Goal: Task Accomplishment & Management: Manage account settings

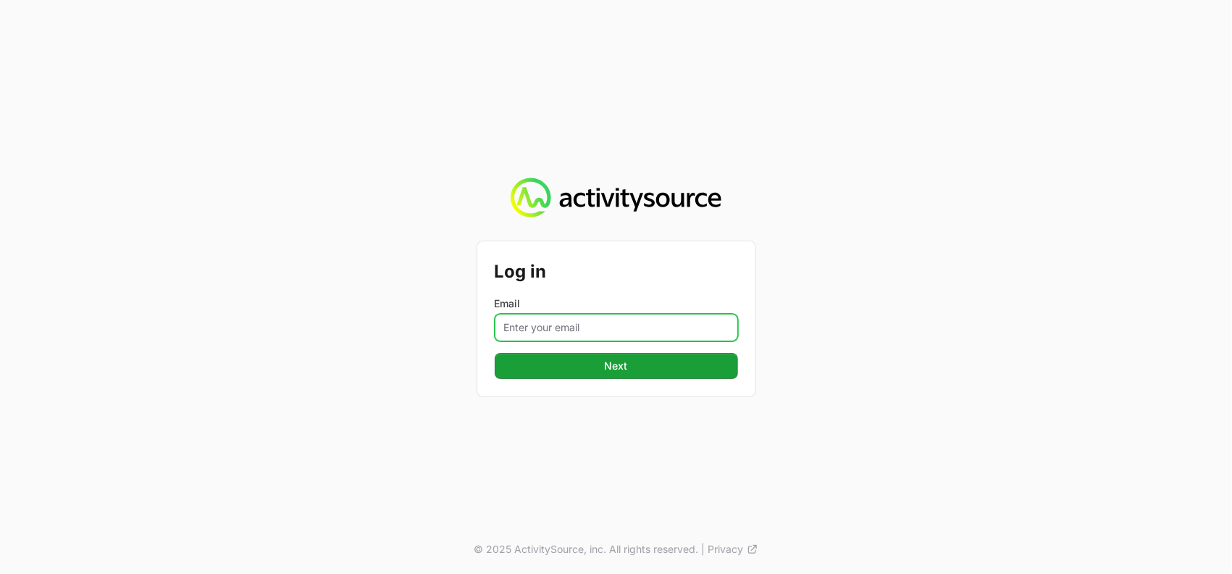
click at [599, 319] on input "Email" at bounding box center [616, 328] width 243 height 28
type input "[PERSON_NAME][EMAIL_ADDRESS][DOMAIN_NAME]"
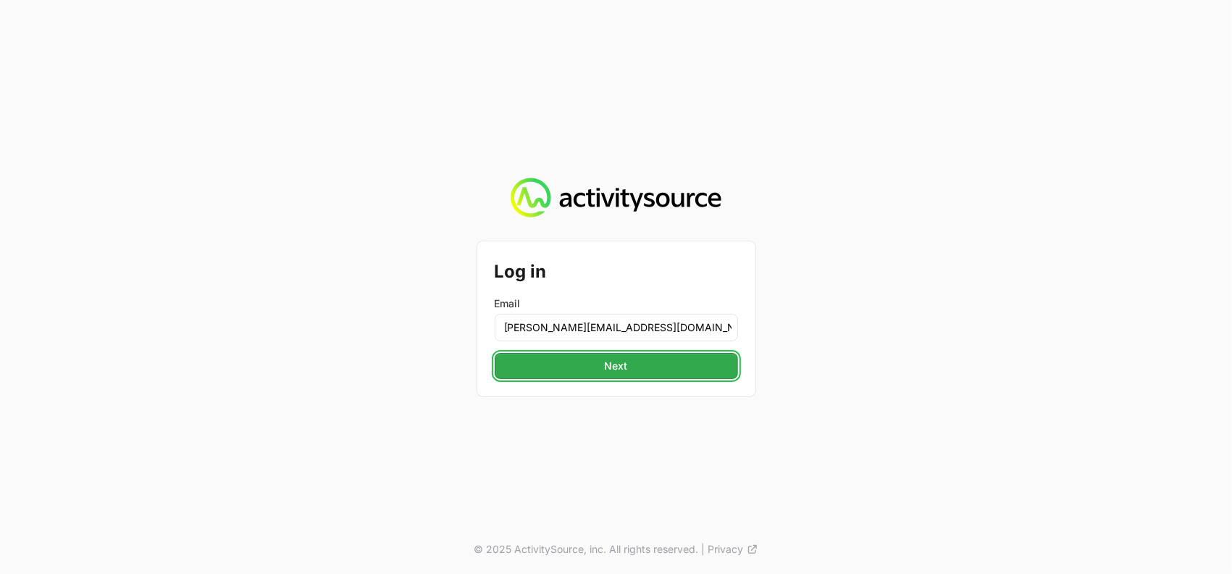
click at [593, 360] on span "Next" at bounding box center [616, 365] width 226 height 17
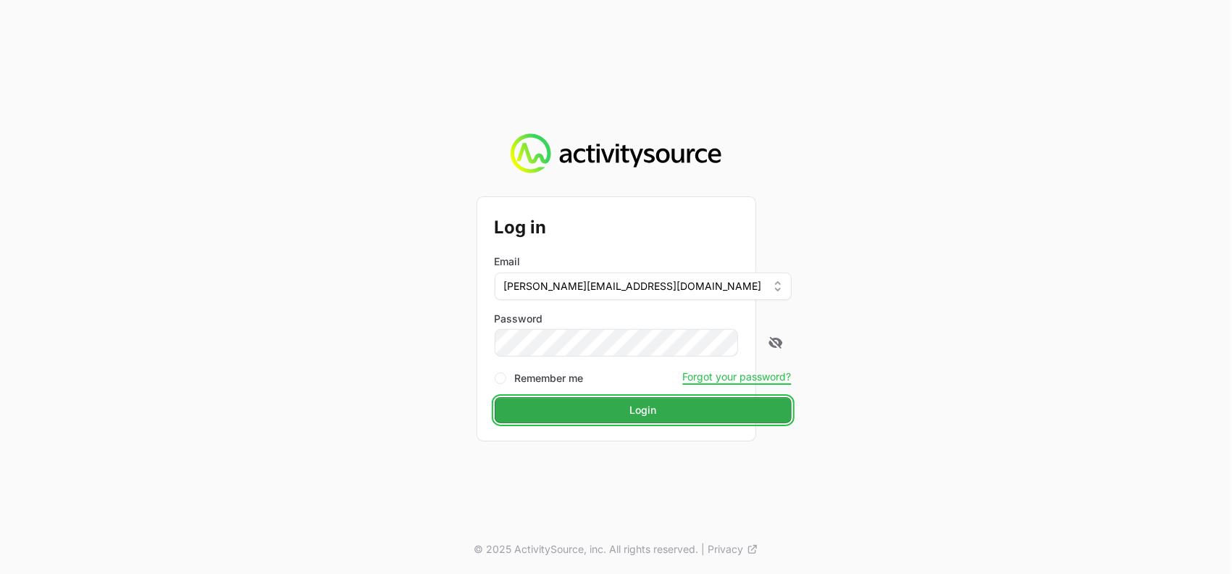
click at [597, 420] on button "Login Login" at bounding box center [643, 410] width 297 height 26
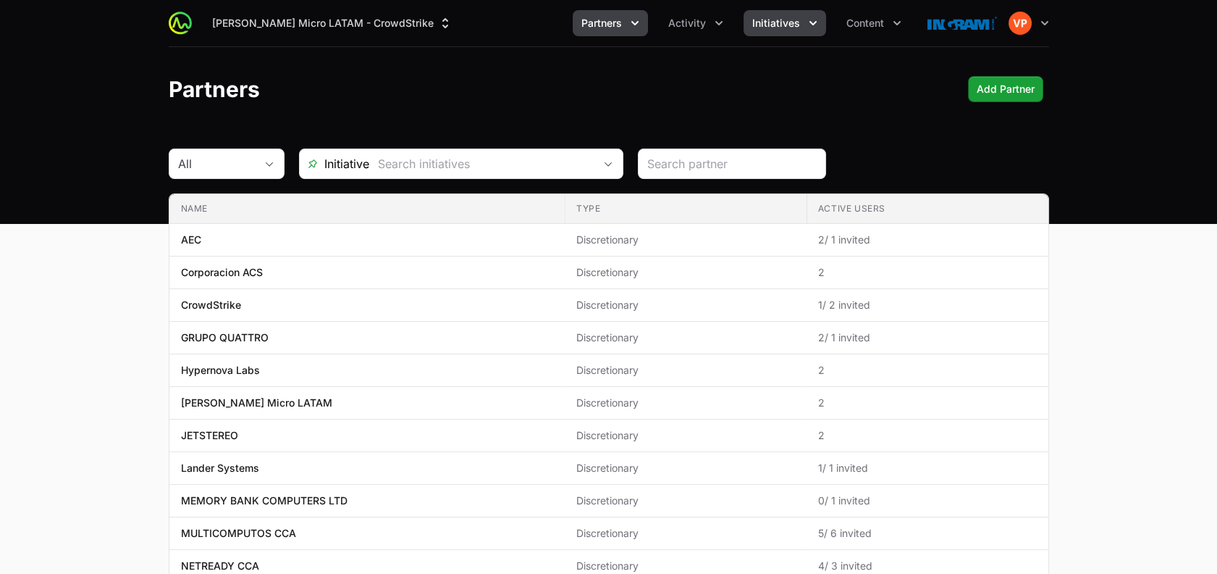
click at [763, 28] on span "Initiatives" at bounding box center [776, 23] width 48 height 14
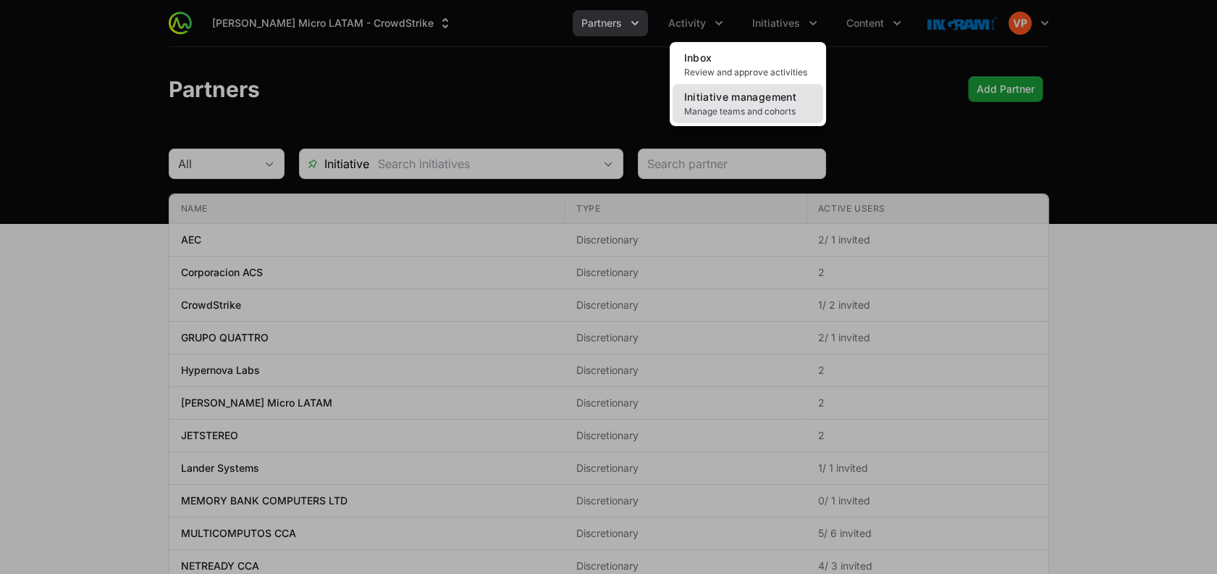
click at [718, 101] on span "Initiative management" at bounding box center [740, 97] width 112 height 12
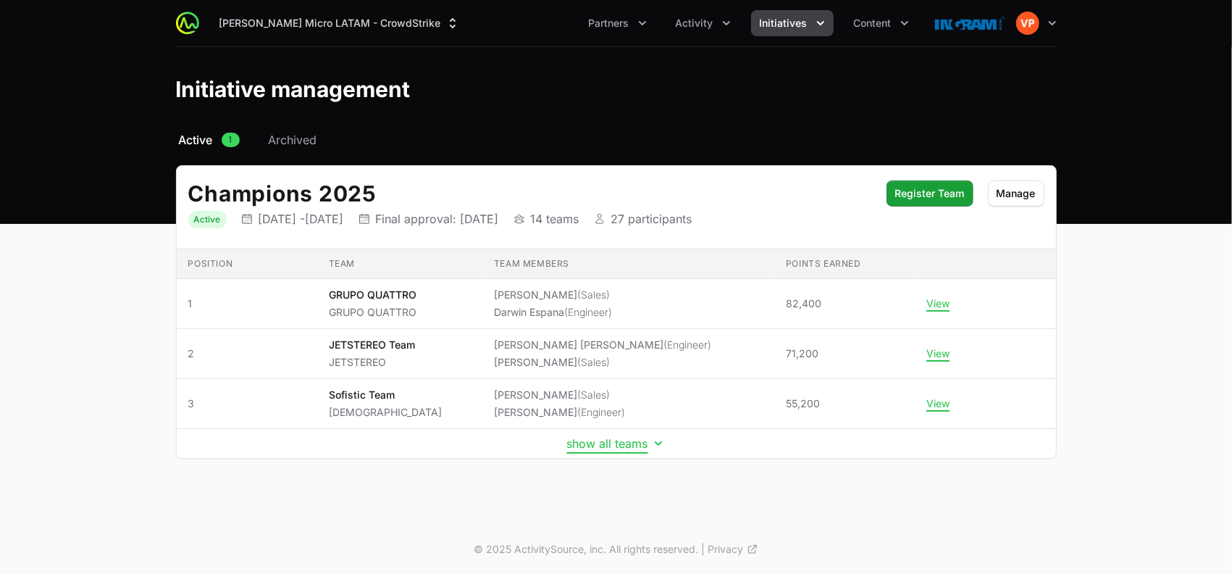
click at [579, 442] on button "show all teams" at bounding box center [616, 443] width 98 height 14
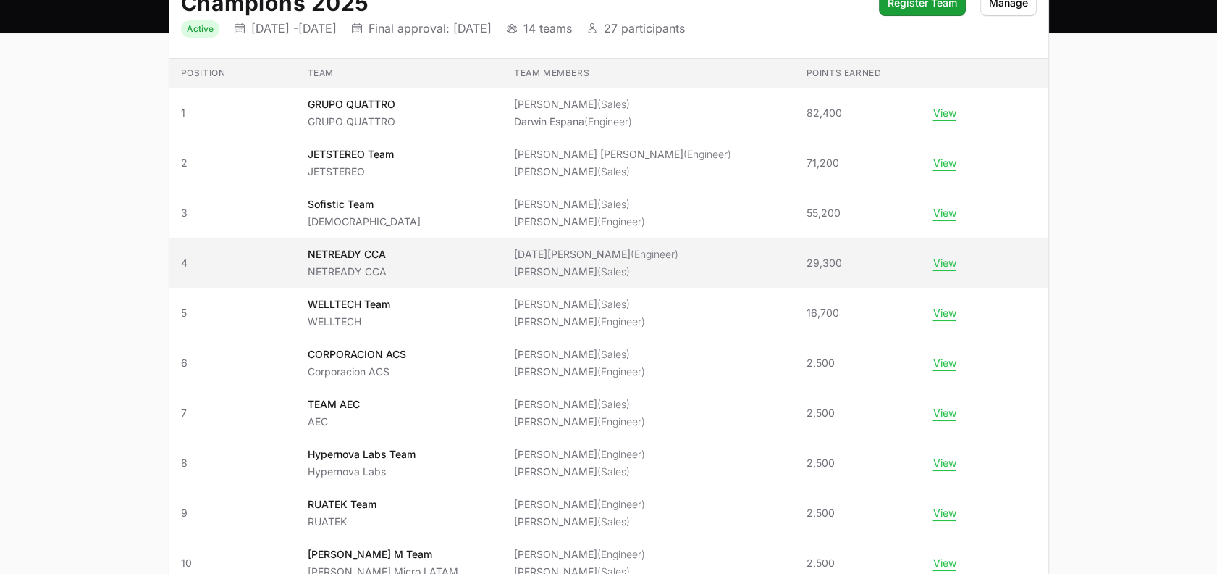
scroll to position [202, 0]
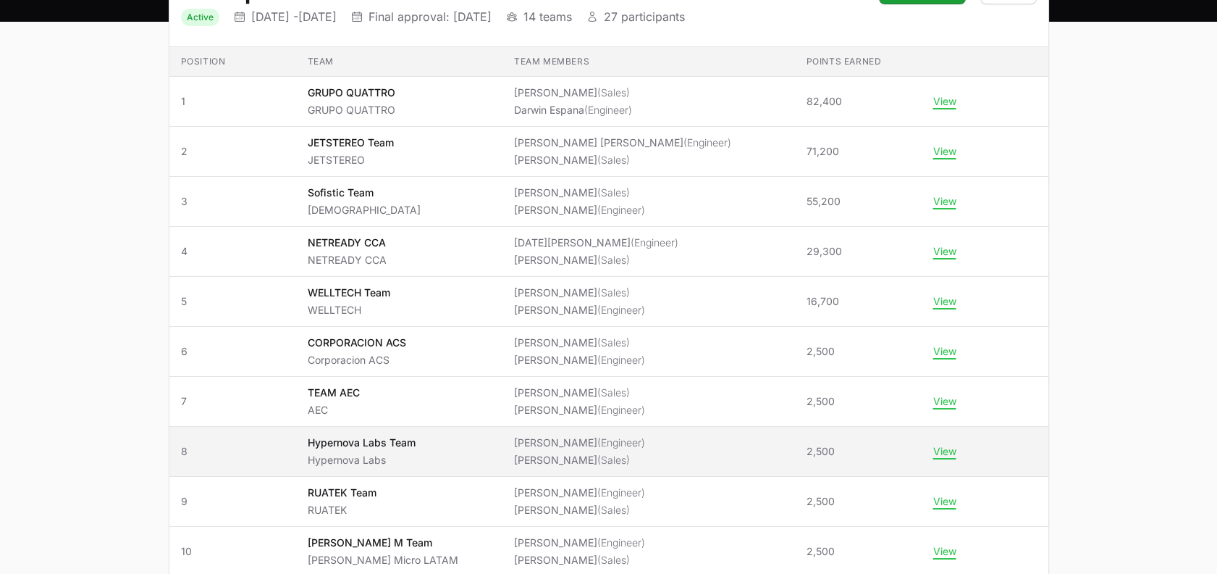
click at [429, 437] on span "Hypernova Labs Team Hypernova Labs" at bounding box center [398, 451] width 183 height 32
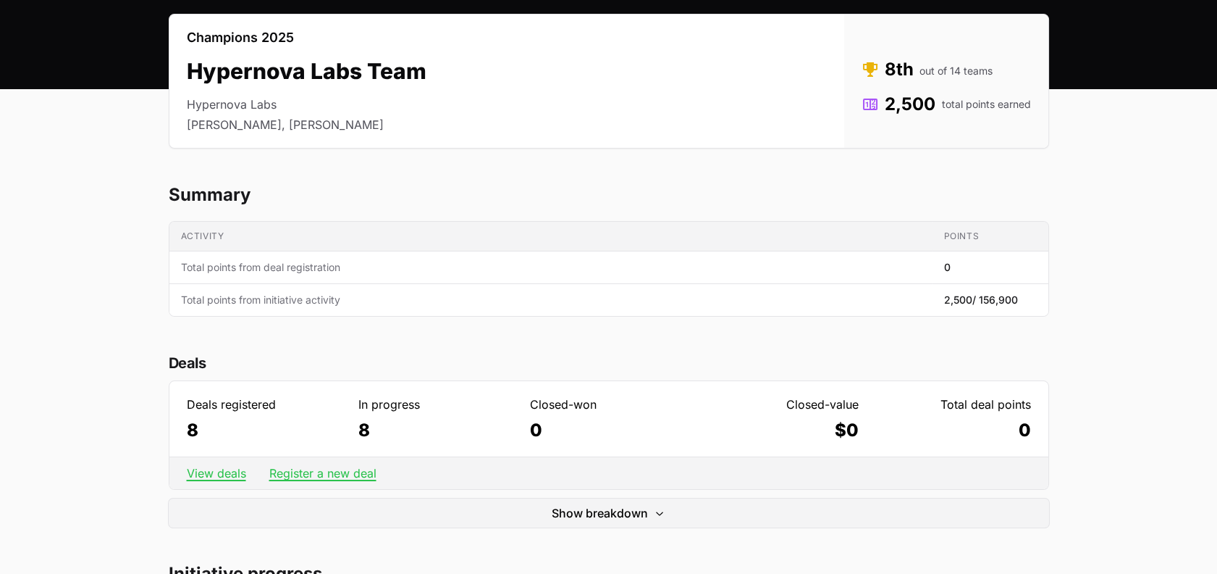
scroll to position [130, 0]
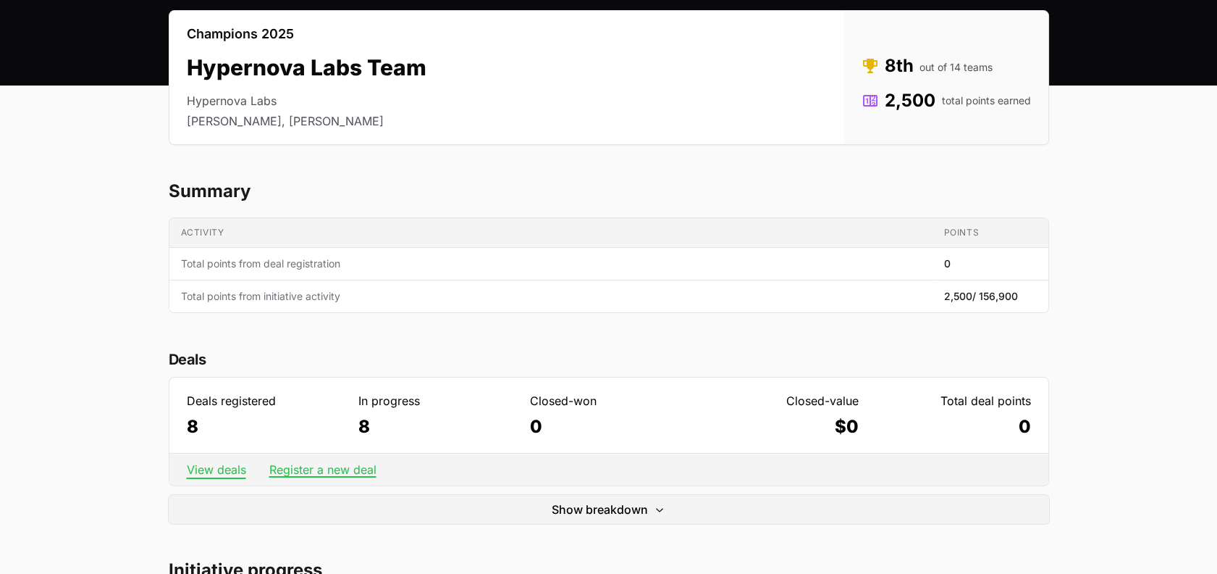
click at [214, 467] on link "View deals" at bounding box center [216, 469] width 59 height 14
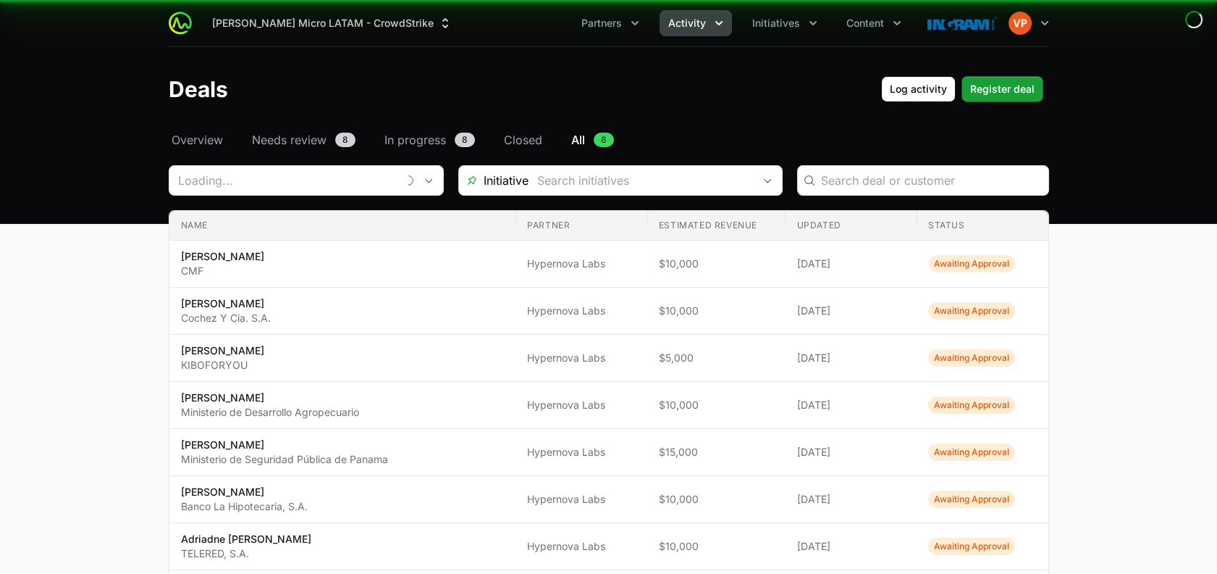
type input "Hypernova Labs"
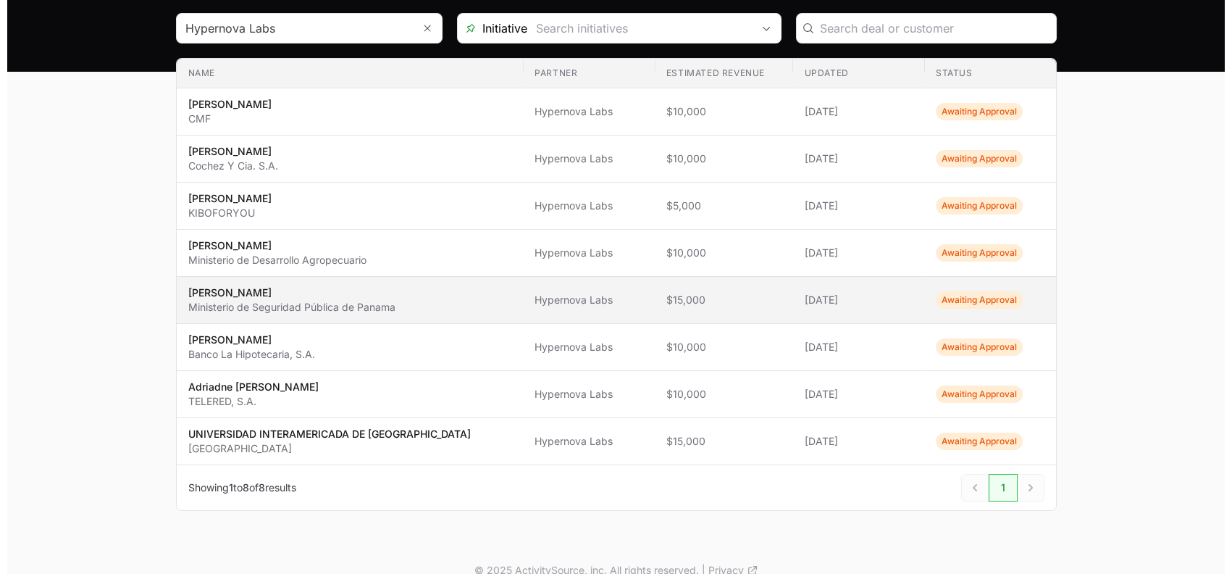
scroll to position [172, 0]
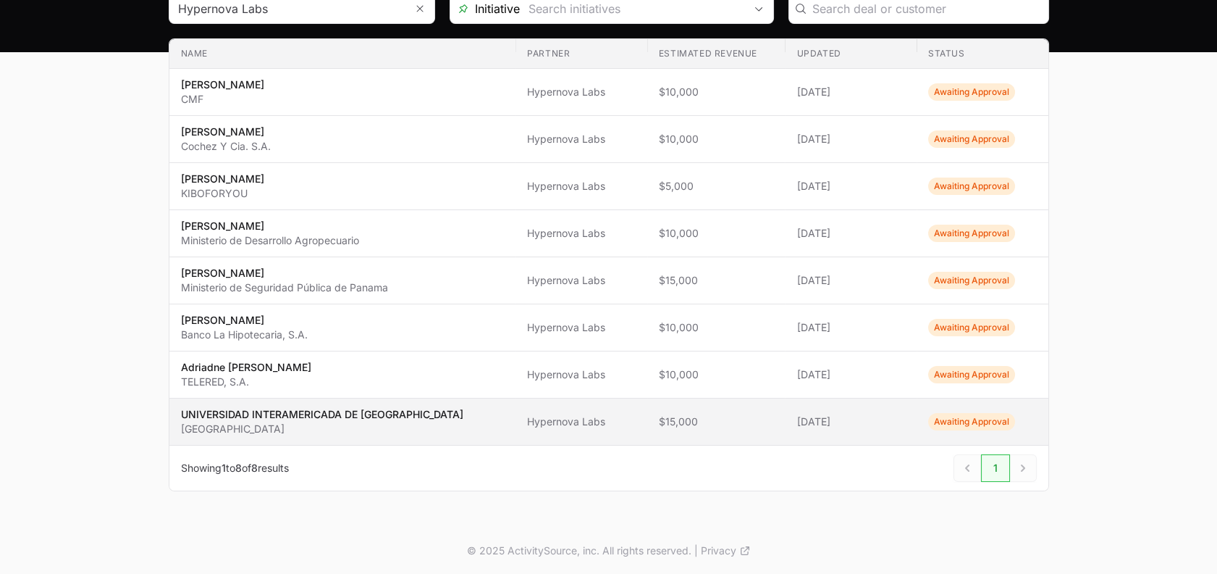
click at [932, 423] on span "Awaiting Approval" at bounding box center [971, 421] width 87 height 17
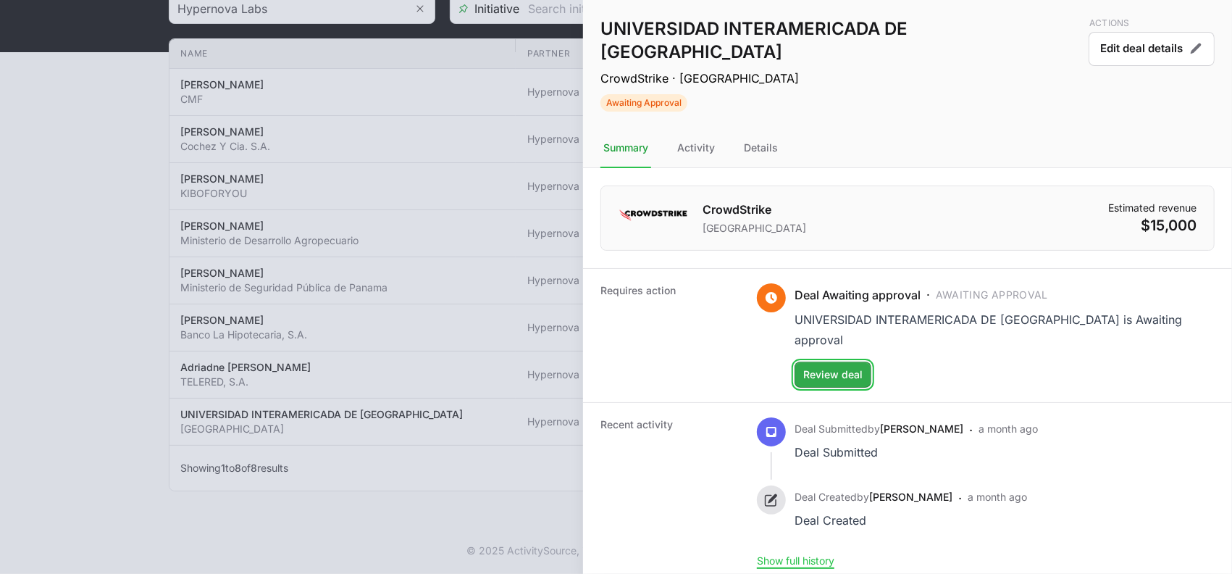
click at [818, 366] on span "Review deal" at bounding box center [832, 374] width 59 height 17
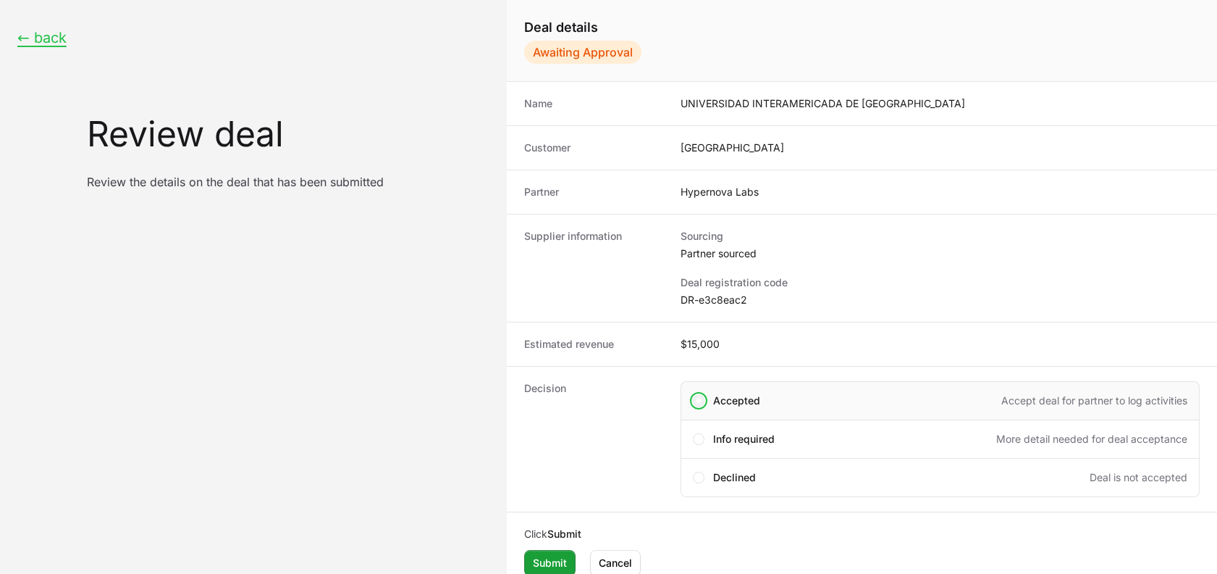
click at [693, 400] on span "Create deal form" at bounding box center [699, 401] width 12 height 12
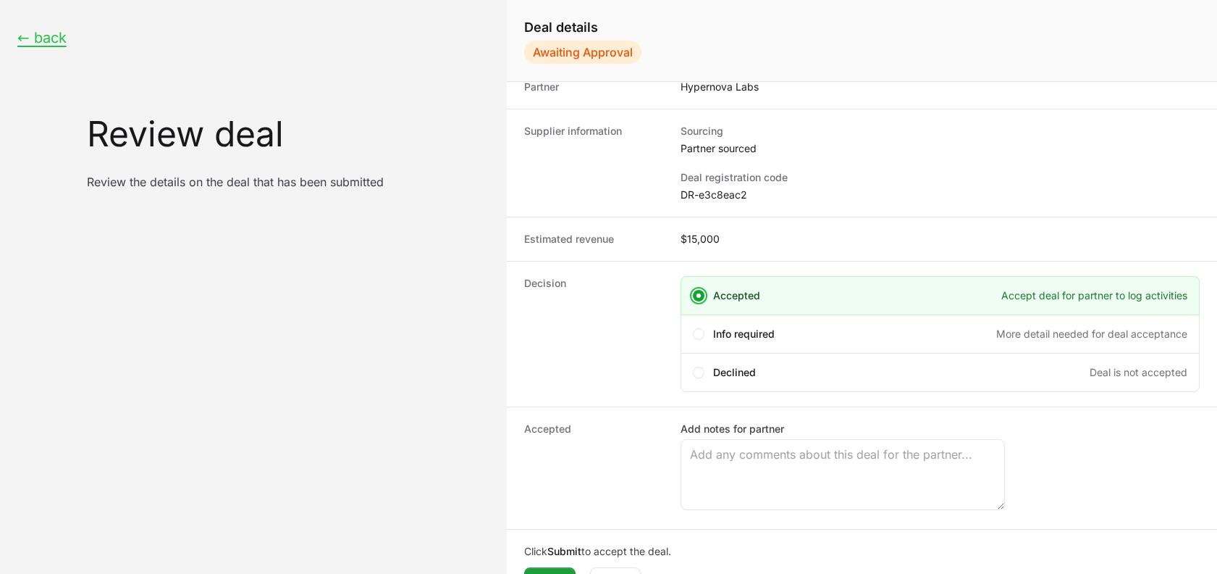
scroll to position [106, 0]
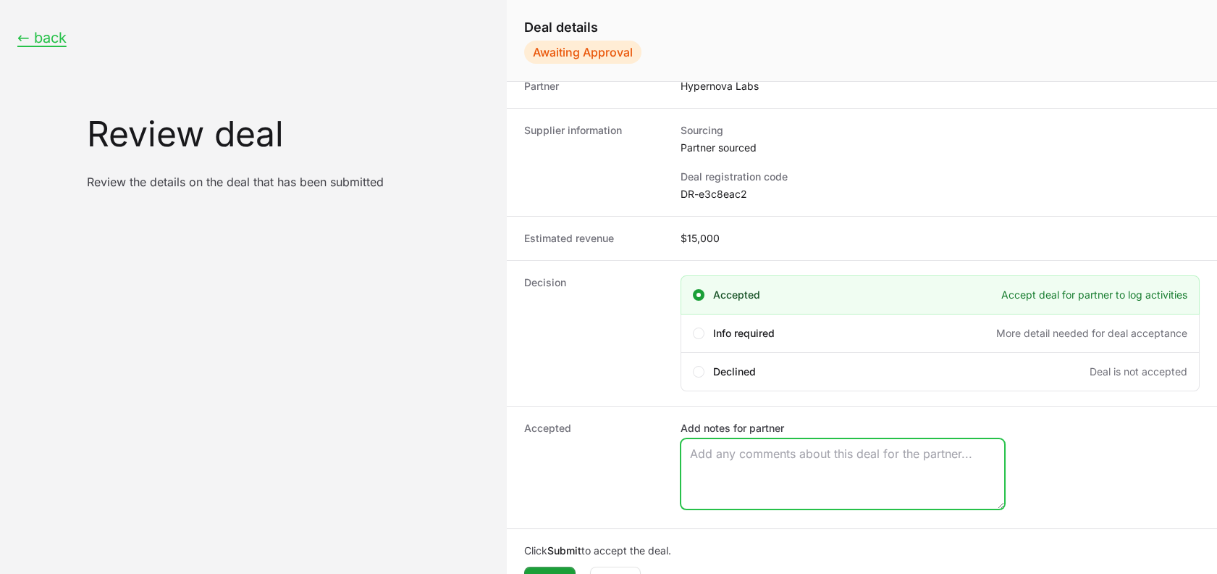
click at [697, 457] on textarea "Add notes for partner" at bounding box center [842, 474] width 323 height 70
click at [697, 457] on textarea "A" at bounding box center [842, 474] width 323 height 70
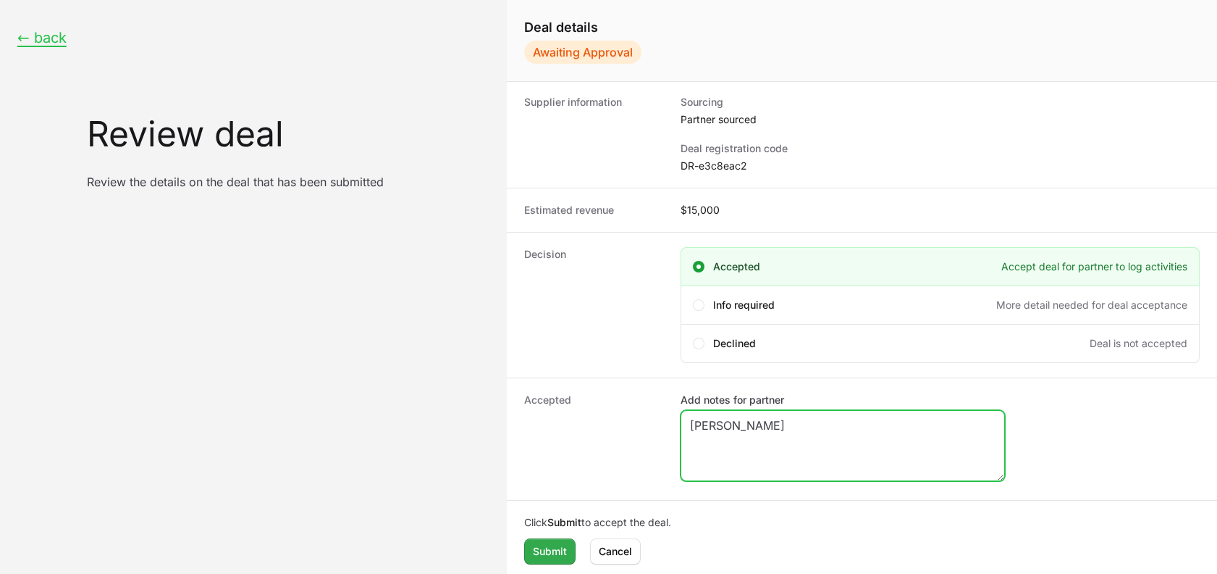
type textarea "[PERSON_NAME]"
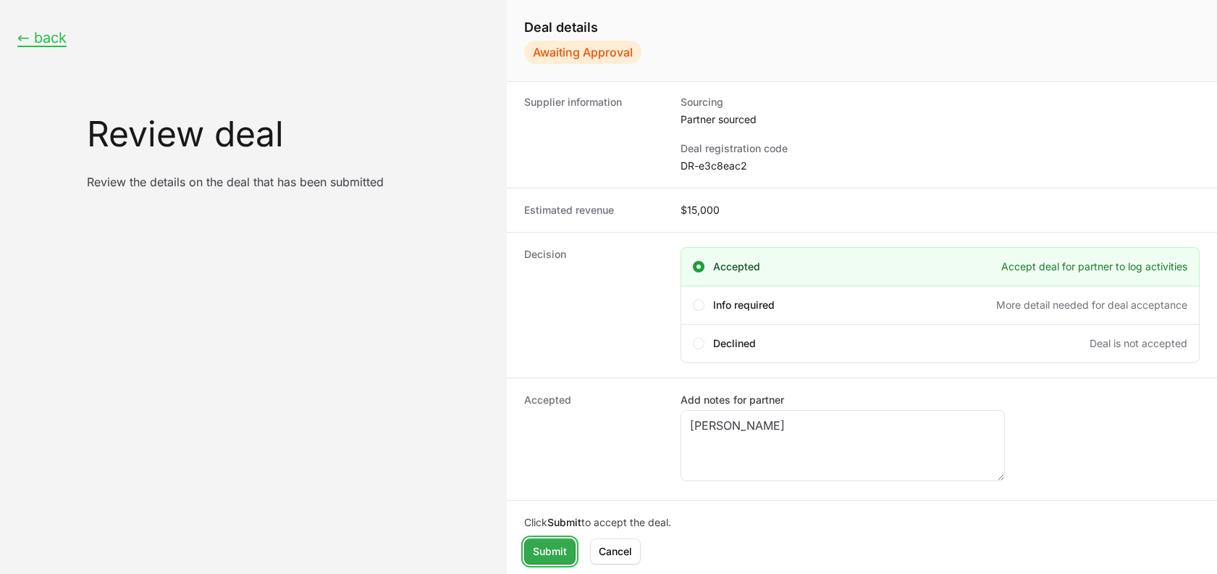
click at [545, 550] on span "Submit" at bounding box center [550, 550] width 34 height 17
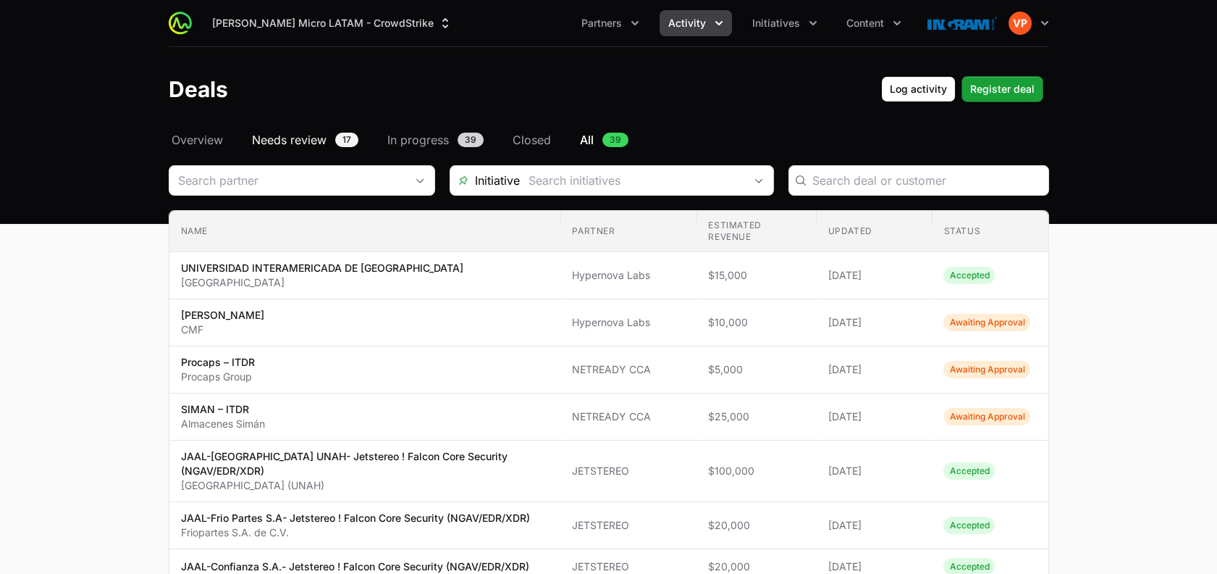
click at [347, 134] on span "17" at bounding box center [346, 140] width 23 height 14
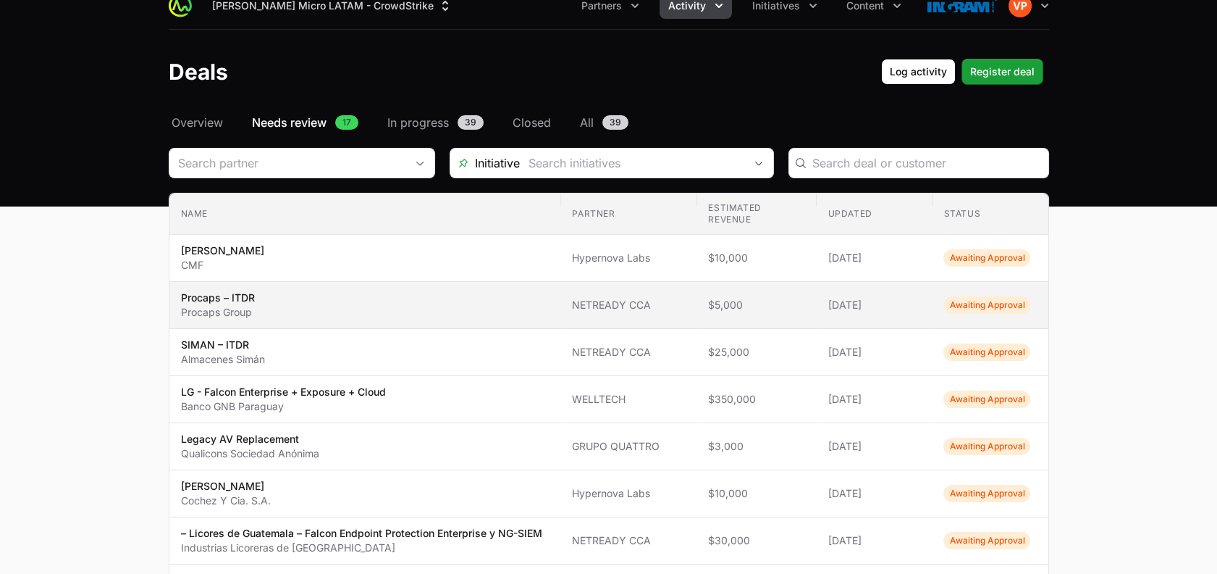
scroll to position [21, 0]
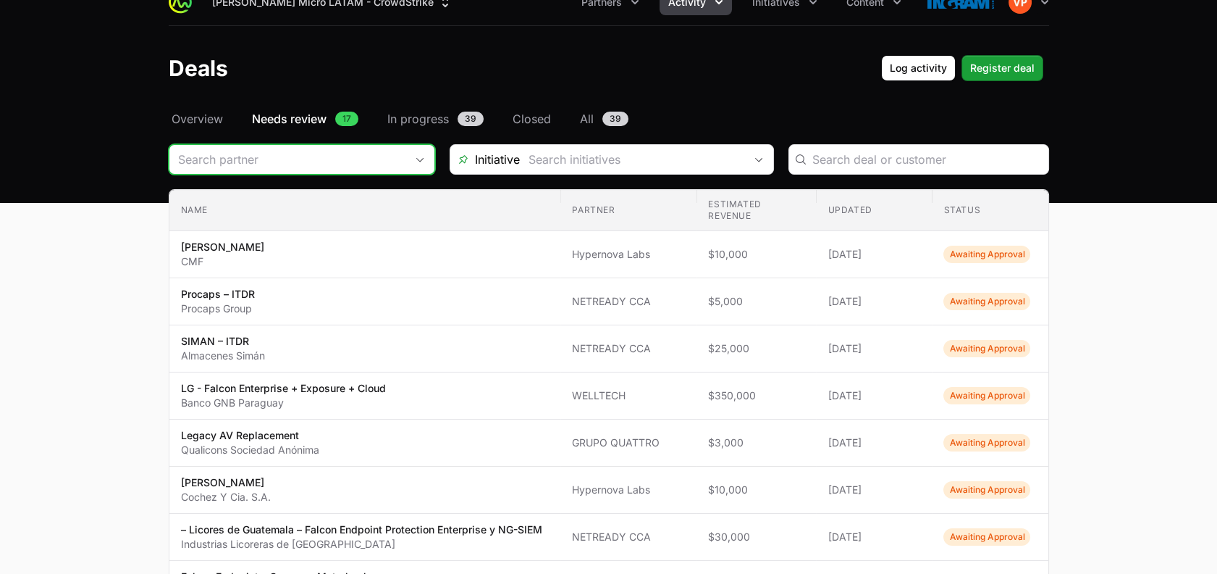
click at [422, 147] on div "Open" at bounding box center [420, 159] width 29 height 29
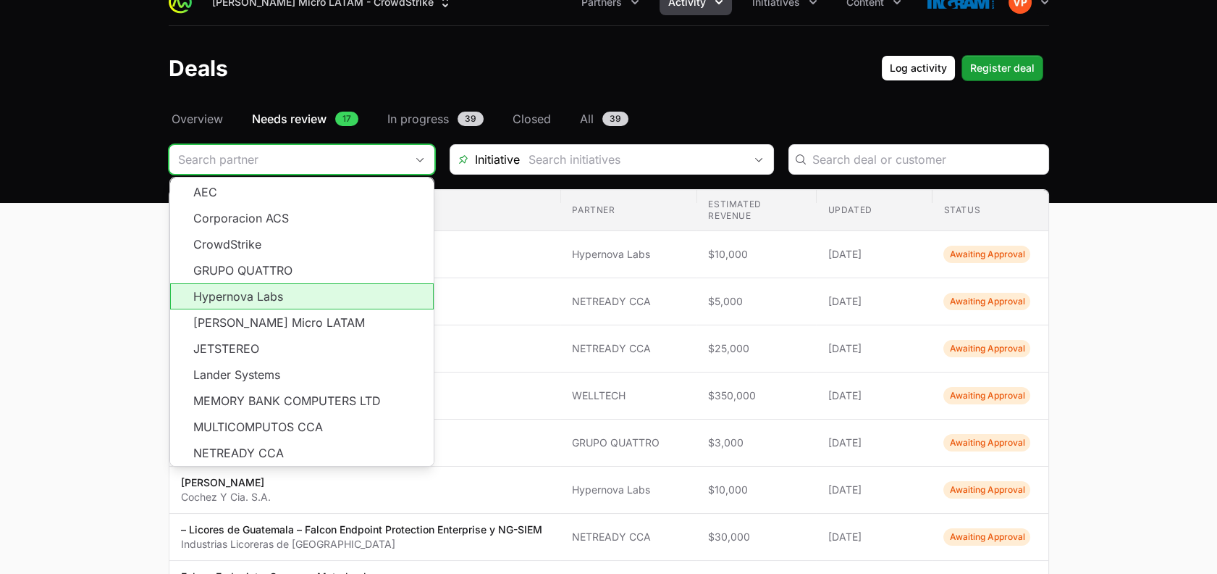
click at [306, 303] on li "Hypernova Labs" at bounding box center [302, 296] width 264 height 26
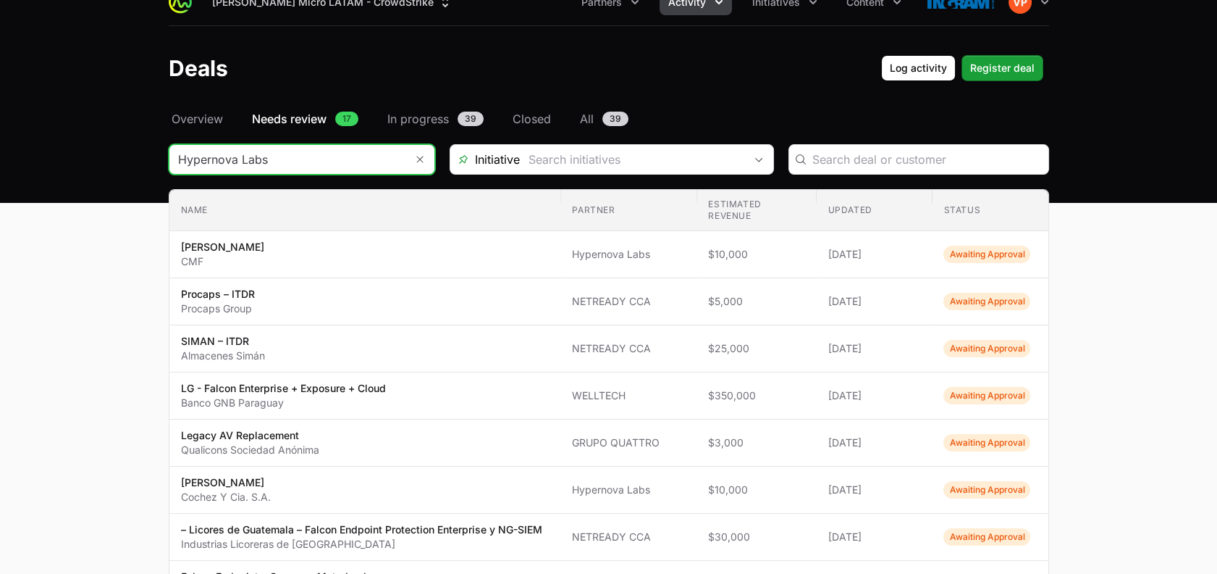
type input "Hypernova Labs"
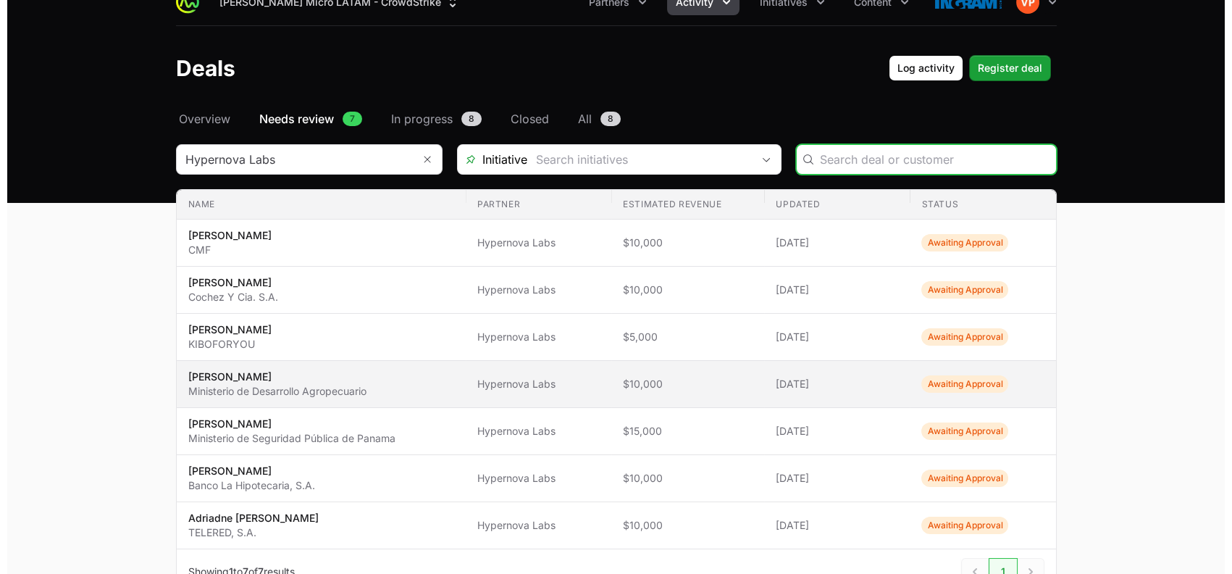
scroll to position [125, 0]
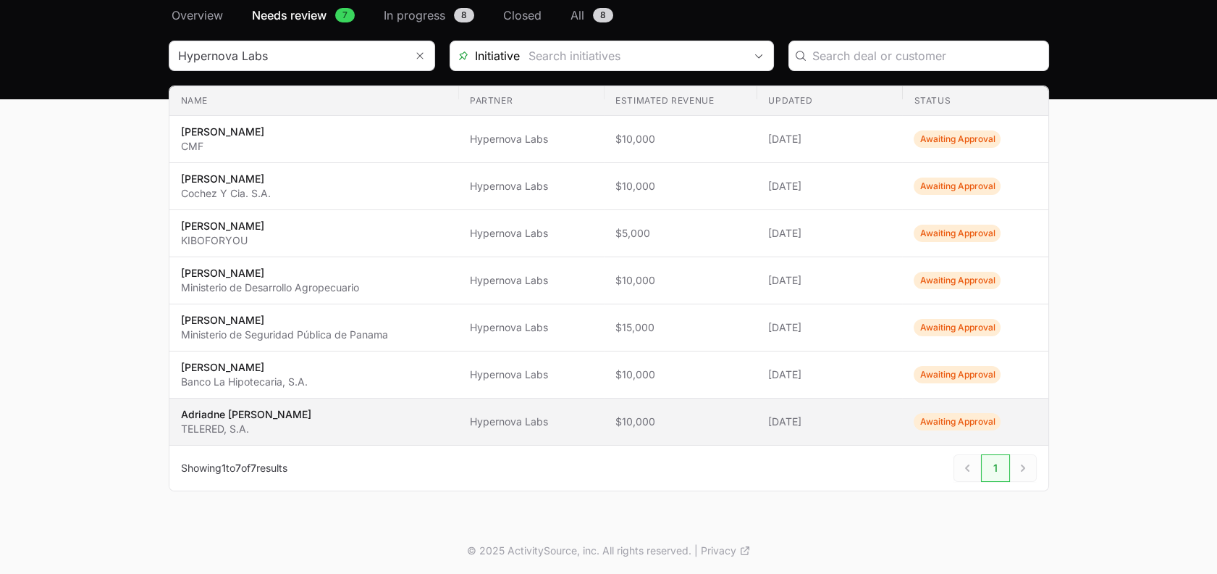
click at [445, 409] on span "Adriadne [PERSON_NAME] TELERED, S.A." at bounding box center [314, 421] width 266 height 29
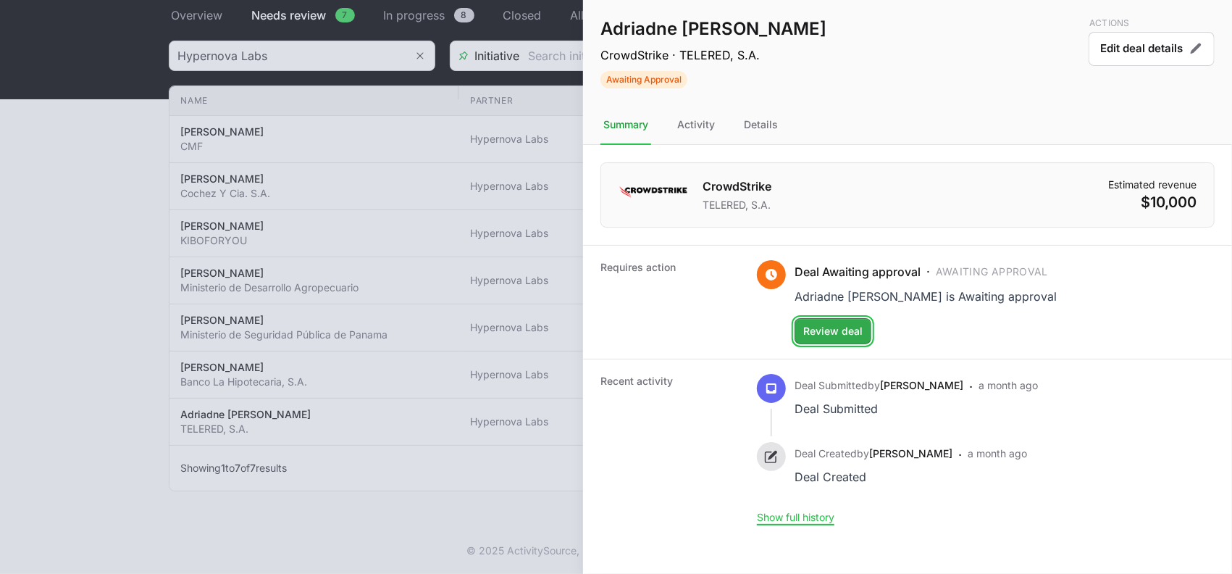
click at [828, 332] on span "Review deal" at bounding box center [832, 330] width 59 height 17
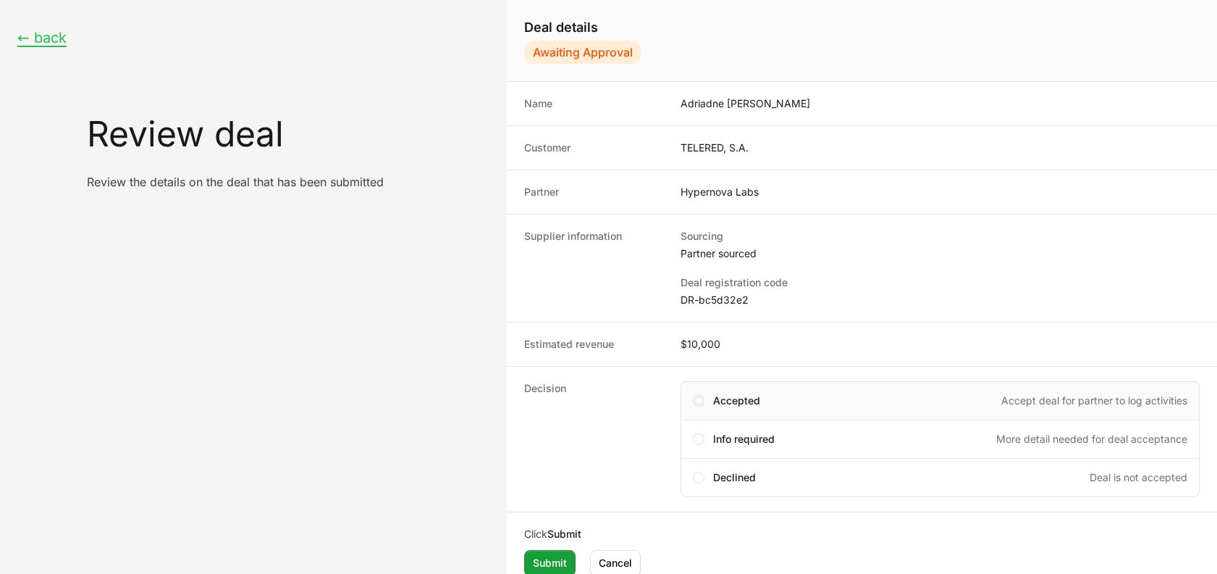
click at [695, 405] on span "Create deal form" at bounding box center [699, 401] width 12 height 12
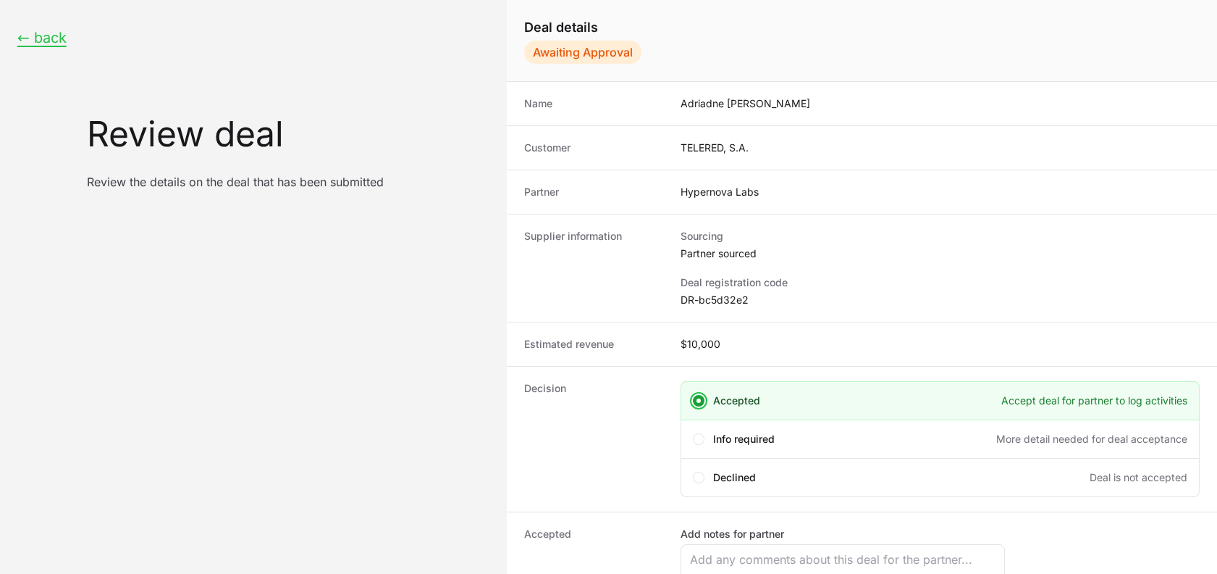
scroll to position [56, 0]
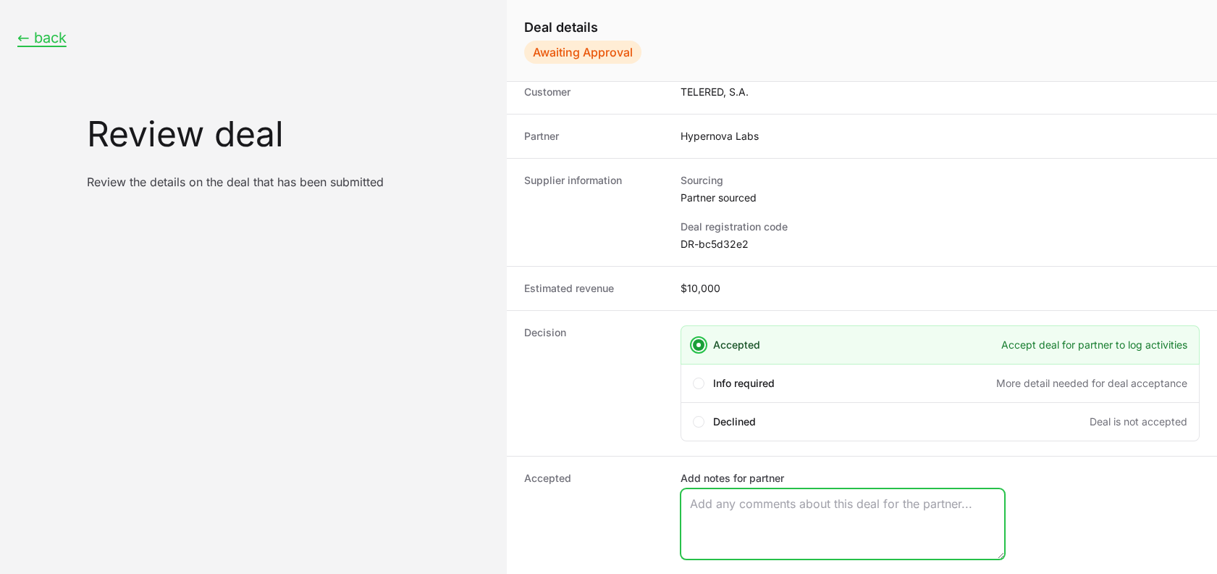
click at [700, 519] on textarea "Add notes for partner" at bounding box center [842, 524] width 323 height 70
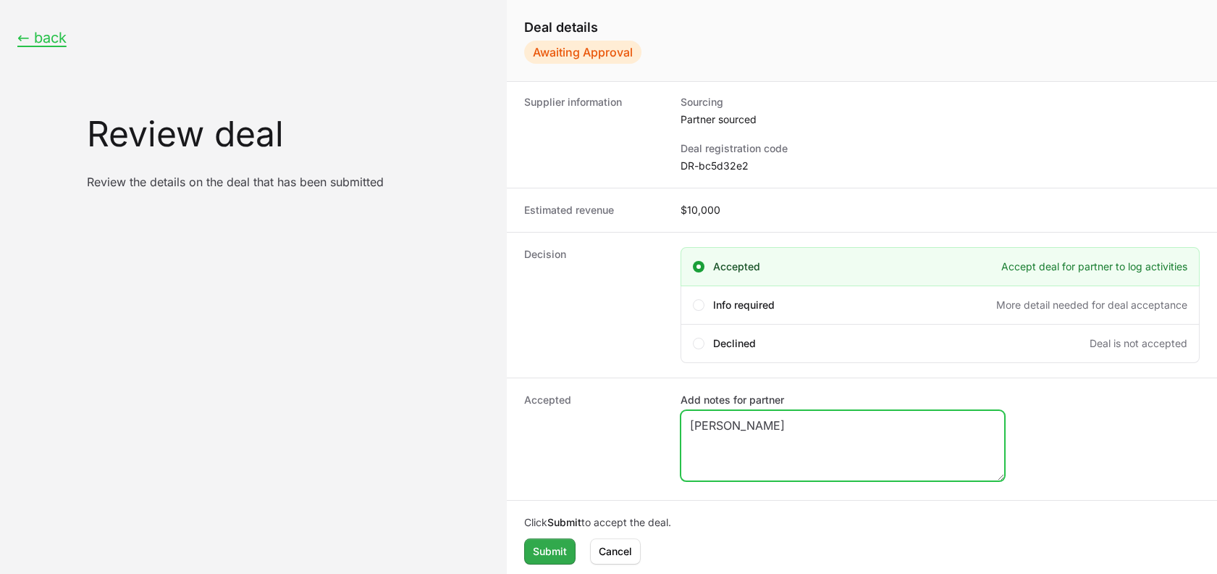
type textarea "[PERSON_NAME]"
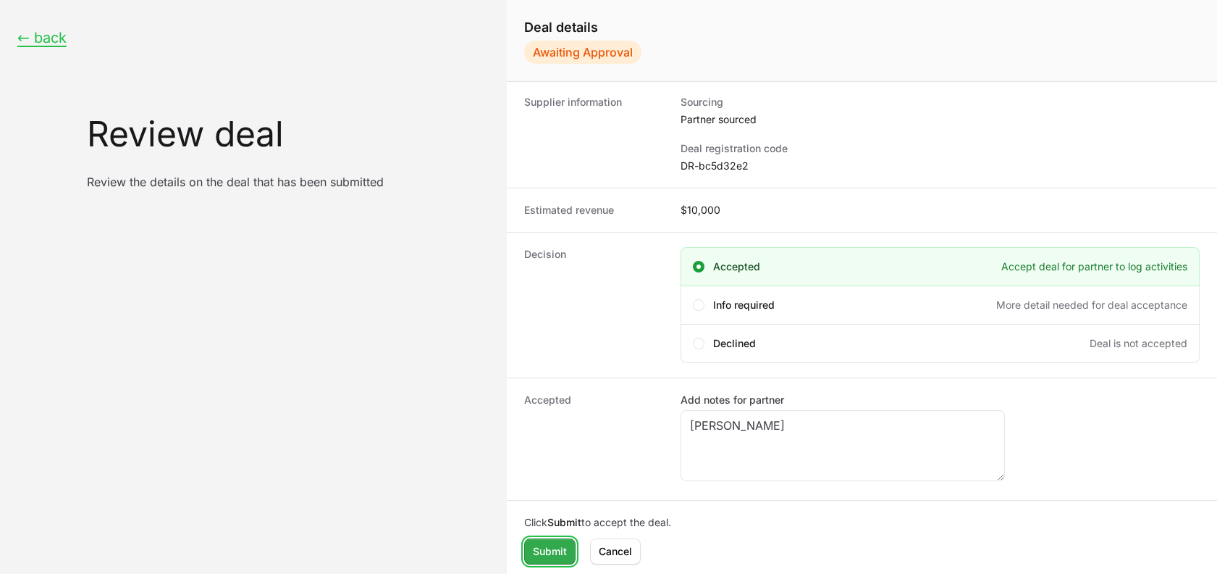
click at [546, 553] on span "Submit" at bounding box center [550, 550] width 34 height 17
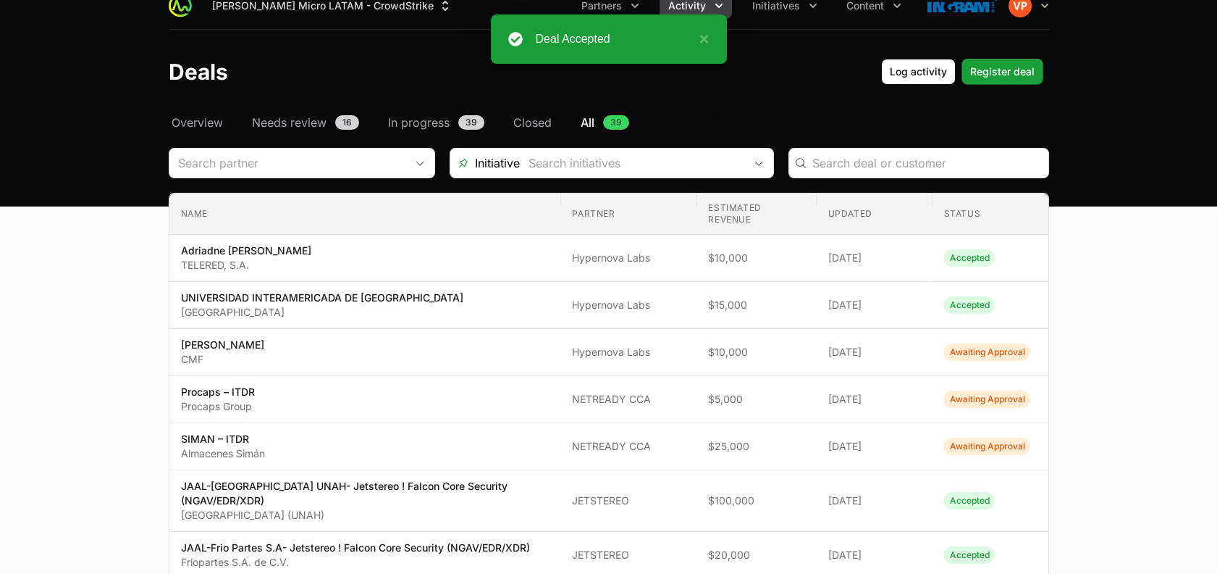
scroll to position [13, 0]
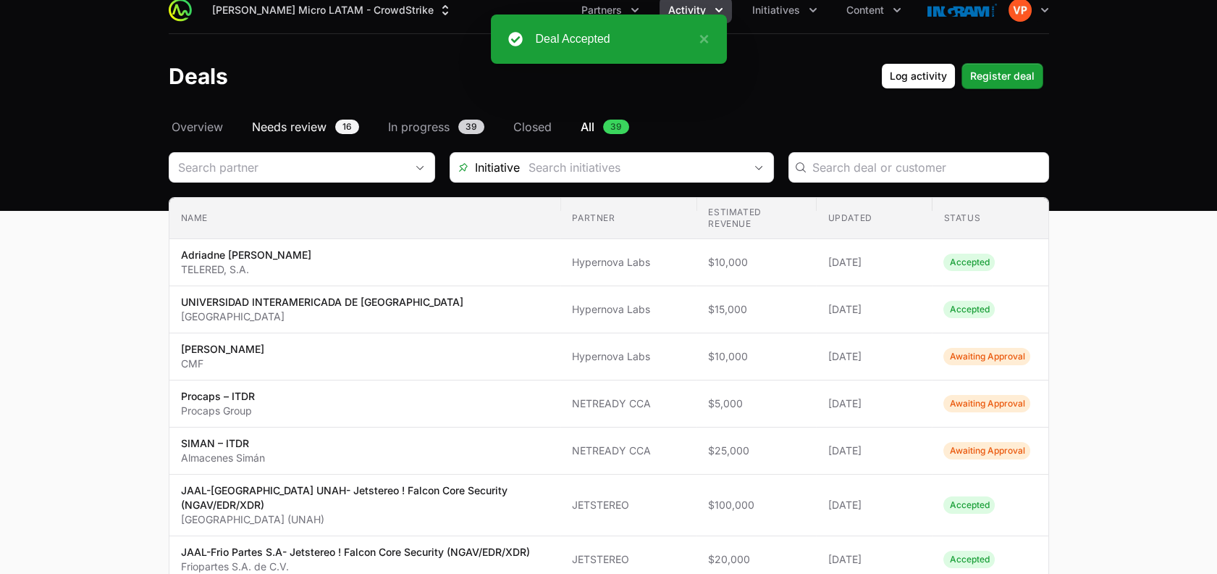
click at [294, 129] on span "Needs review" at bounding box center [289, 126] width 75 height 17
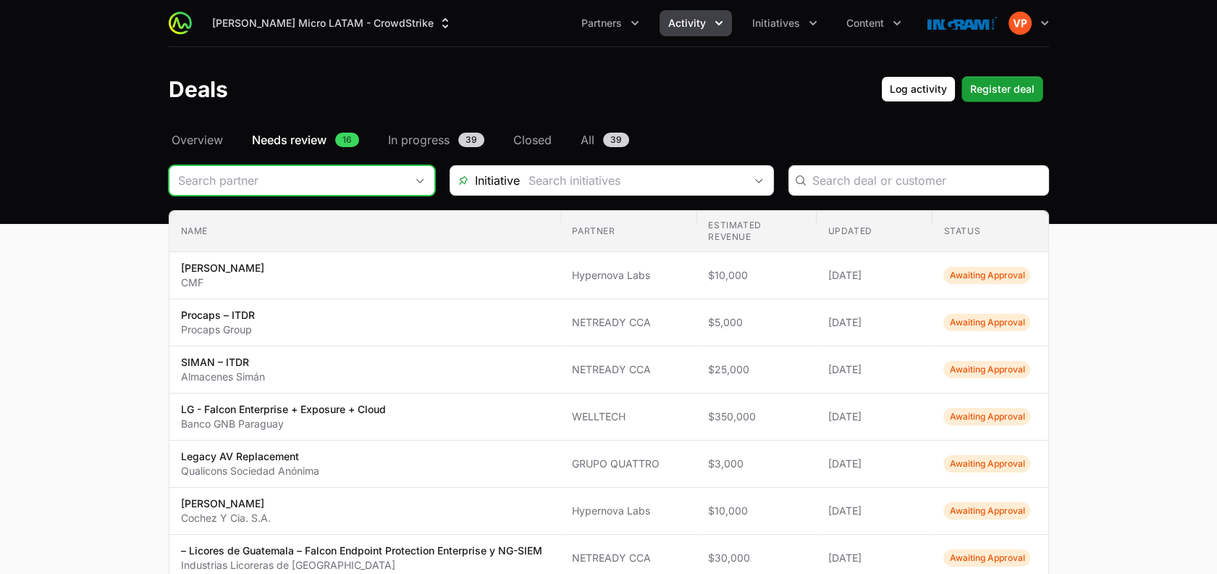
click at [288, 180] on input "Deals Filters" at bounding box center [287, 180] width 236 height 29
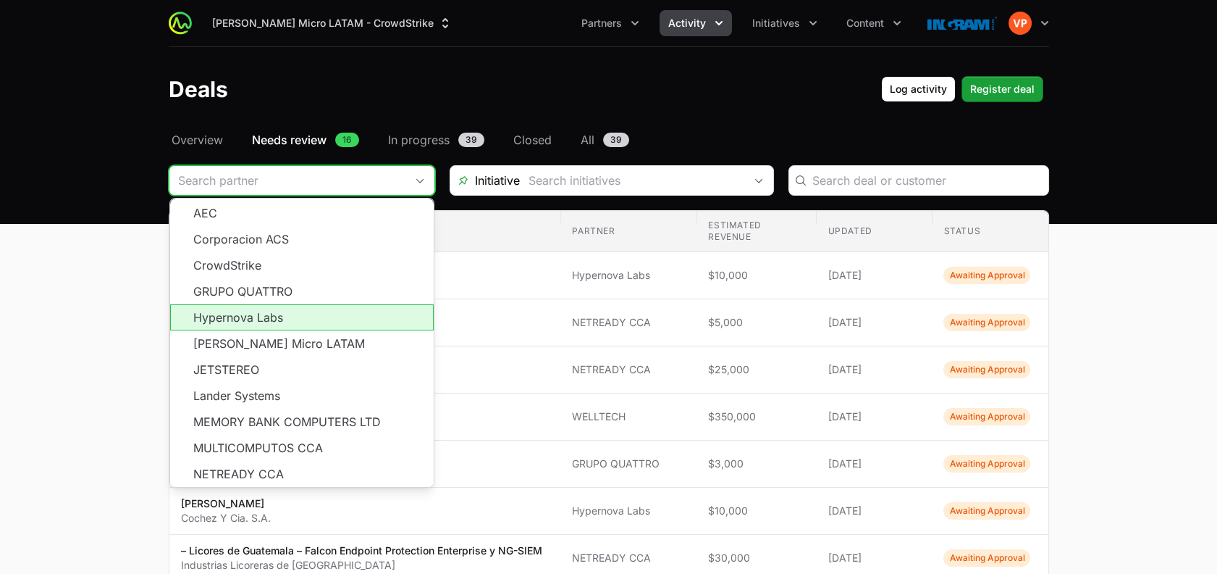
click at [278, 313] on li "Hypernova Labs" at bounding box center [302, 317] width 264 height 26
type input "Hypernova Labs"
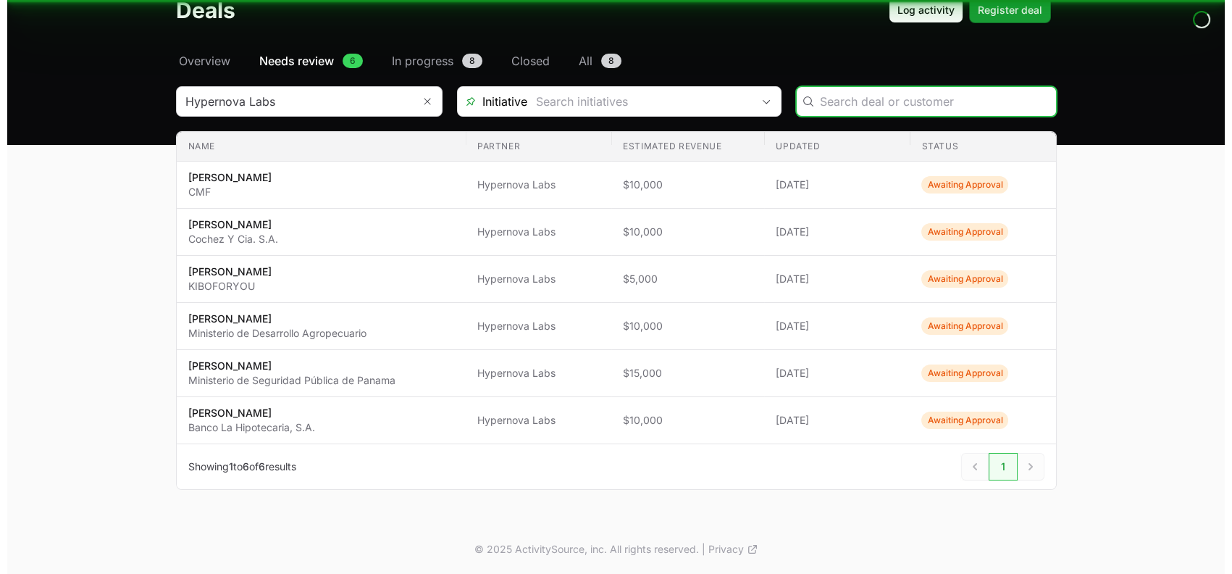
scroll to position [77, 0]
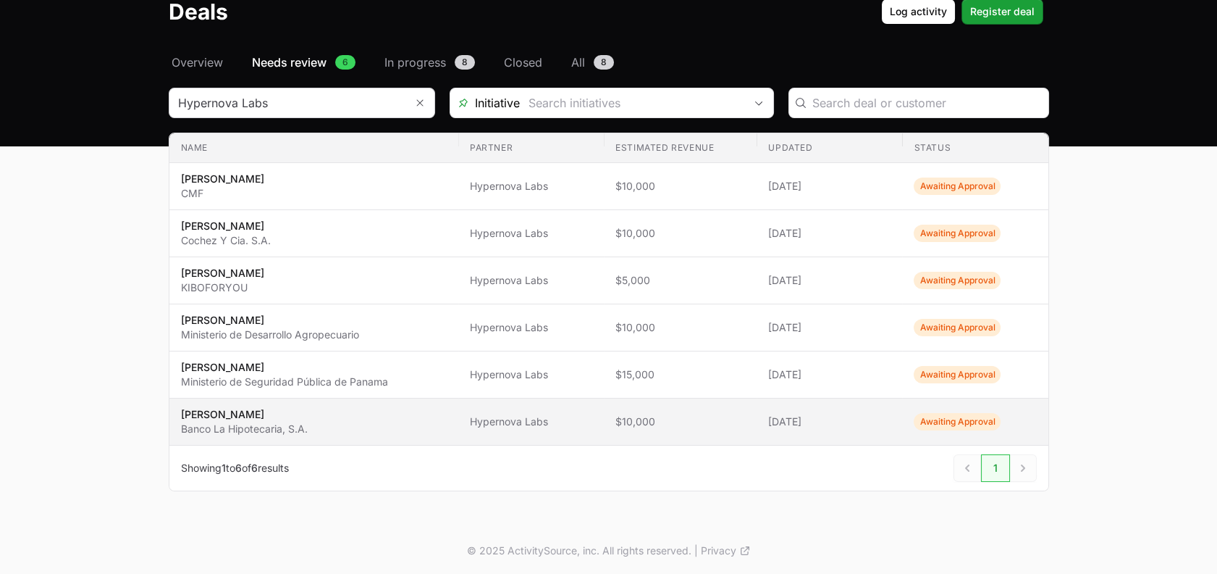
click at [715, 416] on span "$10,000" at bounding box center [681, 421] width 130 height 14
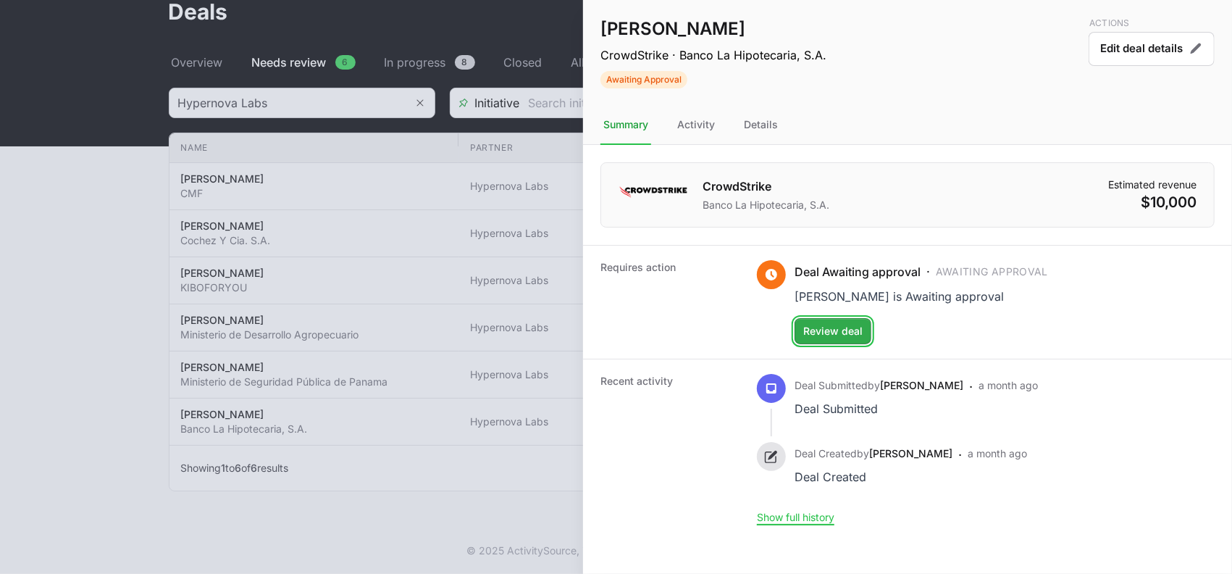
click at [828, 332] on span "Review deal" at bounding box center [832, 330] width 59 height 17
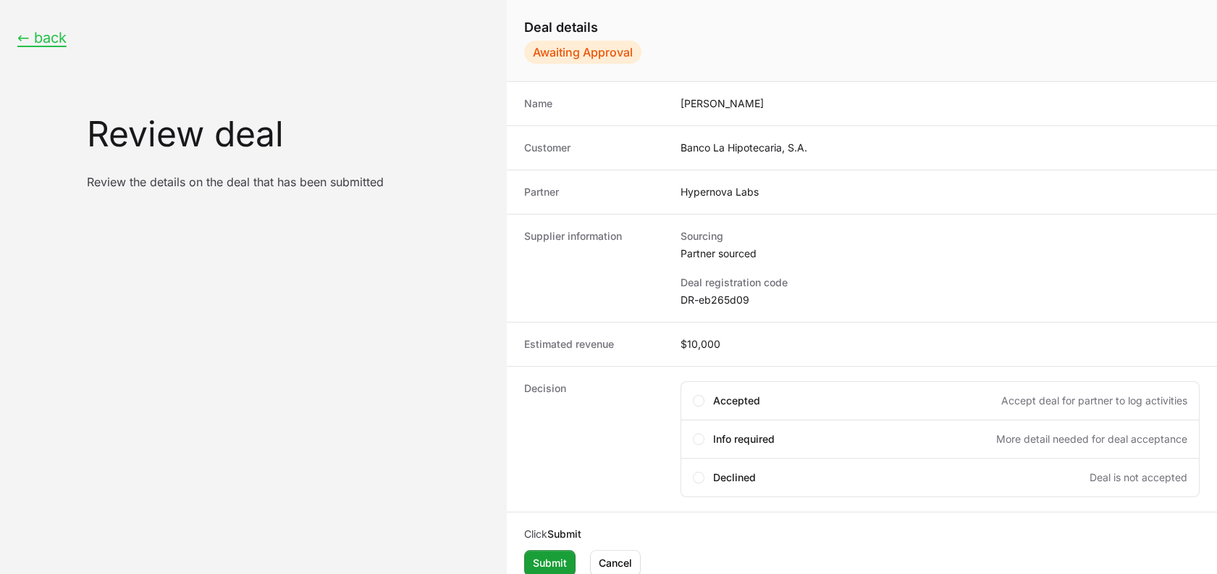
scroll to position [12, 0]
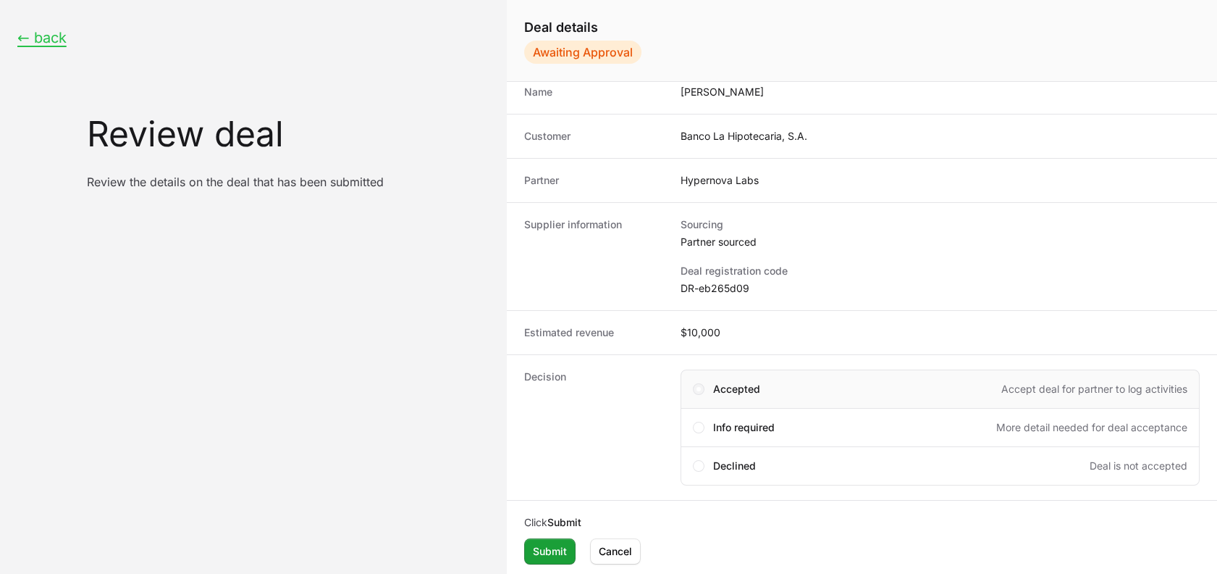
click at [697, 388] on span "Create deal form" at bounding box center [699, 389] width 4 height 4
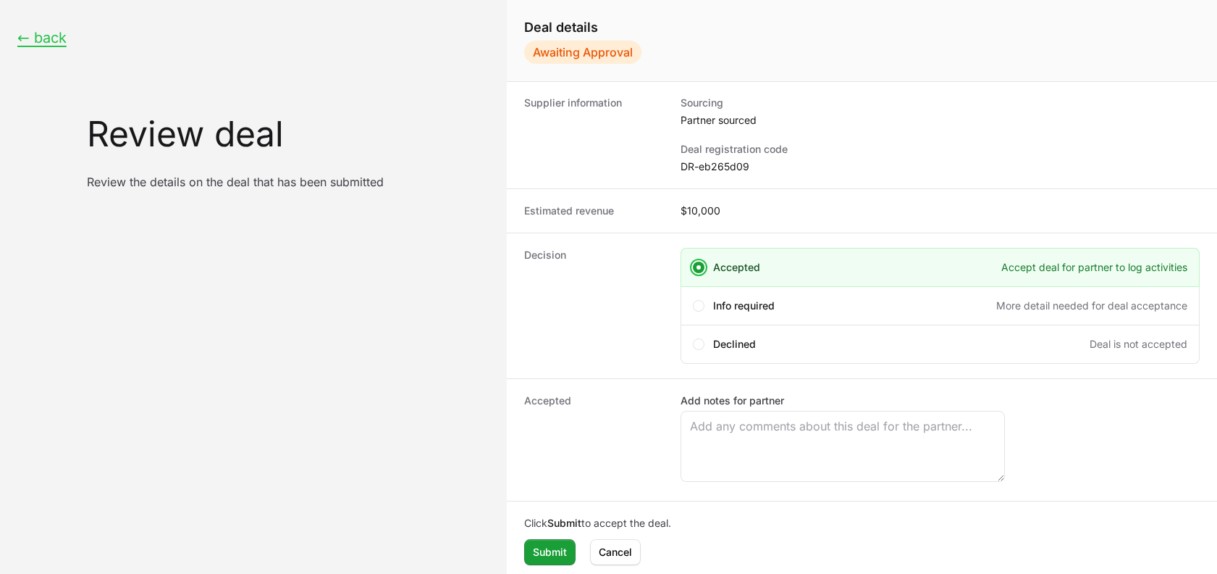
scroll to position [134, 0]
click at [534, 553] on span "Submit" at bounding box center [550, 550] width 34 height 17
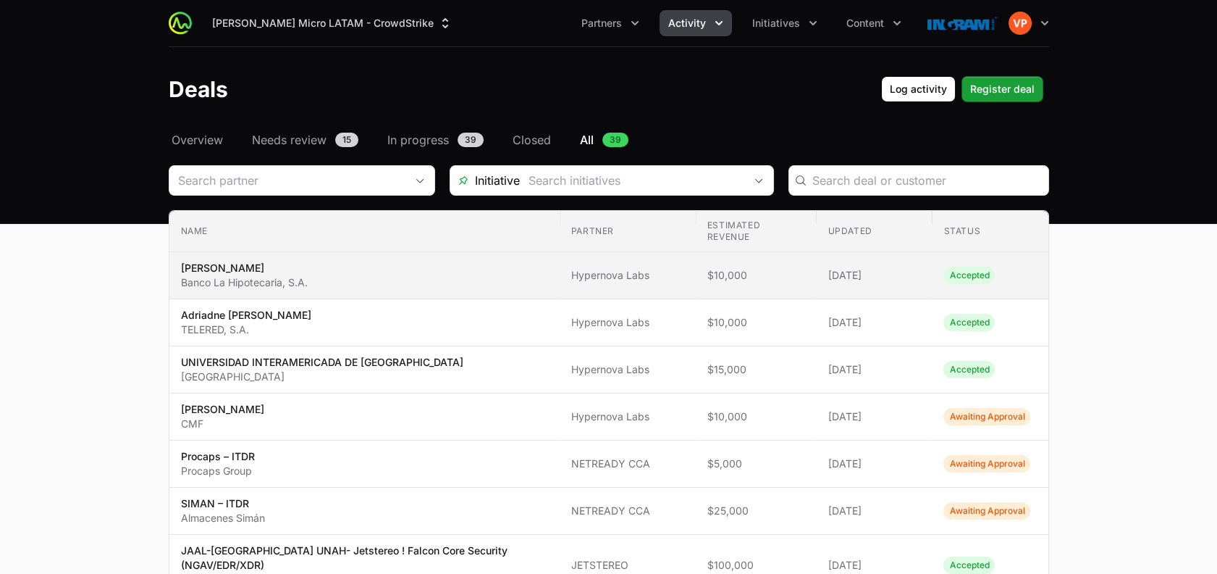
drag, startPoint x: 334, startPoint y: 280, endPoint x: 175, endPoint y: 288, distance: 158.8
click at [175, 288] on td "Name [PERSON_NAME] Banco La Hipotecaria, S.A." at bounding box center [364, 275] width 390 height 47
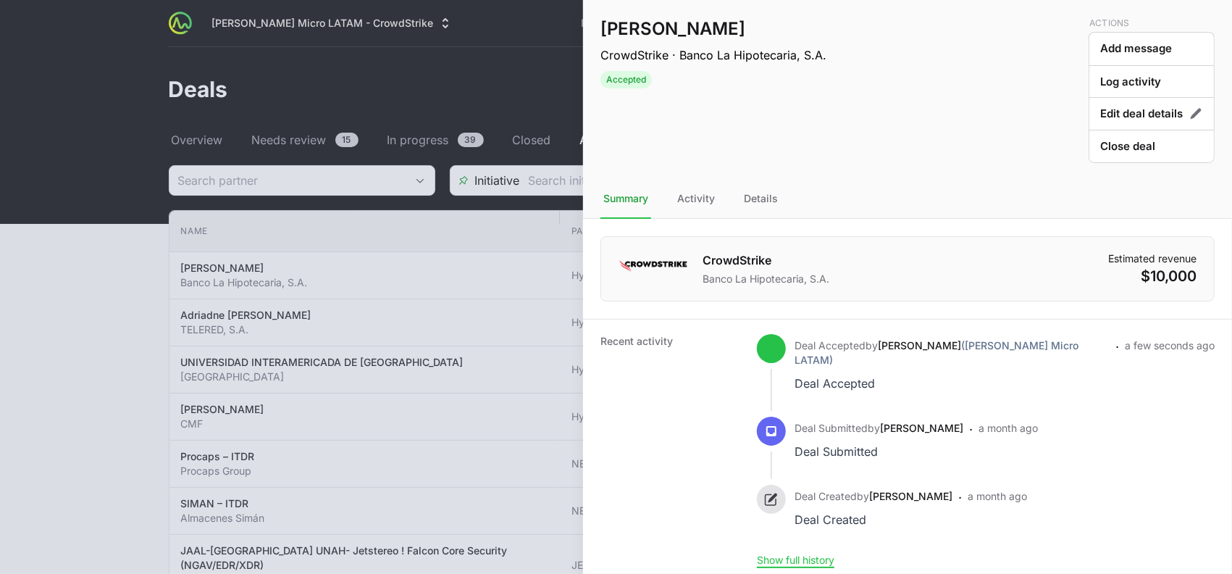
copy p "Banco La Hipotecaria, S.A."
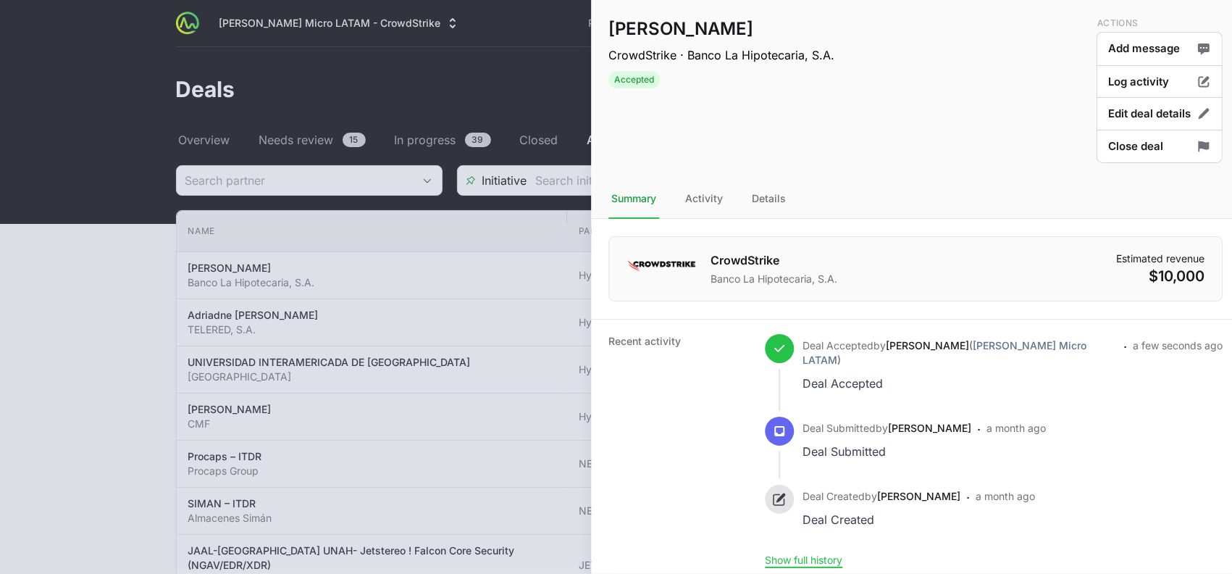
click at [93, 382] on div at bounding box center [616, 287] width 1232 height 574
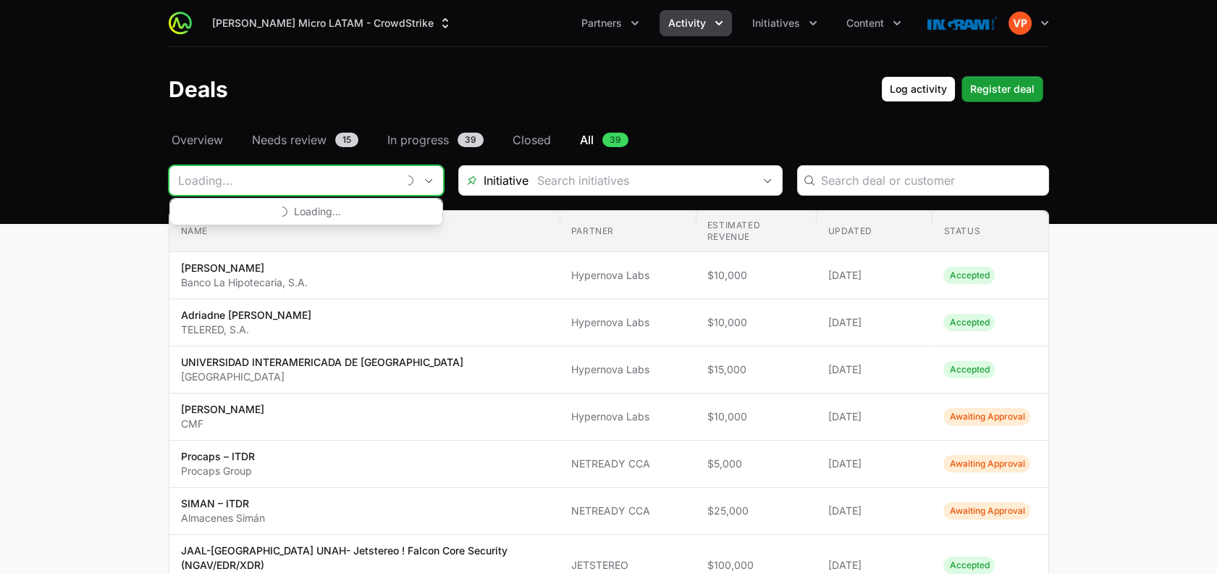
click at [274, 172] on input "Deals Filters" at bounding box center [282, 180] width 227 height 29
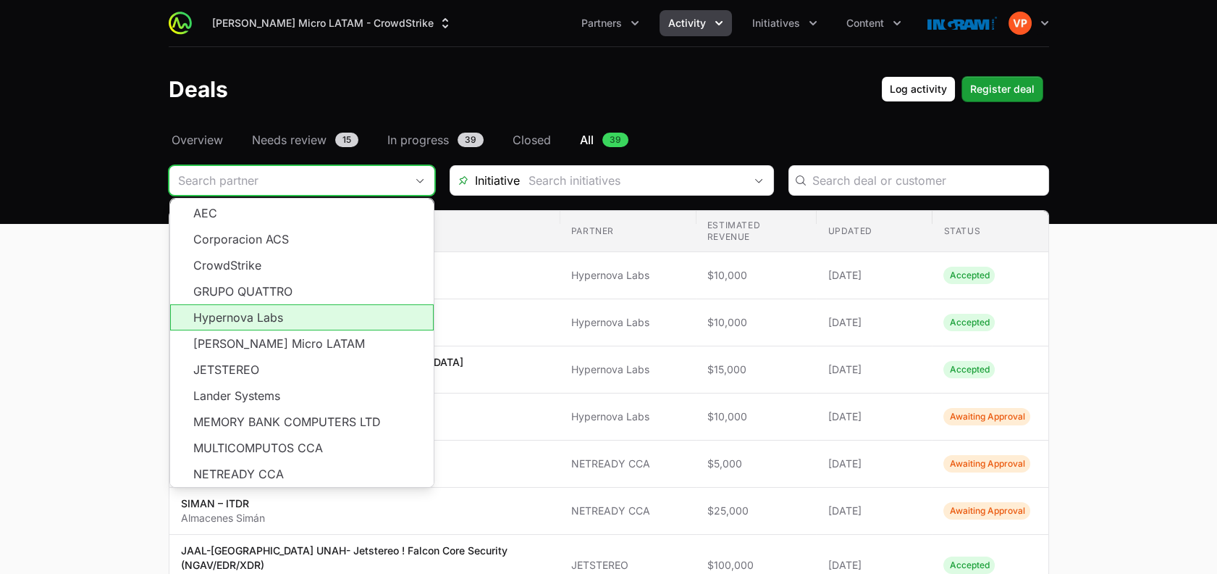
click at [279, 309] on li "Hypernova Labs" at bounding box center [302, 317] width 264 height 26
type input "Hypernova Labs"
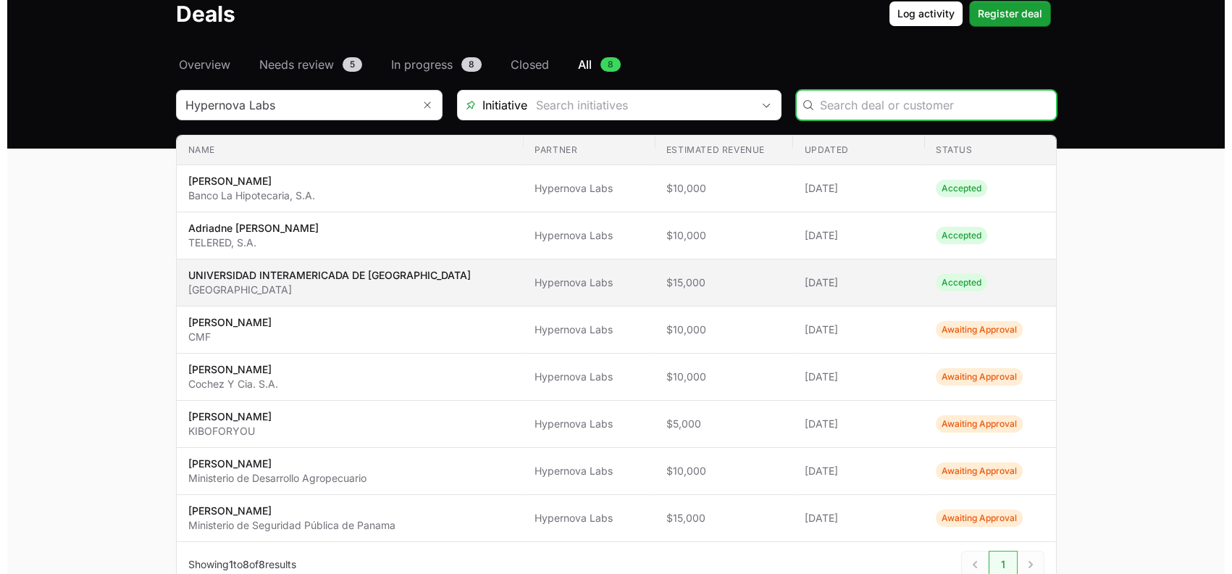
scroll to position [79, 0]
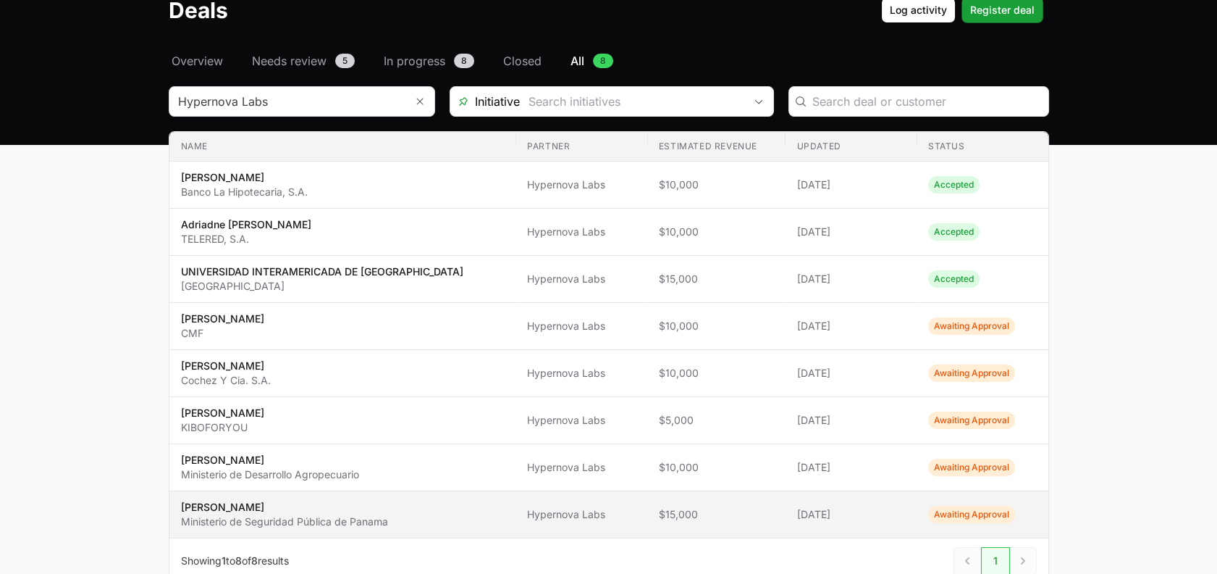
drag, startPoint x: 498, startPoint y: 371, endPoint x: 362, endPoint y: 524, distance: 204.6
click at [362, 524] on p "Ministerio de Seguridad Pública de Panama" at bounding box center [284, 521] width 207 height 14
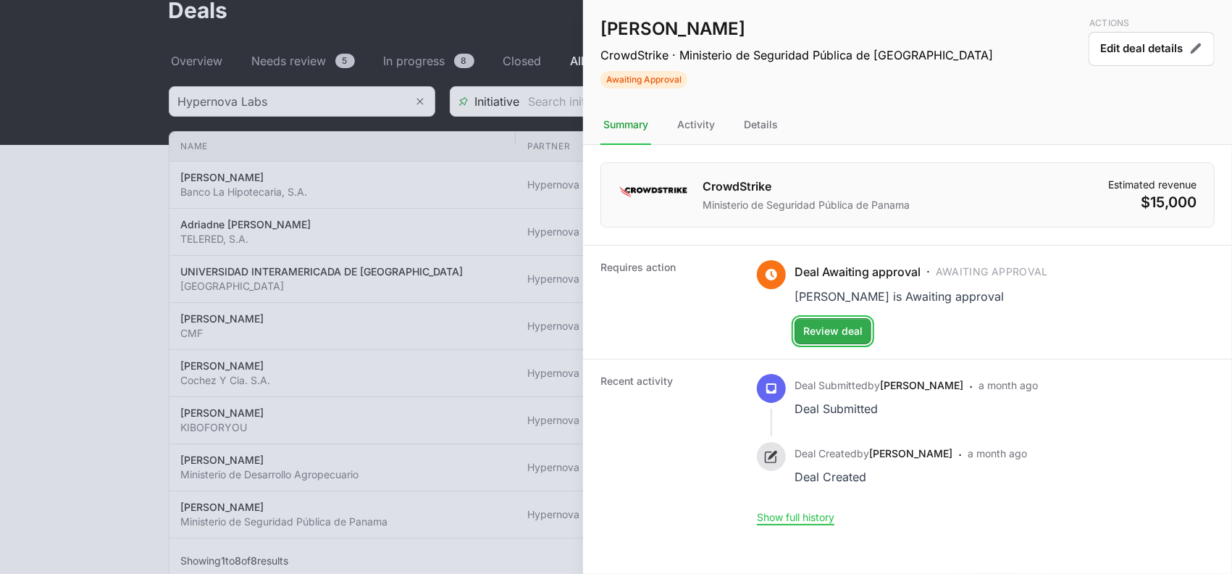
click at [821, 331] on span "Review deal" at bounding box center [832, 330] width 59 height 17
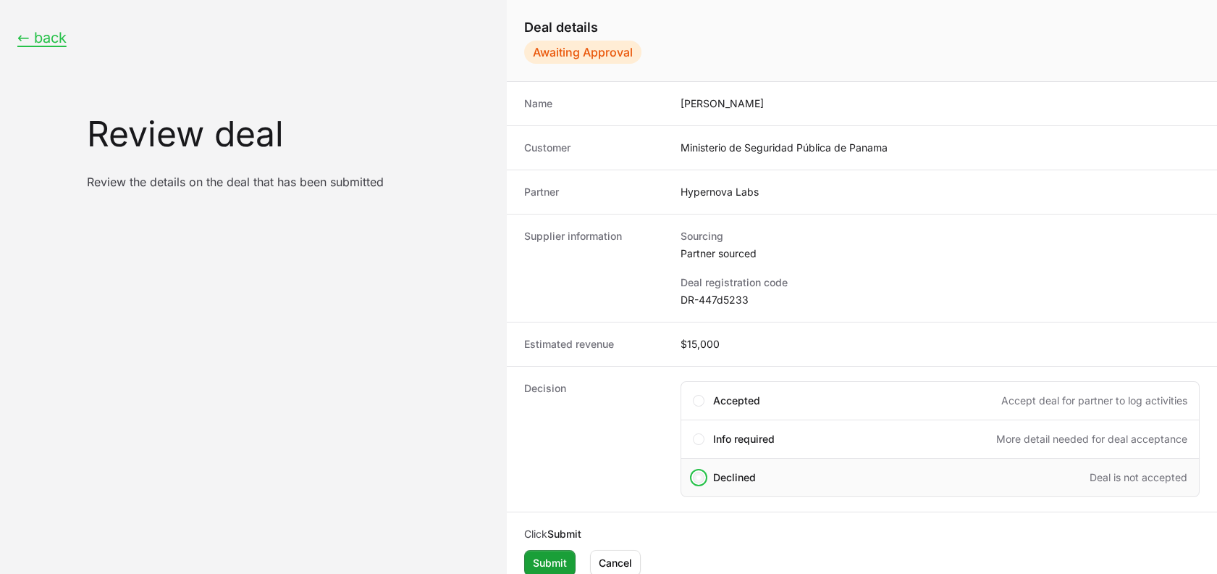
click at [698, 475] on span "Create deal form" at bounding box center [699, 477] width 4 height 4
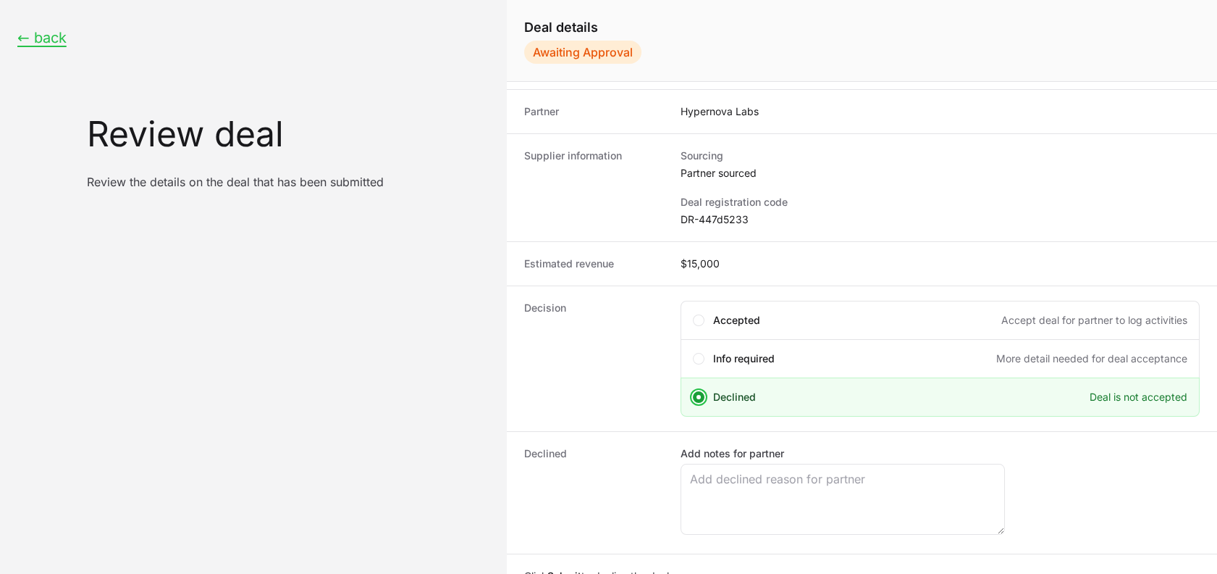
scroll to position [134, 0]
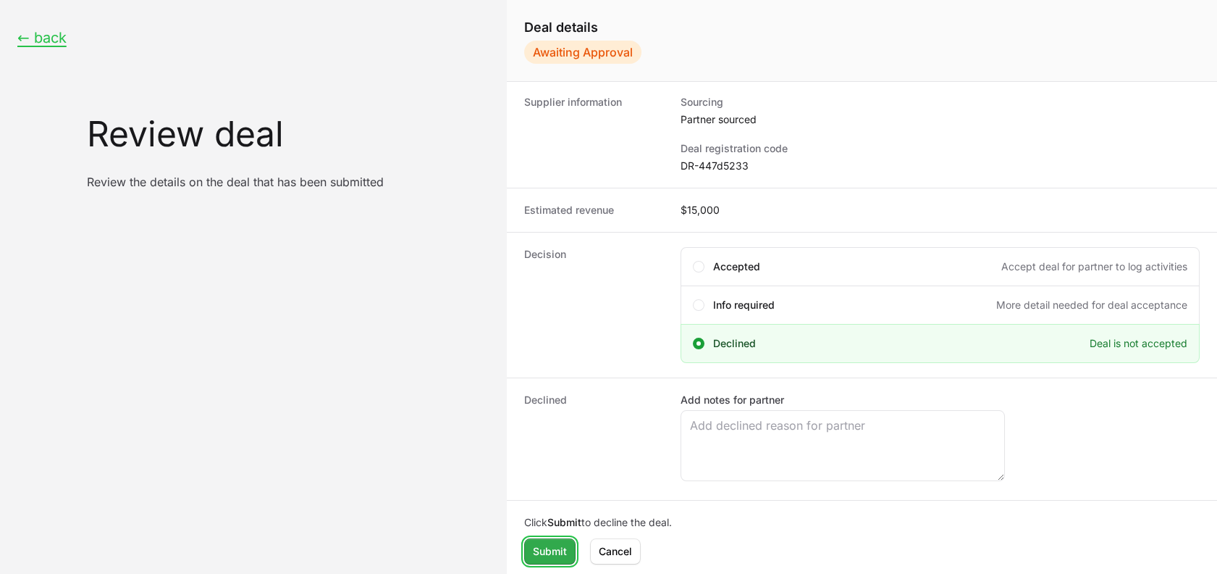
click at [531, 555] on button "Submit Submit" at bounding box center [549, 551] width 51 height 26
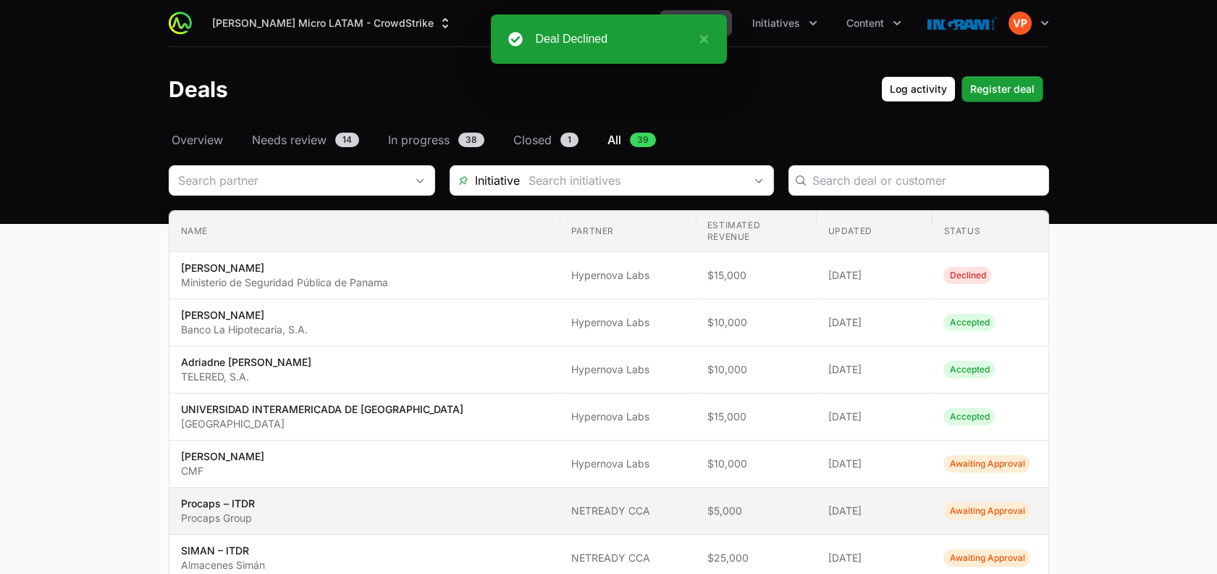
scroll to position [9, 0]
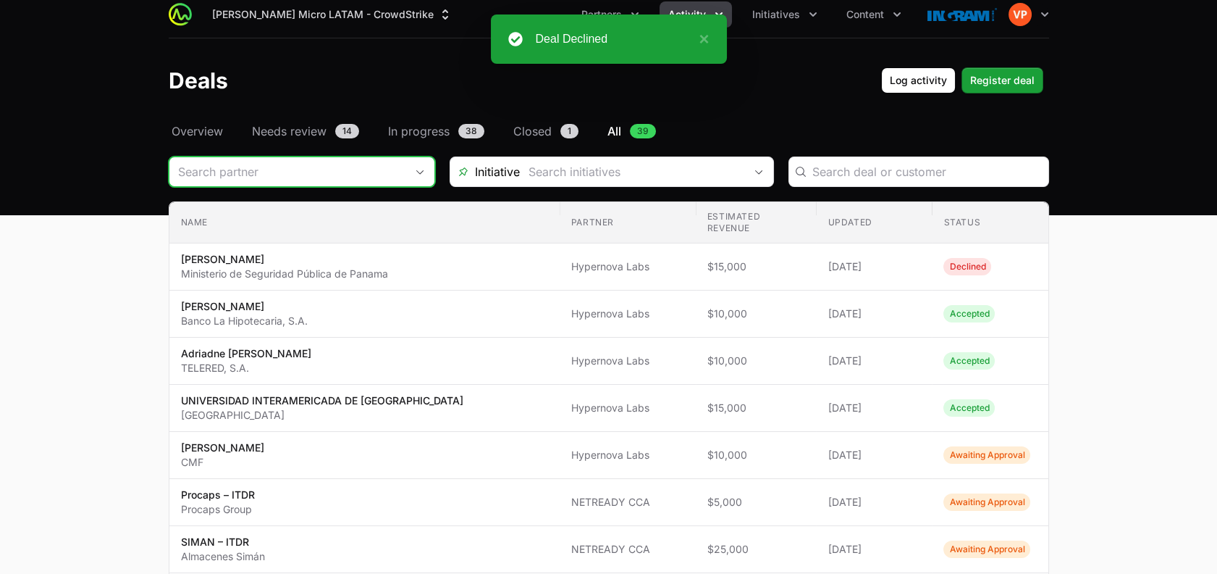
click at [346, 176] on input "Deals Filters" at bounding box center [287, 171] width 236 height 29
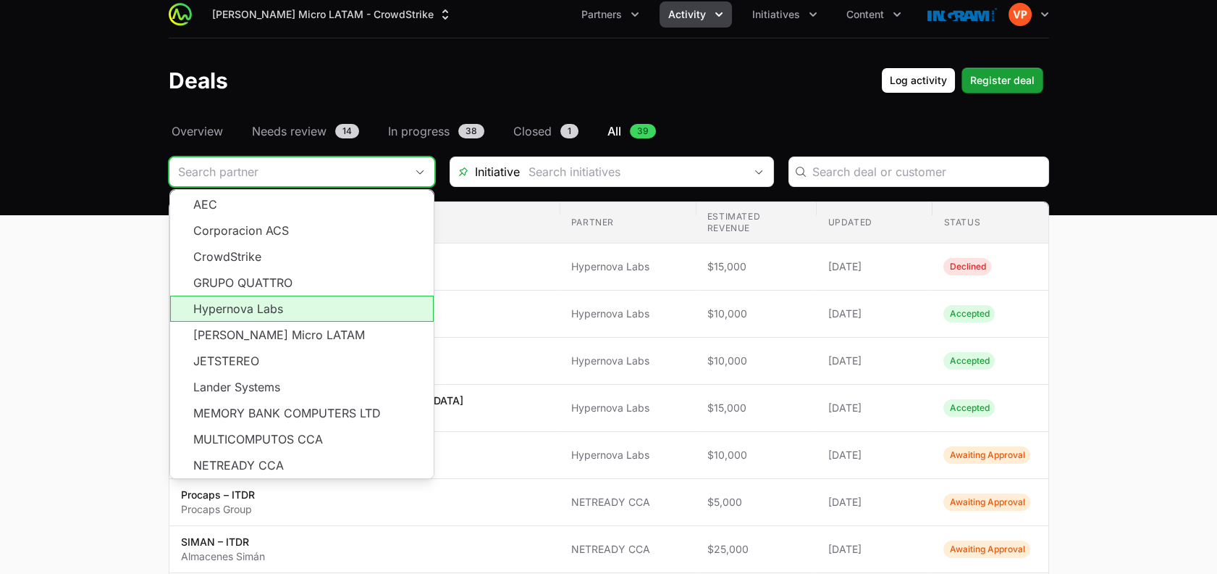
click at [303, 305] on li "Hypernova Labs" at bounding box center [302, 308] width 264 height 26
type input "Hypernova Labs"
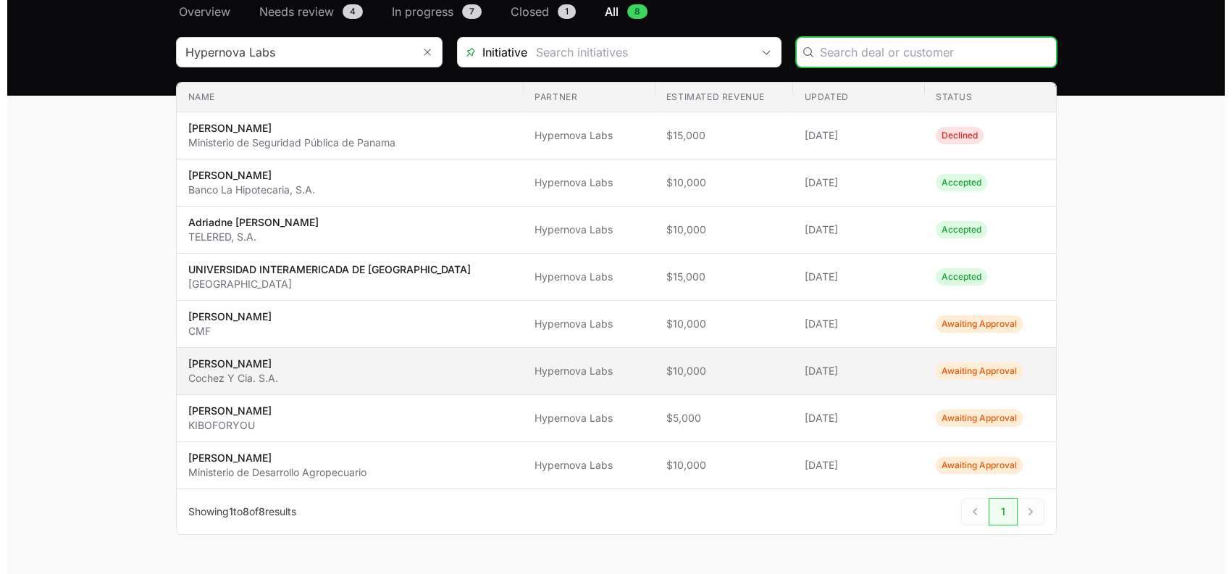
scroll to position [172, 0]
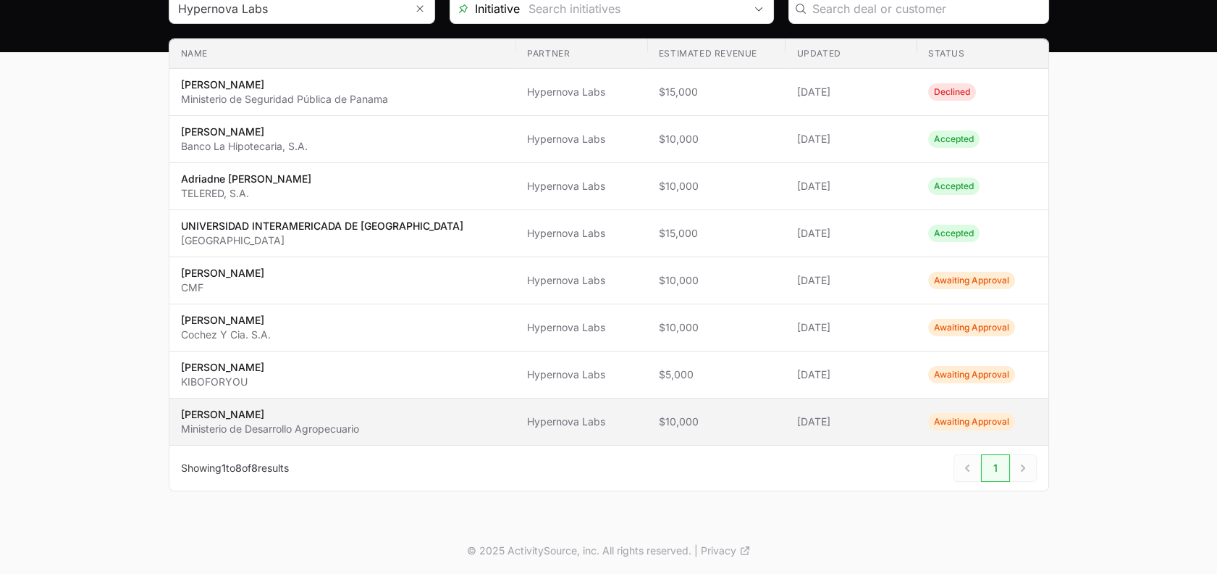
click at [305, 425] on p "Ministerio de Desarrollo Agropecuario" at bounding box center [270, 428] width 178 height 14
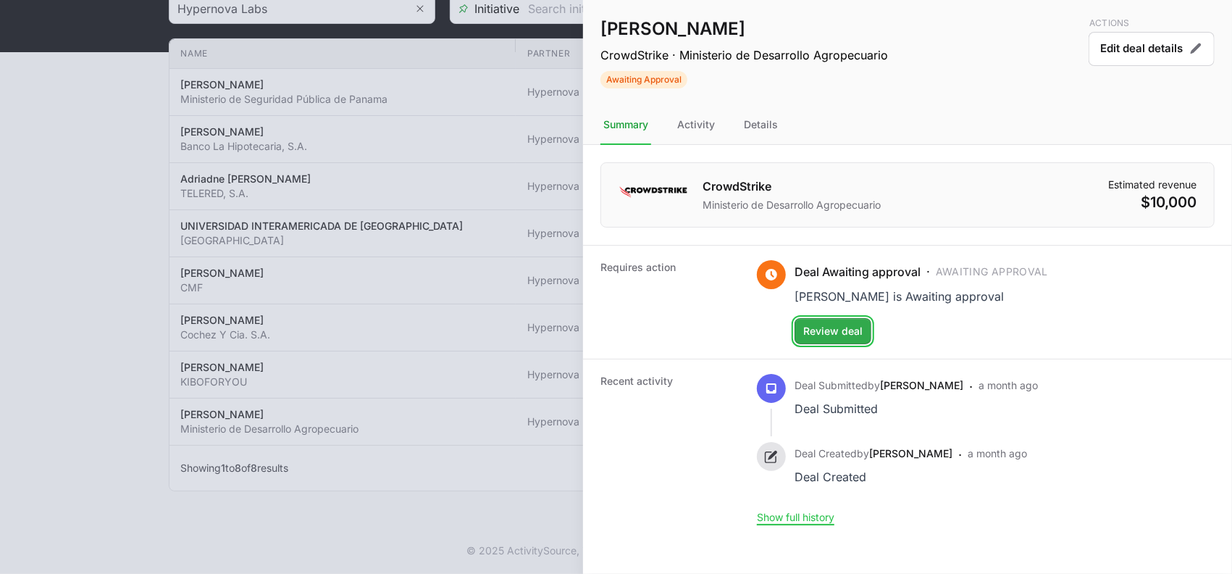
click at [835, 329] on span "Review deal" at bounding box center [832, 330] width 59 height 17
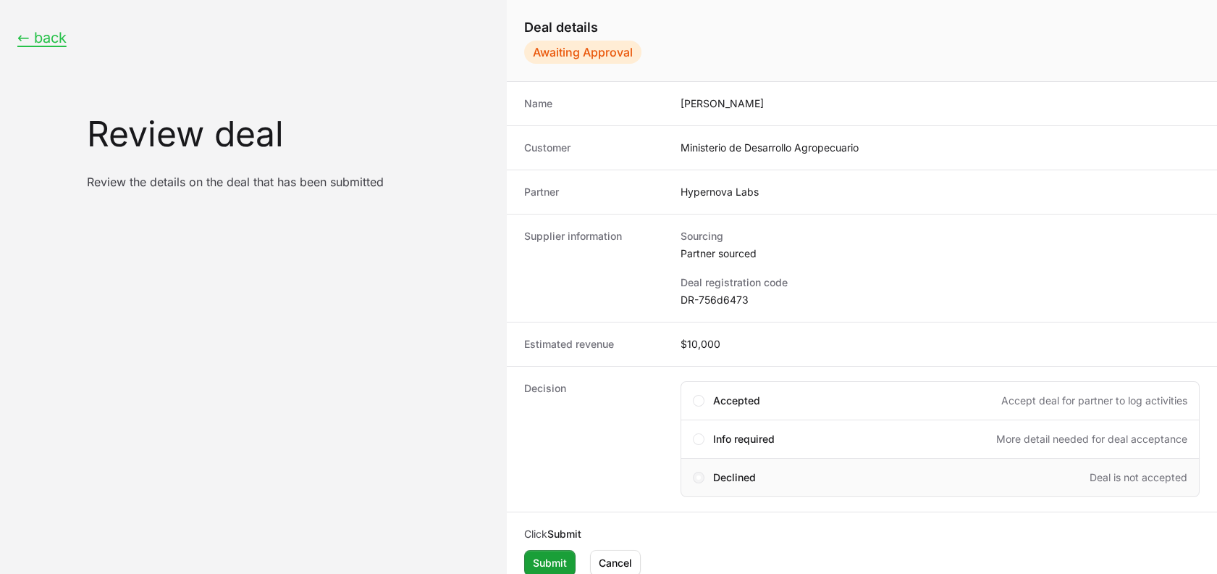
click at [697, 476] on span "Create deal form" at bounding box center [699, 477] width 4 height 4
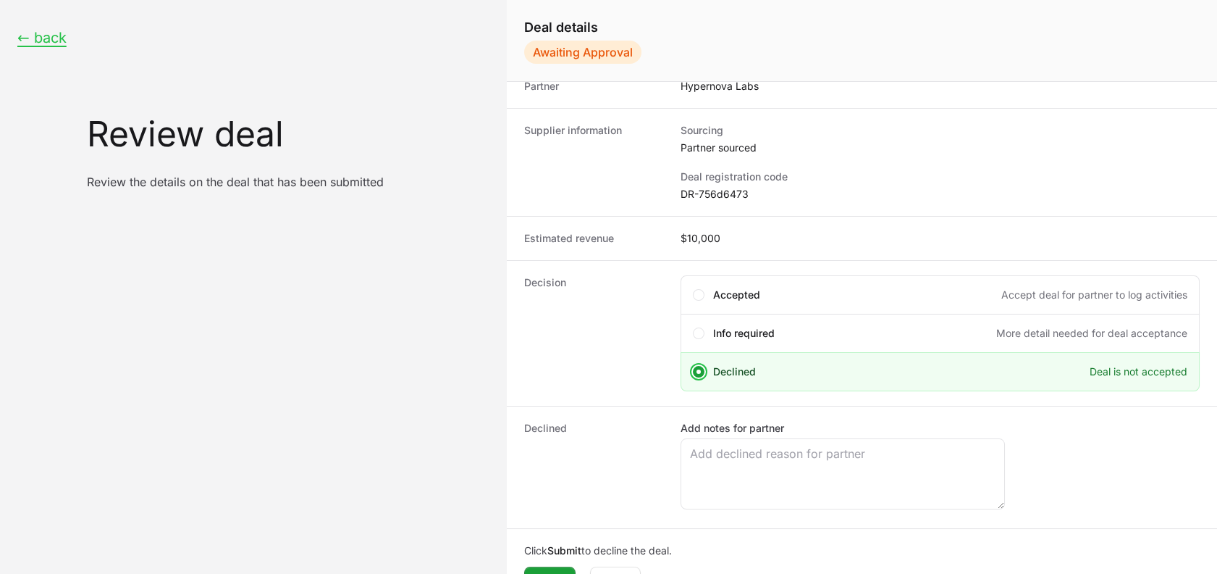
scroll to position [134, 0]
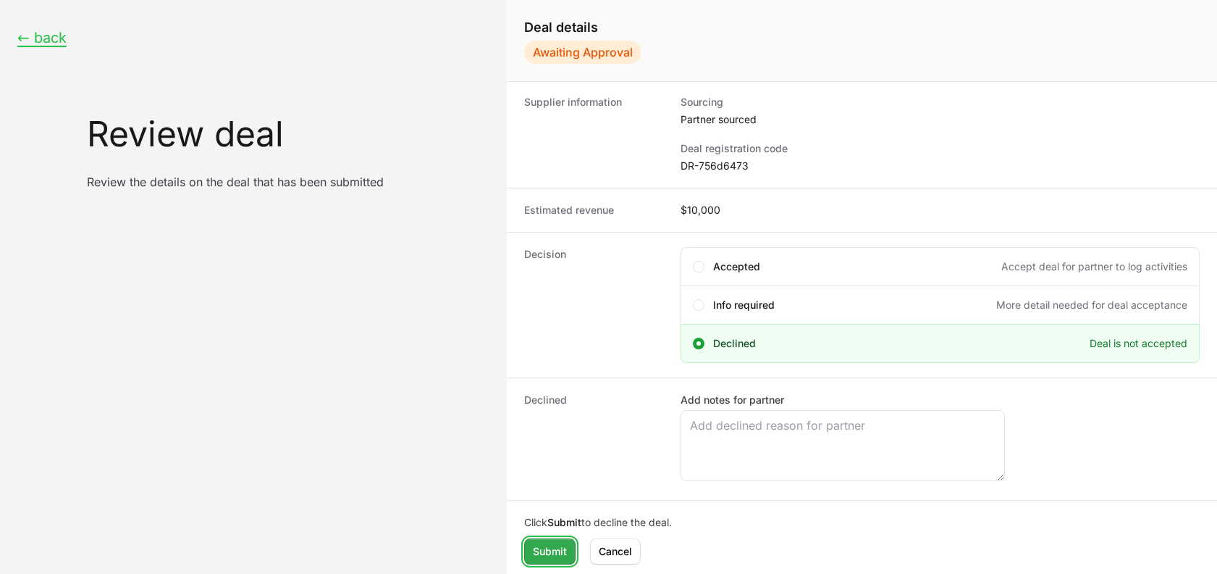
click at [544, 555] on span "Submit" at bounding box center [550, 550] width 34 height 17
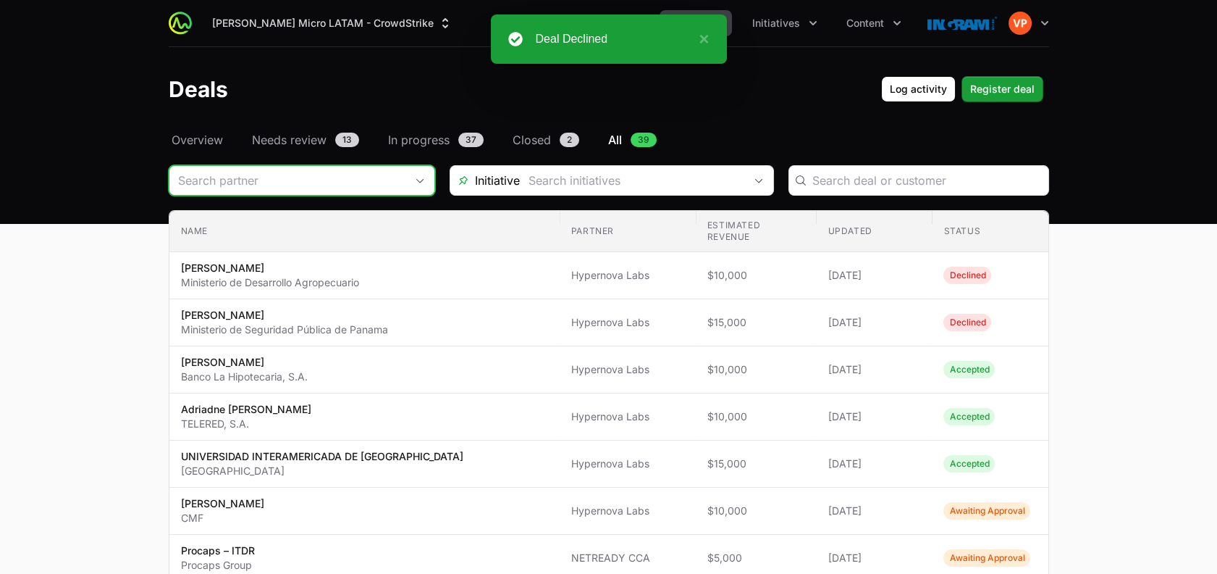
click at [326, 193] on input "Deals Filters" at bounding box center [287, 180] width 236 height 29
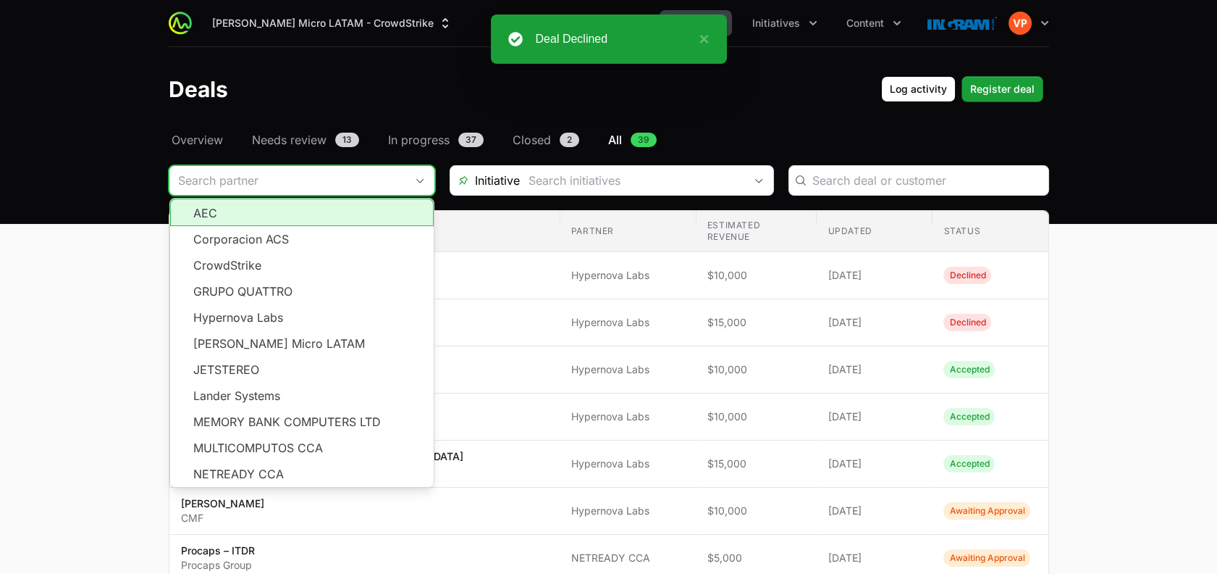
click at [326, 193] on input "Deals Filters" at bounding box center [287, 180] width 236 height 29
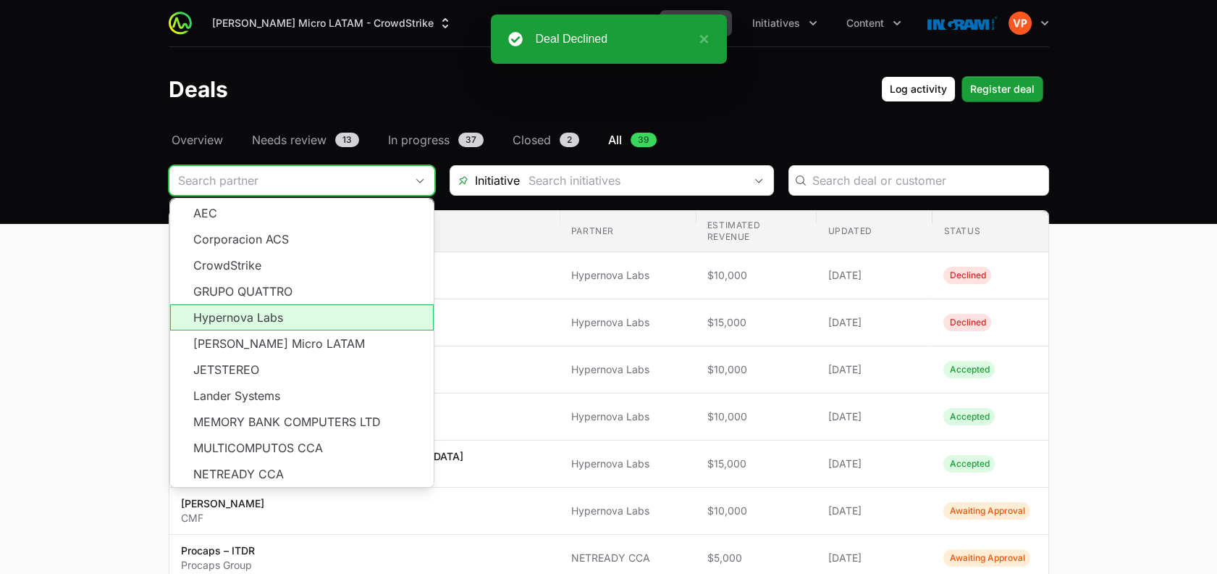
click at [325, 314] on li "Hypernova Labs" at bounding box center [302, 317] width 264 height 26
type input "Hypernova Labs"
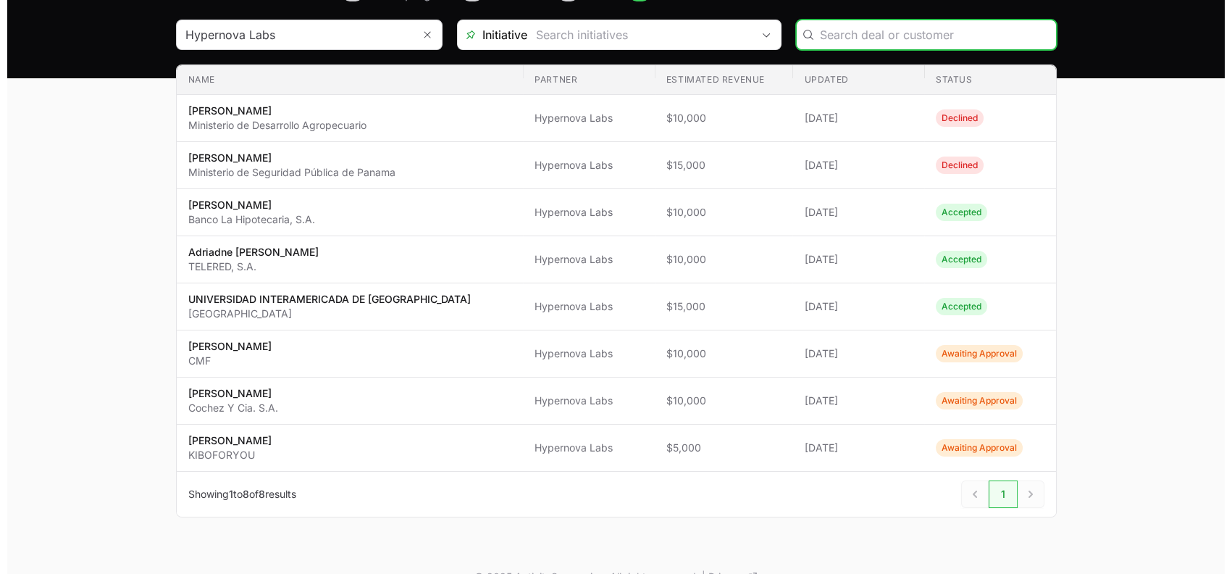
scroll to position [151, 0]
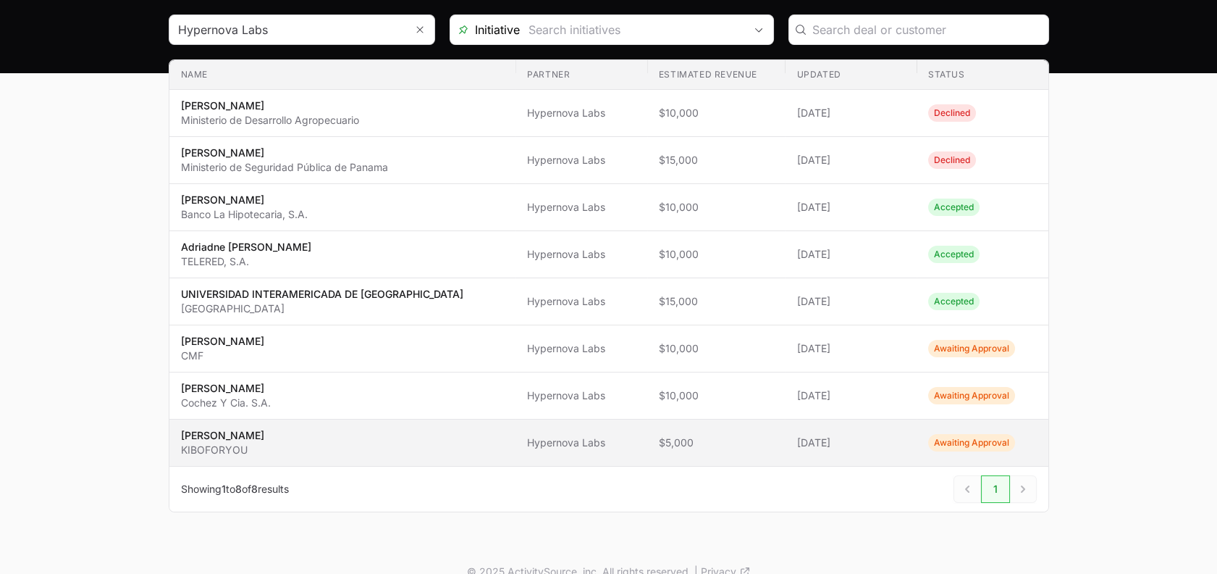
click at [337, 441] on span "[PERSON_NAME] KIBOFORYOU" at bounding box center [343, 442] width 324 height 29
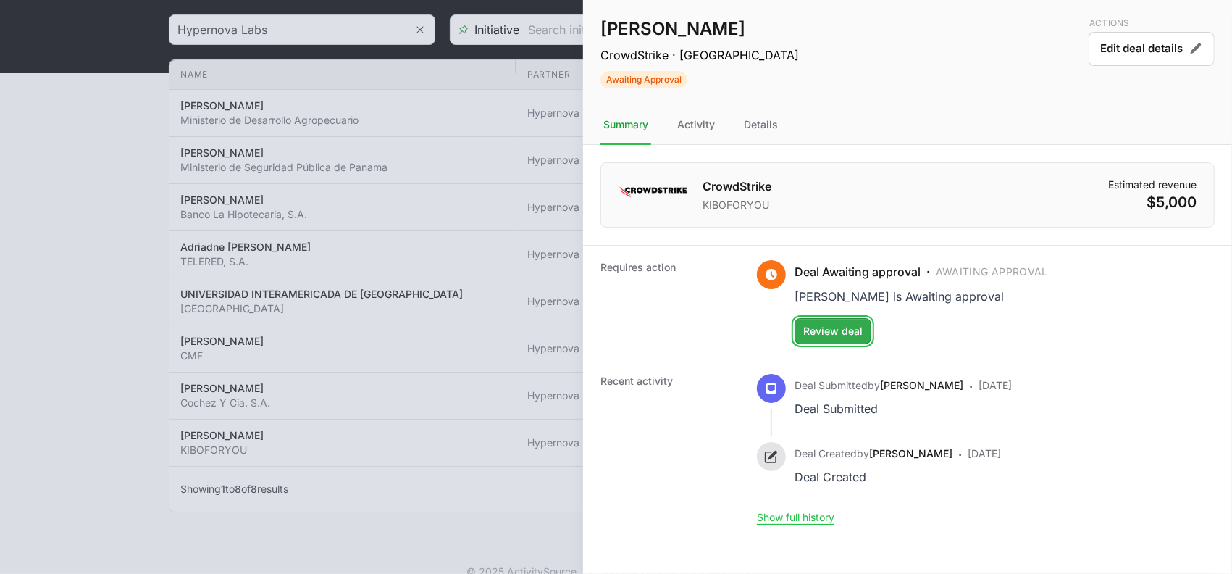
click at [812, 330] on span "Review deal" at bounding box center [832, 330] width 59 height 17
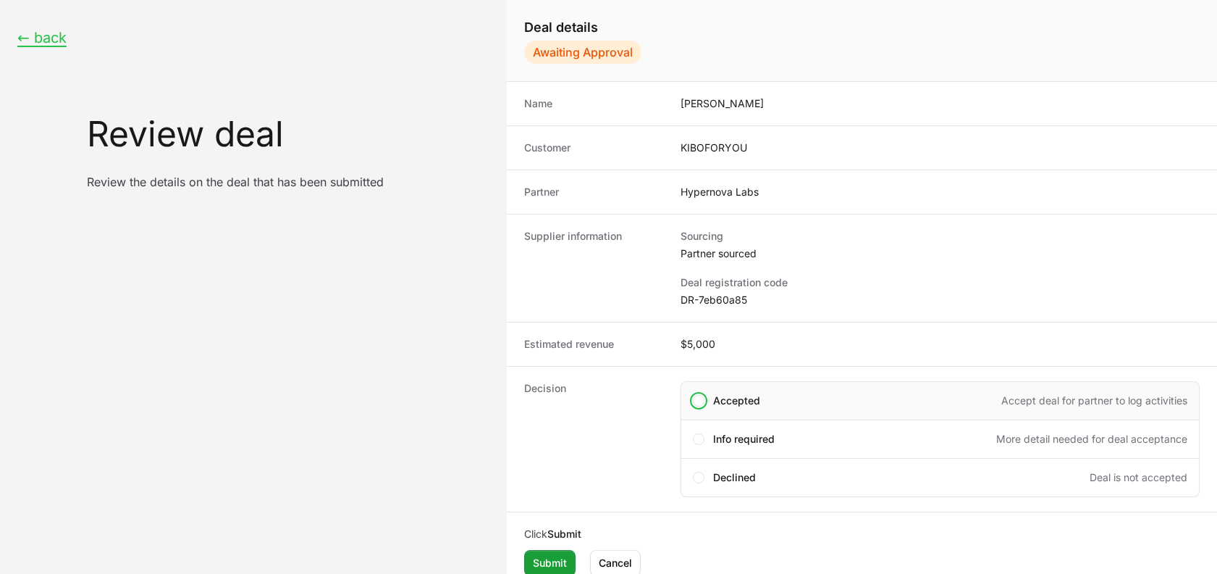
click at [692, 394] on div "Accepted Accept deal for partner to log activities" at bounding box center [940, 400] width 519 height 39
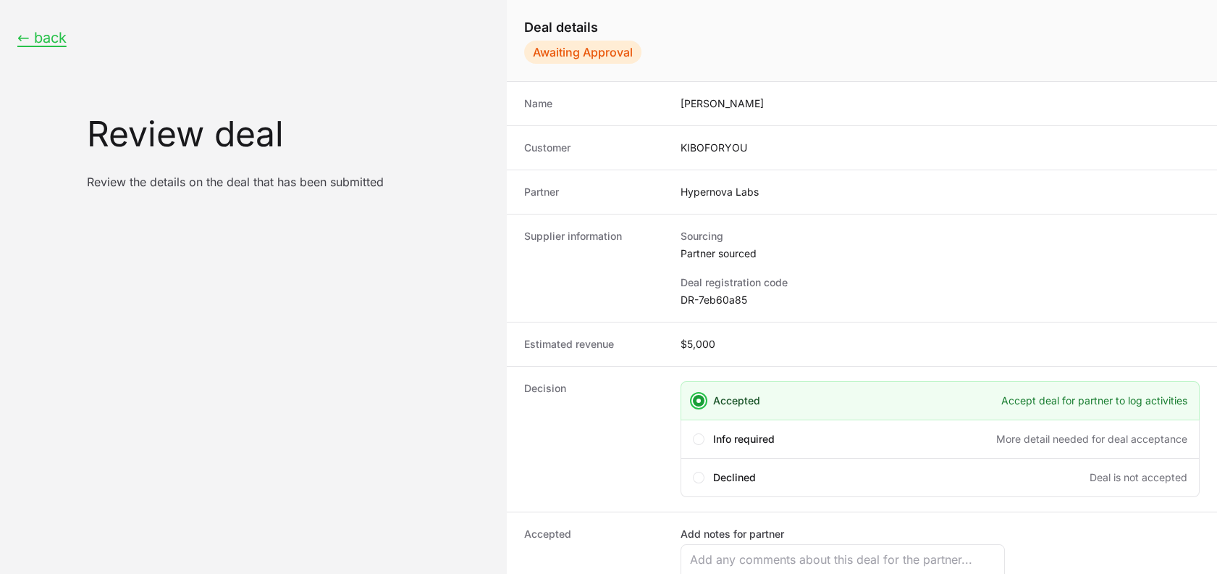
scroll to position [134, 0]
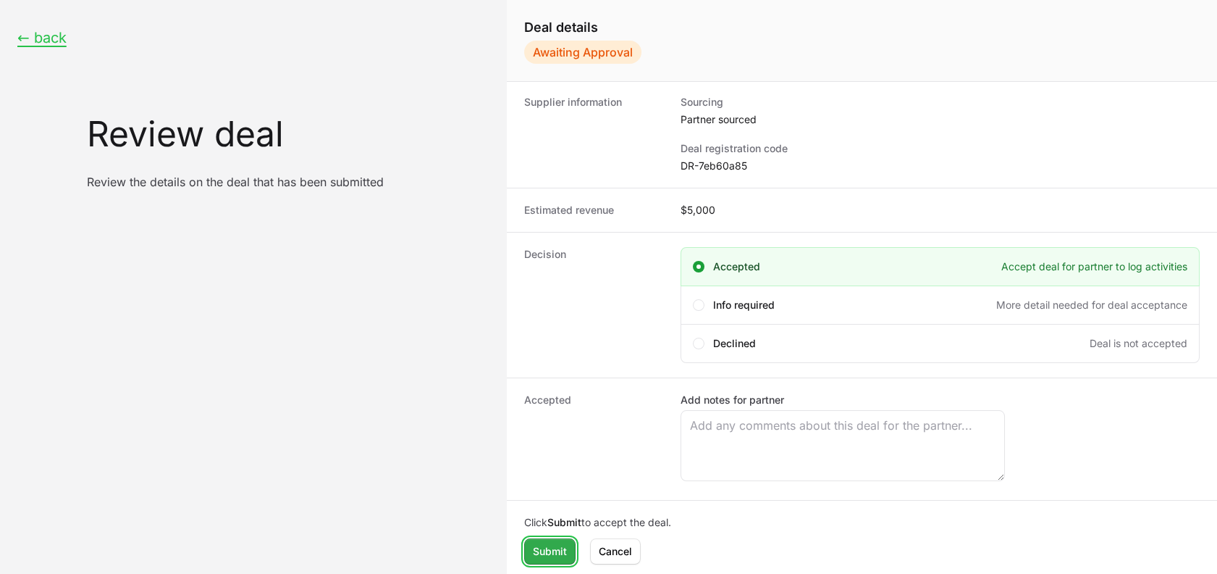
click at [545, 558] on button "Submit Submit" at bounding box center [549, 551] width 51 height 26
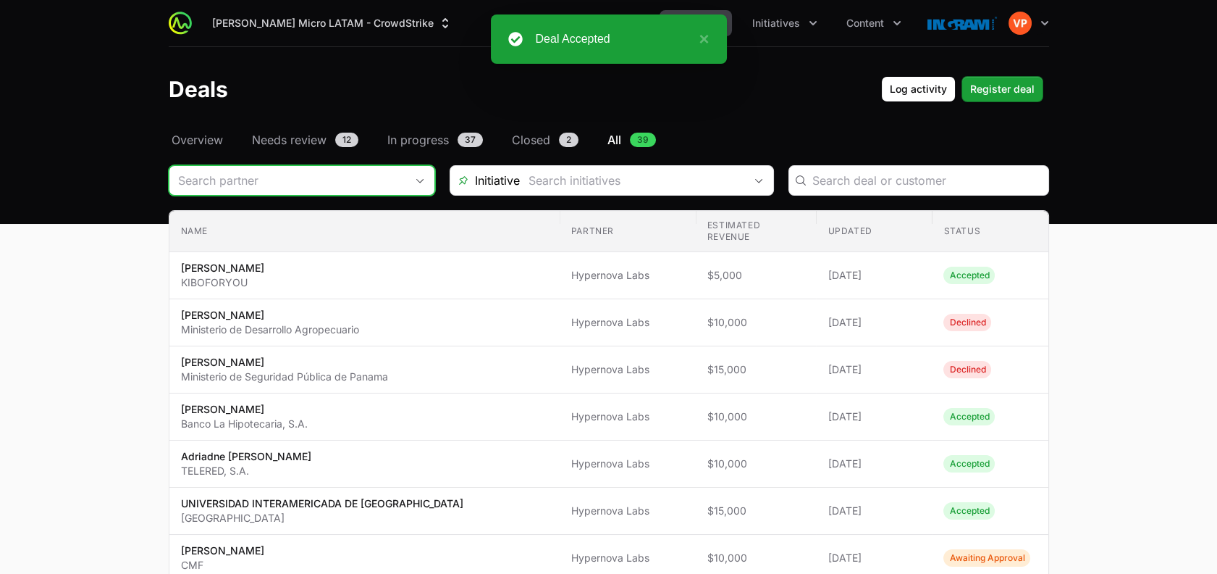
click at [328, 182] on input "Deals Filters" at bounding box center [287, 180] width 236 height 29
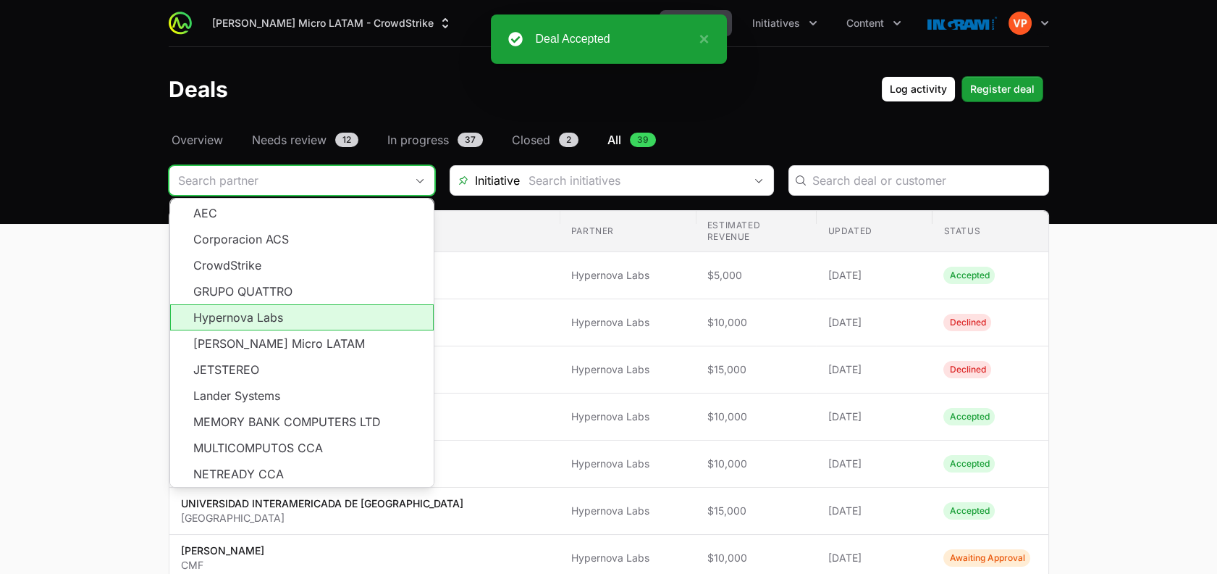
click at [320, 312] on li "Hypernova Labs" at bounding box center [302, 317] width 264 height 26
type input "Hypernova Labs"
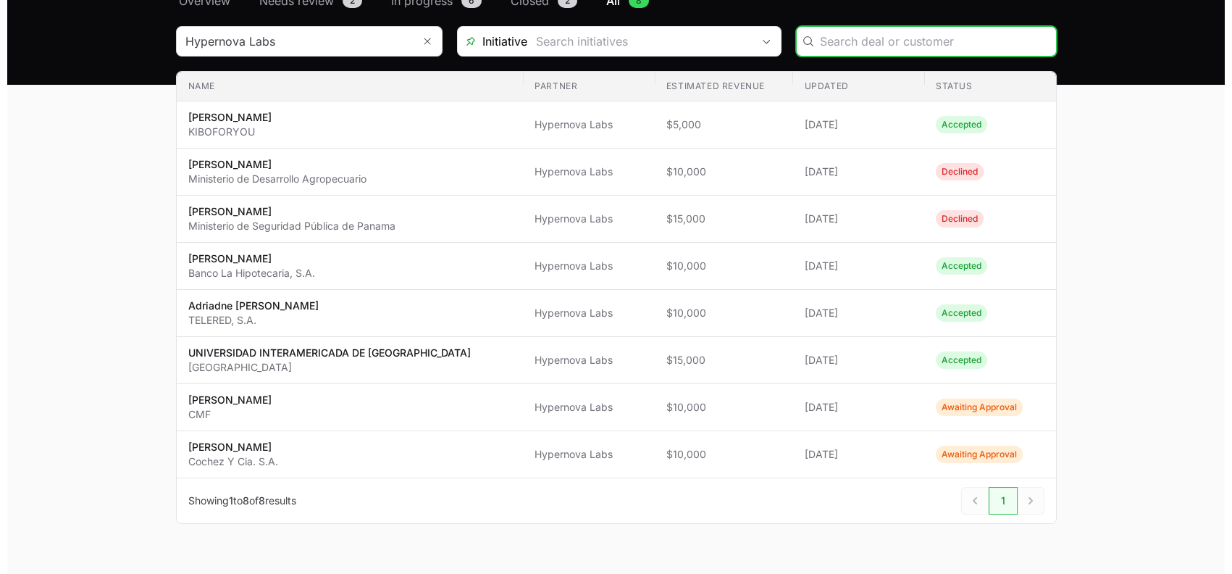
scroll to position [140, 0]
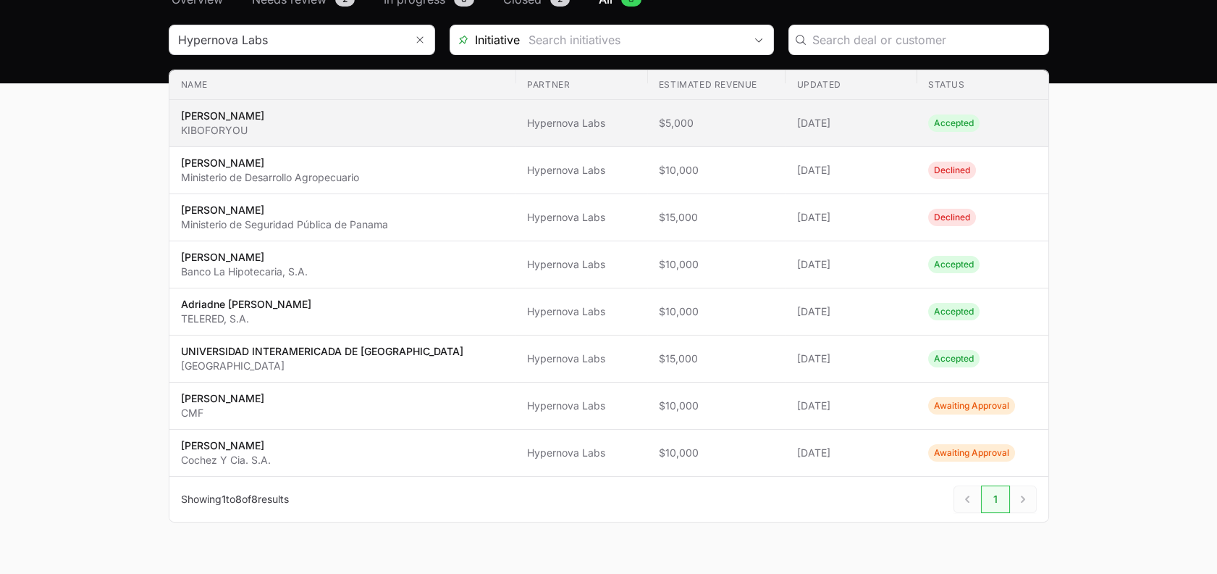
click at [249, 112] on p "[PERSON_NAME]" at bounding box center [222, 116] width 83 height 14
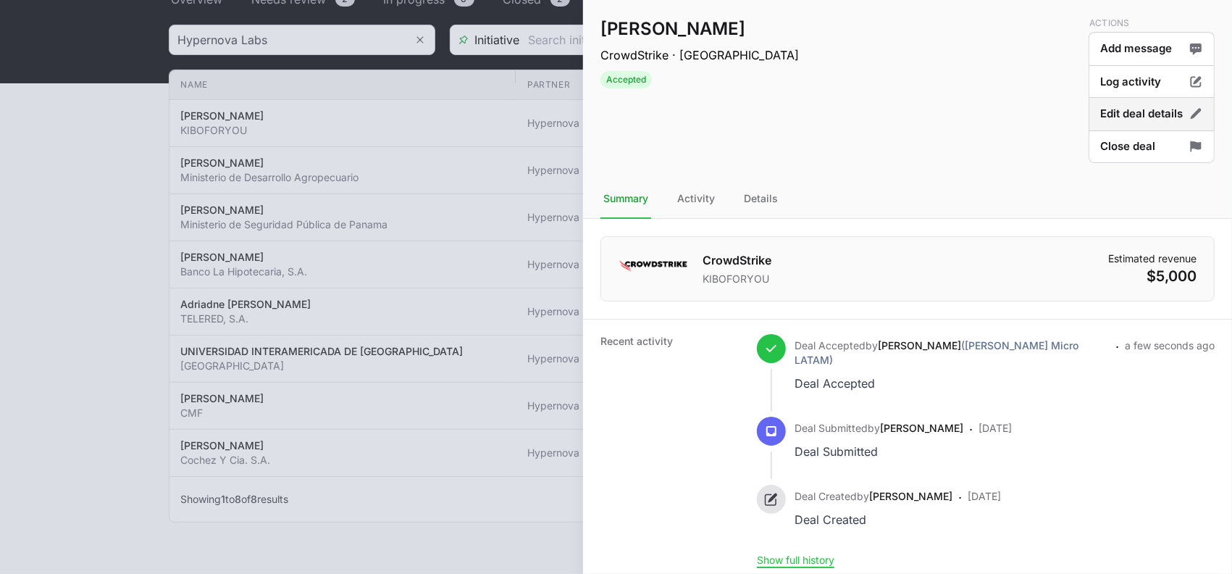
click at [1127, 116] on button "Edit deal details" at bounding box center [1151, 114] width 126 height 34
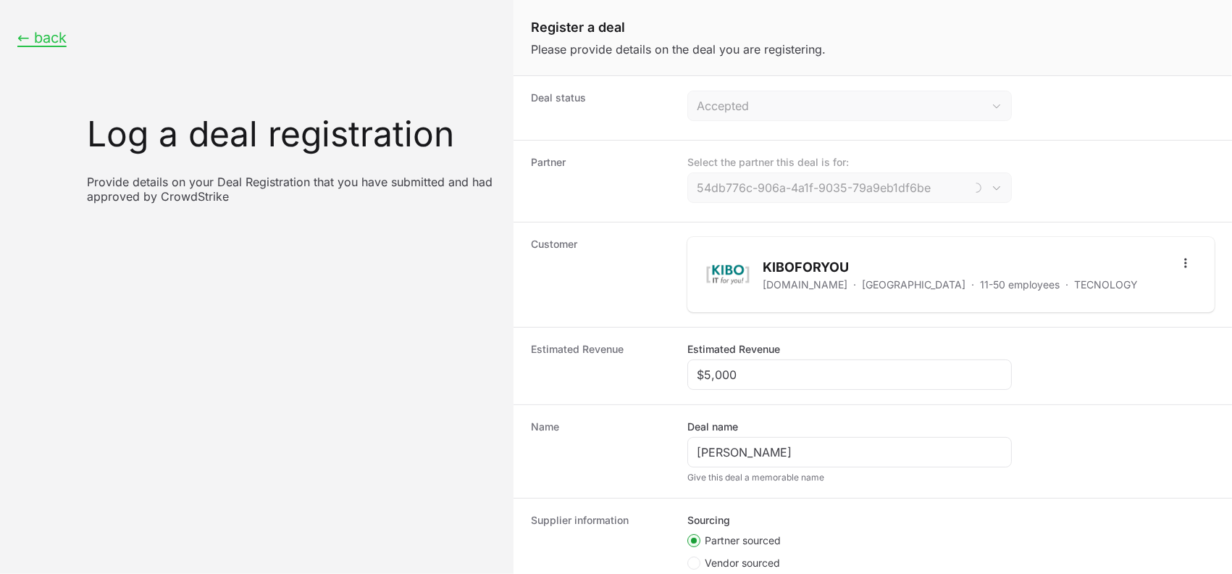
type input "Hypernova Labs"
click at [1178, 261] on icon "Open options" at bounding box center [1185, 263] width 14 height 14
click at [1130, 197] on html "← back Log a deal registration Provide details on your Deal Registration that y…" at bounding box center [616, 287] width 1232 height 574
click at [56, 31] on button "← back" at bounding box center [41, 38] width 49 height 18
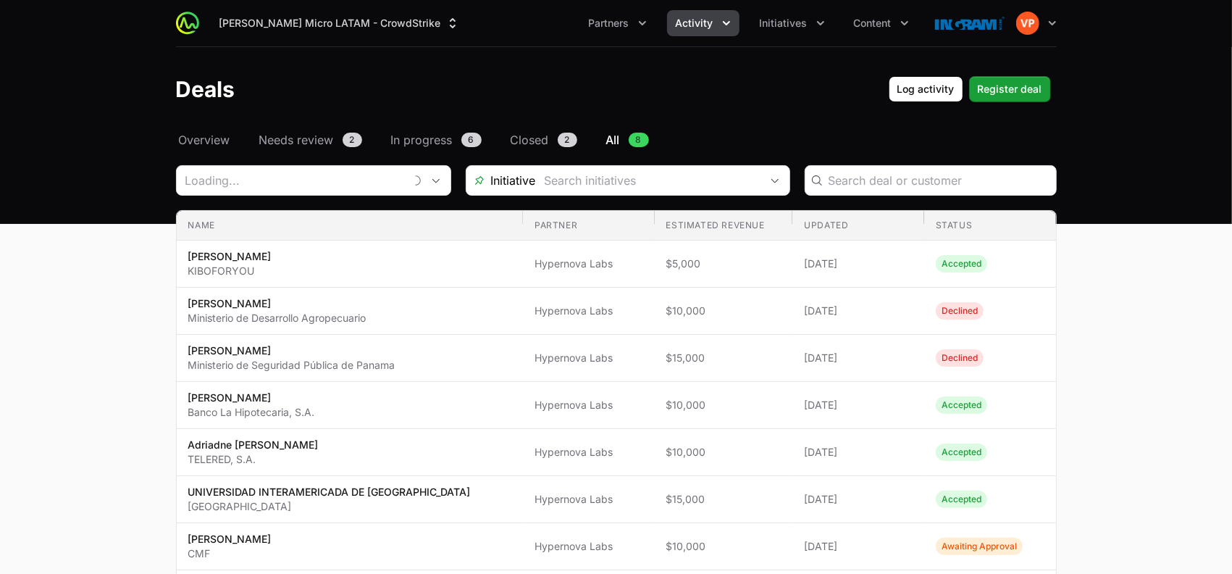
scroll to position [140, 0]
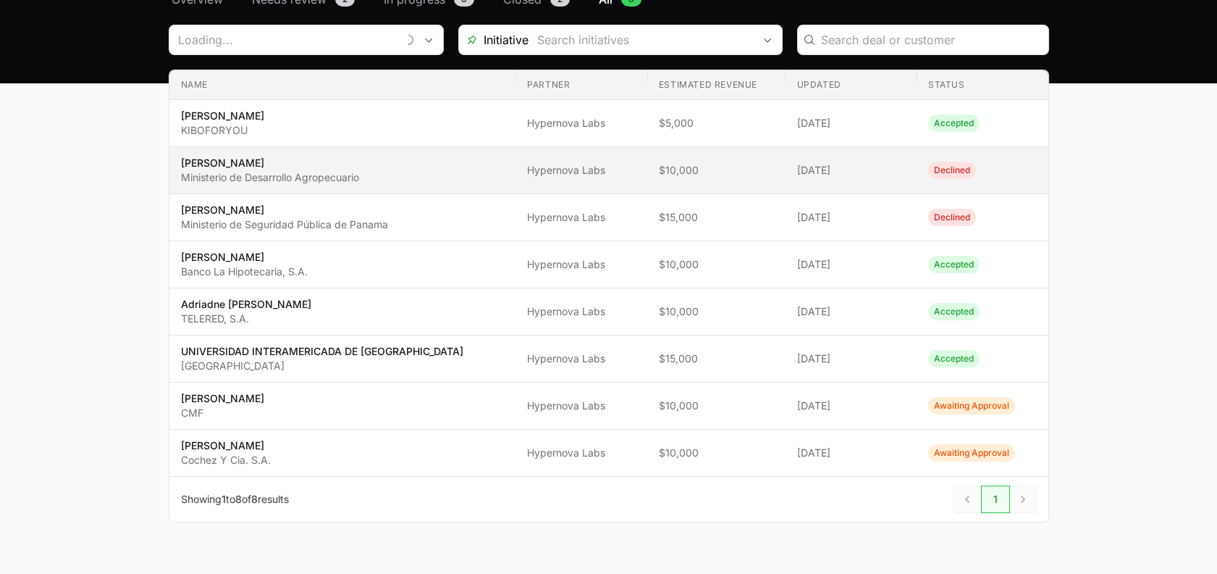
type input "Hypernova Labs"
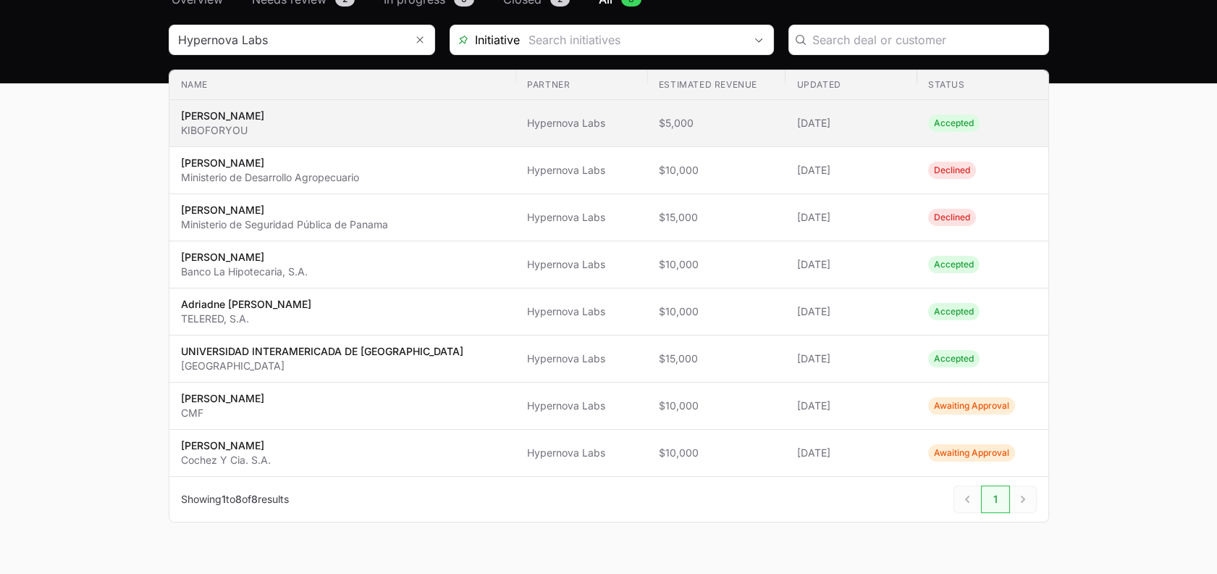
click at [647, 130] on td "Estimated revenue $5,000" at bounding box center [716, 123] width 138 height 47
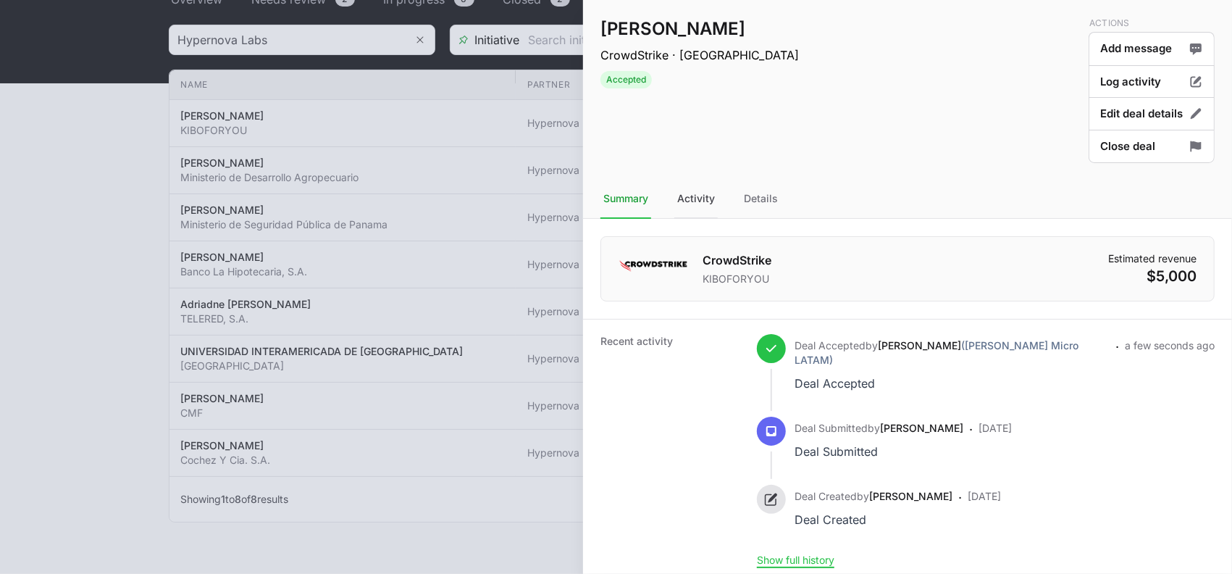
click at [688, 195] on div "Activity" at bounding box center [695, 199] width 43 height 39
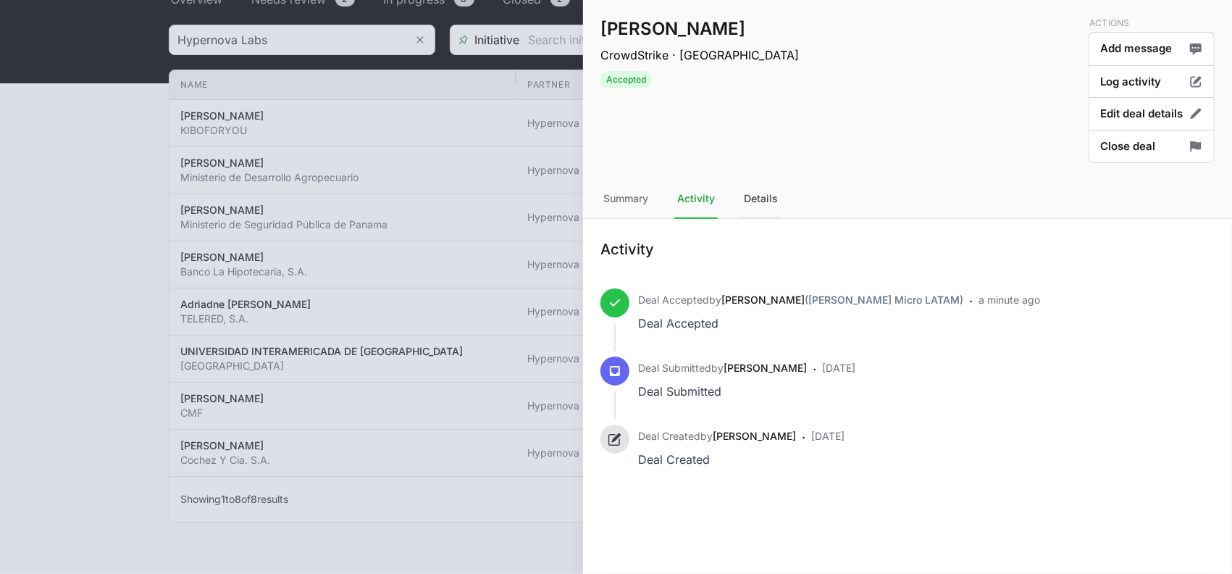
click at [743, 198] on div "Details" at bounding box center [761, 199] width 40 height 39
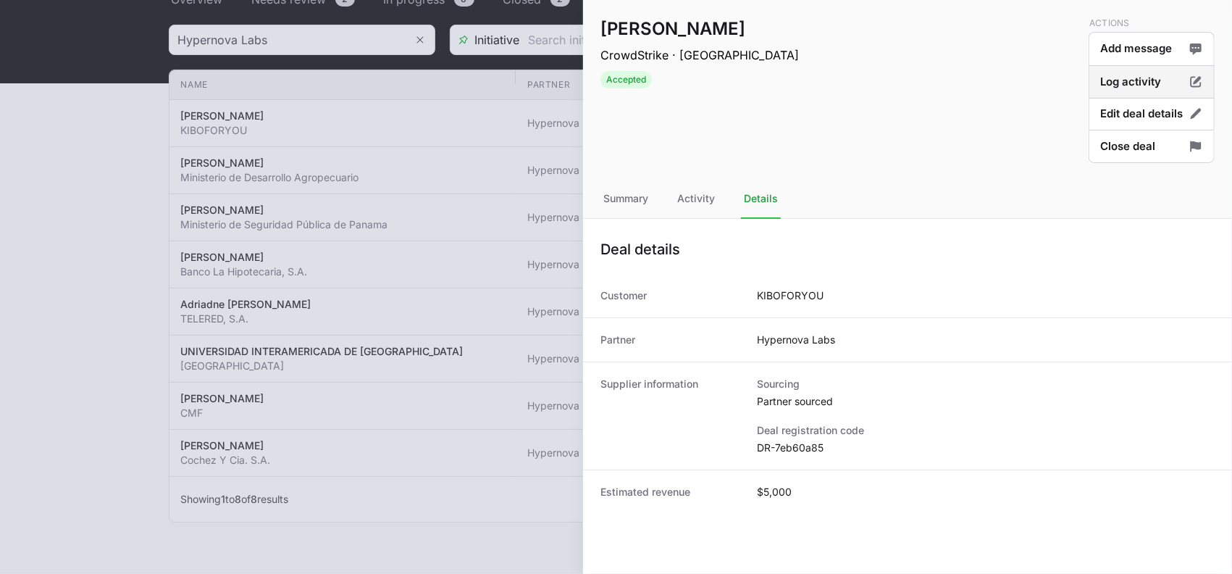
click at [1204, 75] on button "Log activity" at bounding box center [1151, 82] width 126 height 34
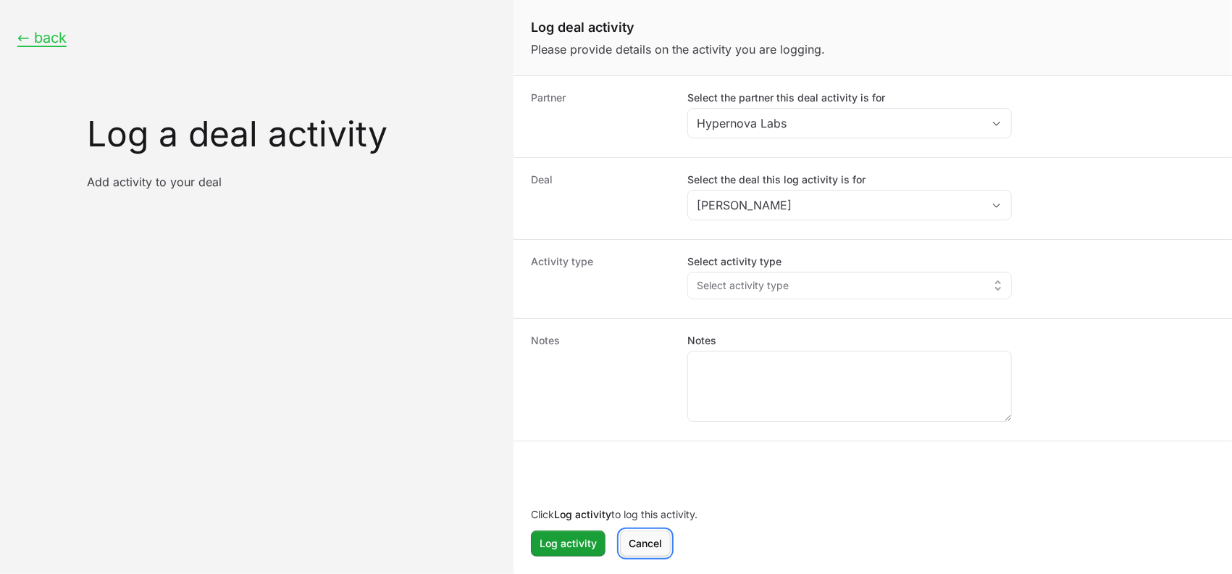
click at [642, 545] on span "Cancel" at bounding box center [645, 542] width 33 height 17
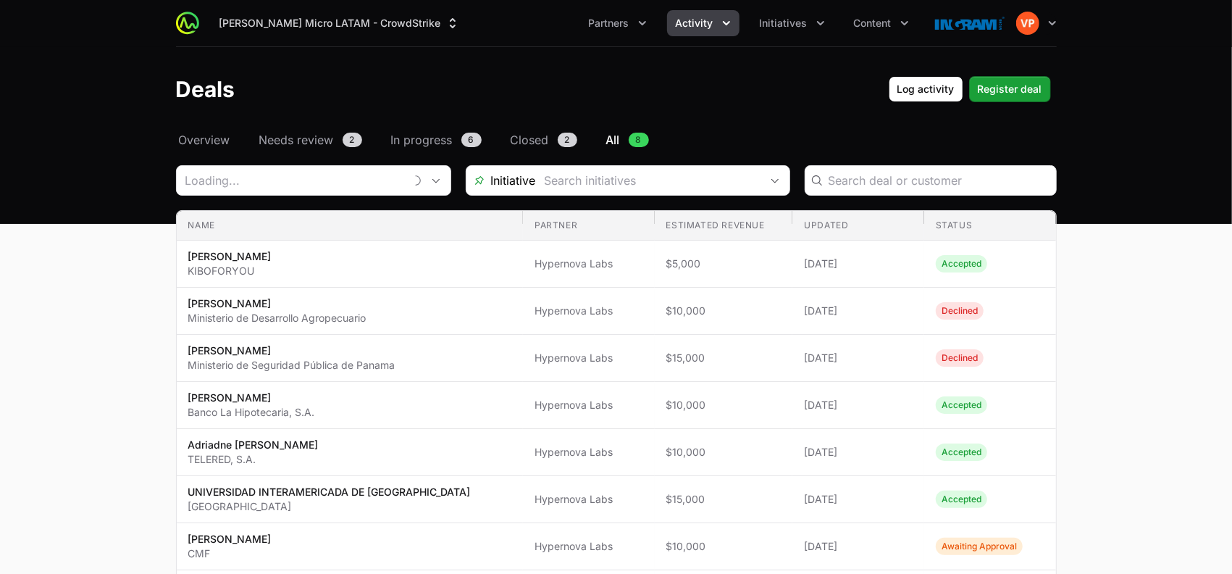
scroll to position [140, 0]
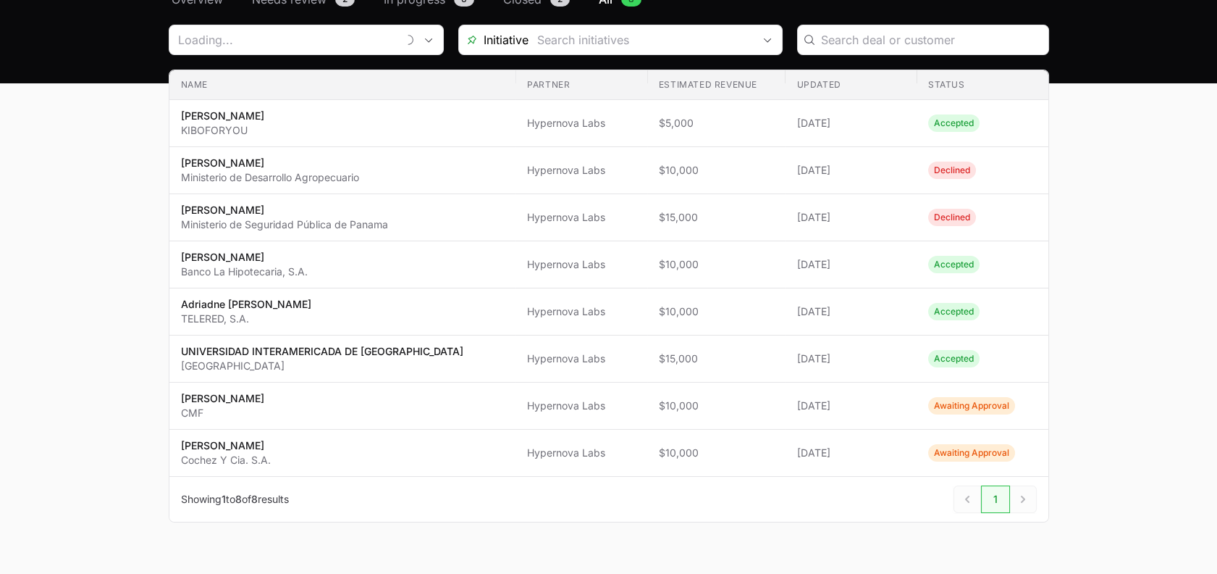
type input "Hypernova Labs"
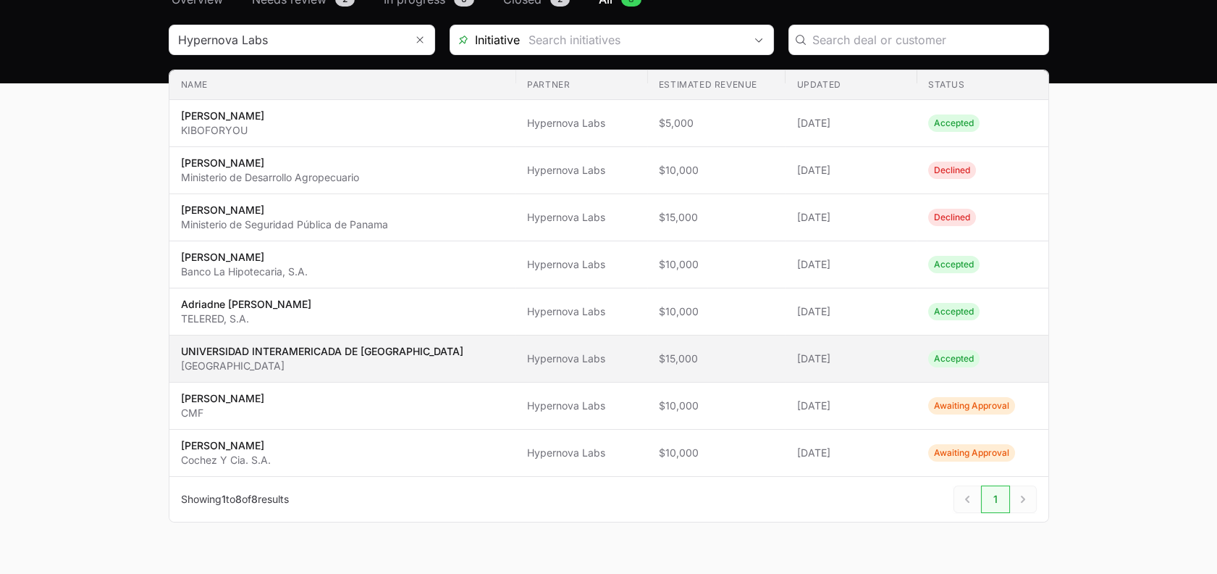
click at [708, 351] on span "$15,000" at bounding box center [716, 358] width 115 height 14
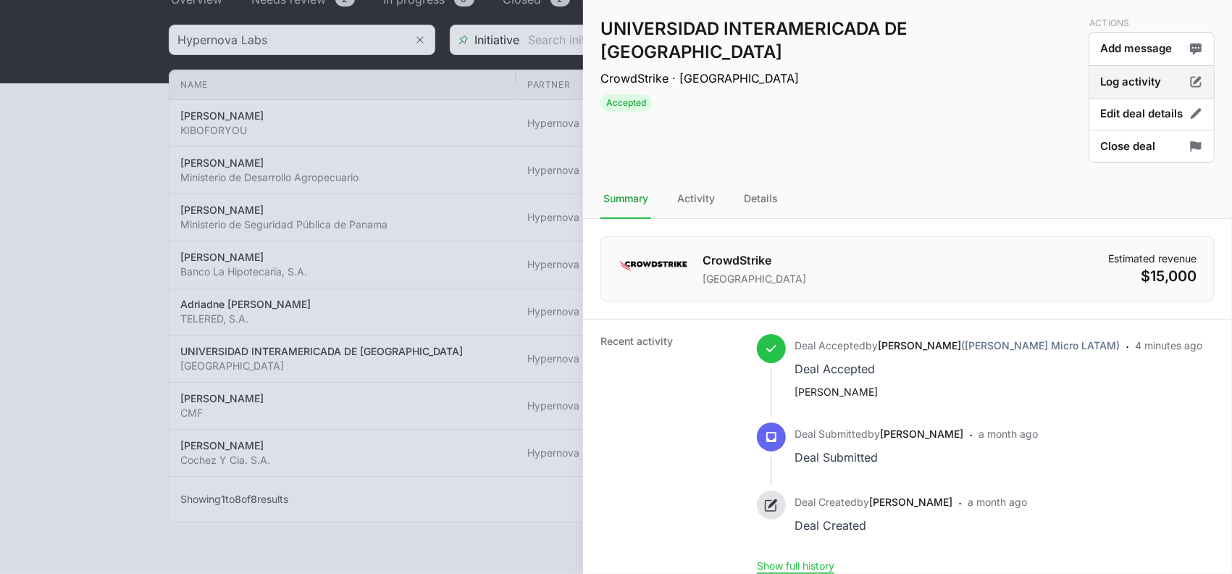
click at [1188, 78] on icon "Deal actions" at bounding box center [1195, 82] width 14 height 14
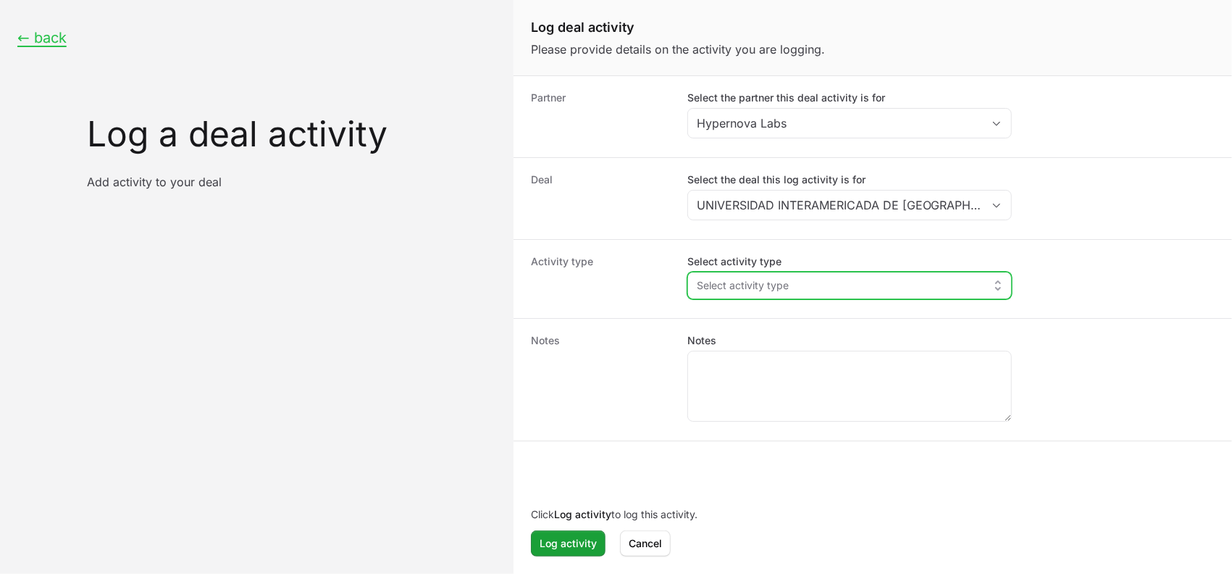
click at [771, 284] on span "Select activity type" at bounding box center [743, 285] width 92 height 14
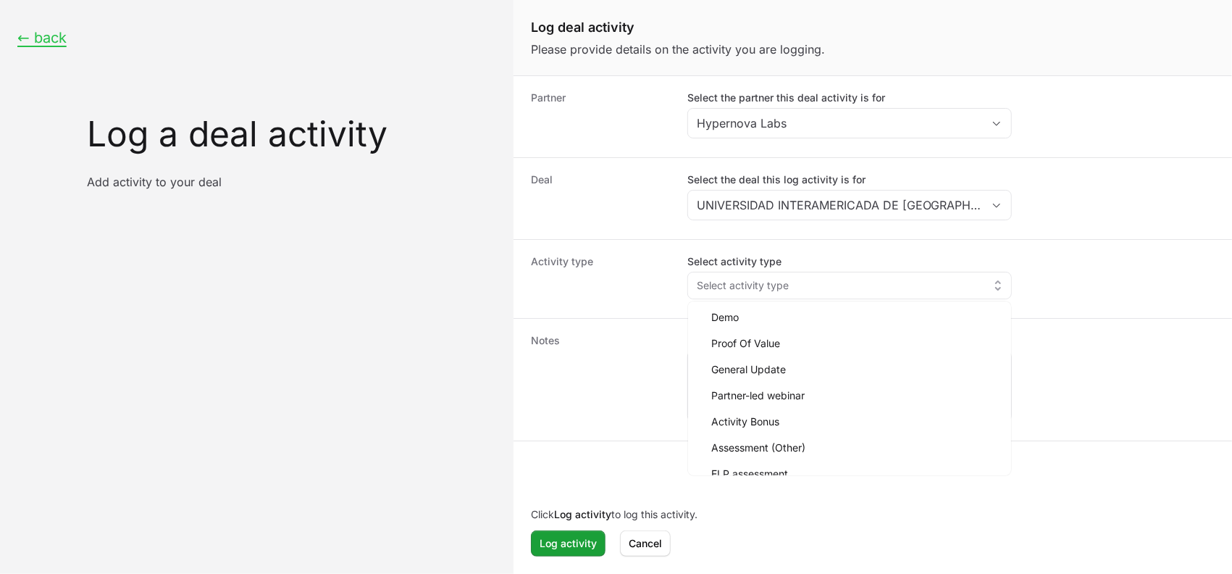
click at [546, 173] on dt "Deal" at bounding box center [600, 198] width 139 height 52
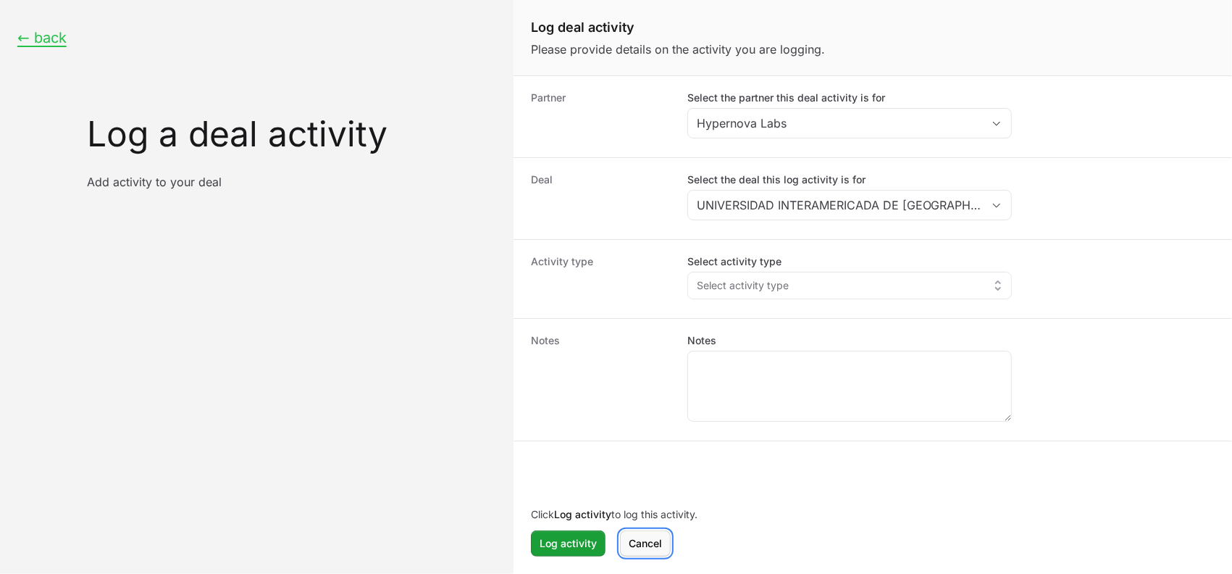
click at [645, 555] on button "[PERSON_NAME]" at bounding box center [645, 543] width 51 height 26
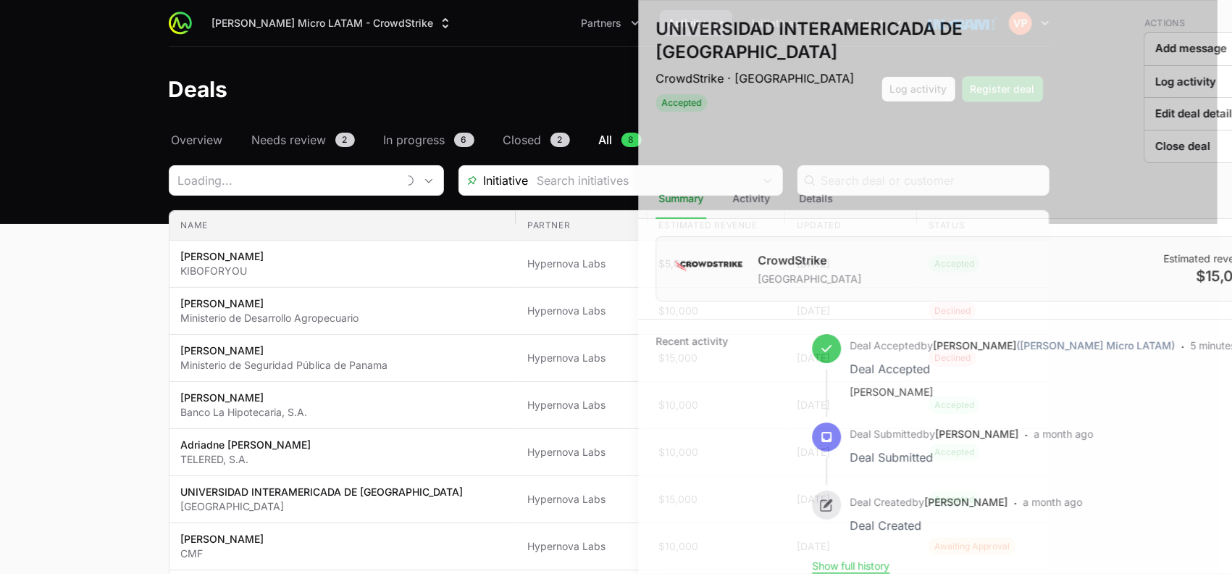
type input "Hypernova Labs"
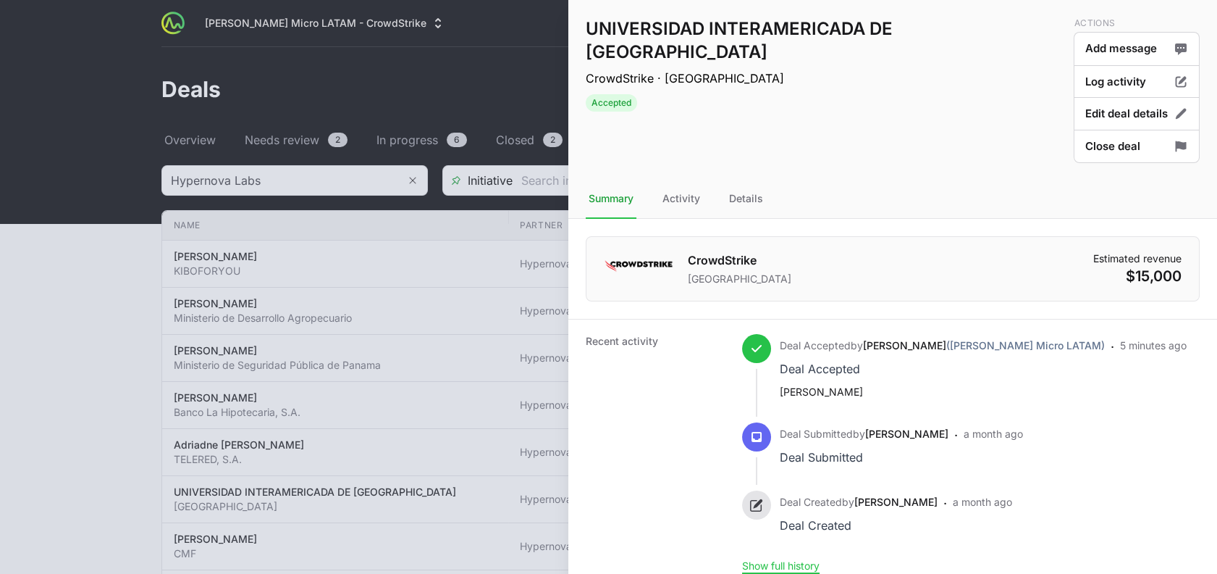
click at [117, 407] on div at bounding box center [608, 287] width 1217 height 574
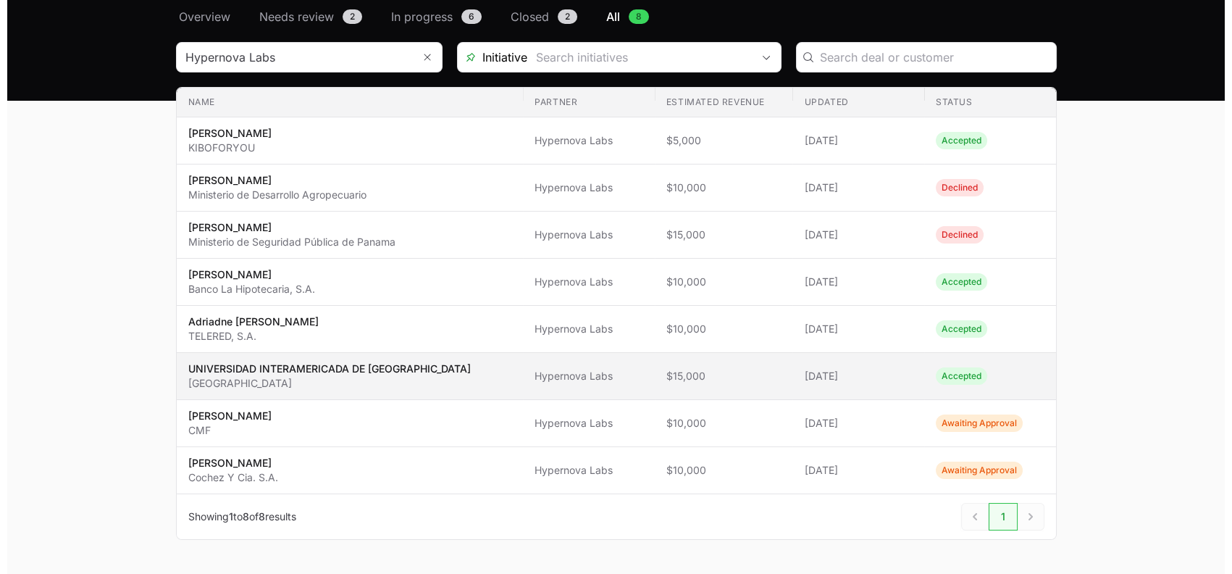
scroll to position [127, 0]
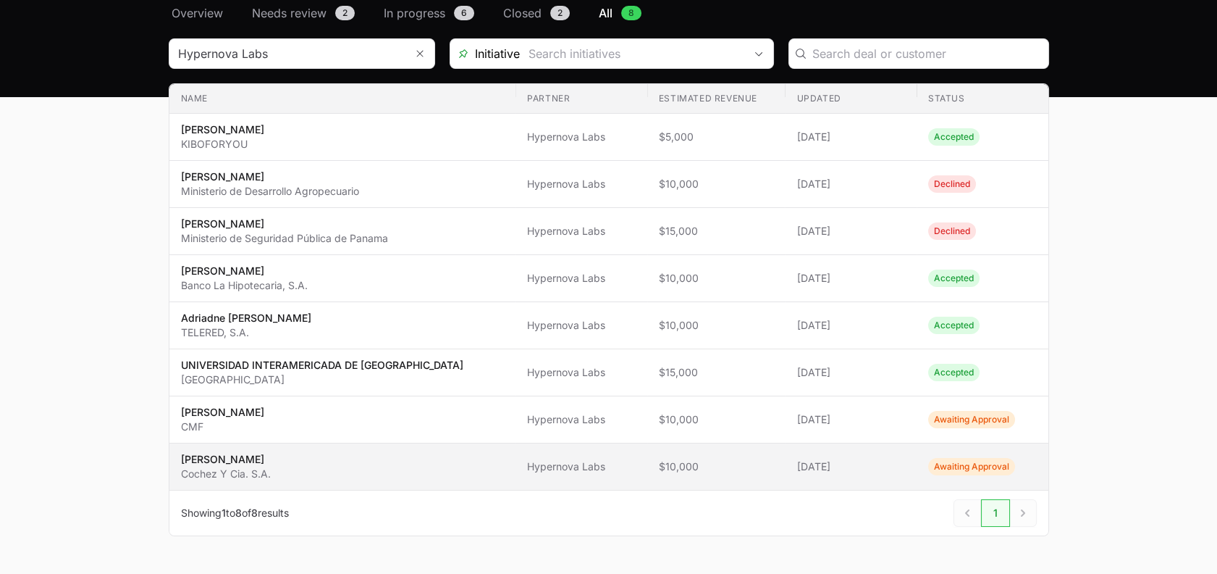
click at [261, 474] on p "Cochez Y Cia. S.A." at bounding box center [226, 473] width 90 height 14
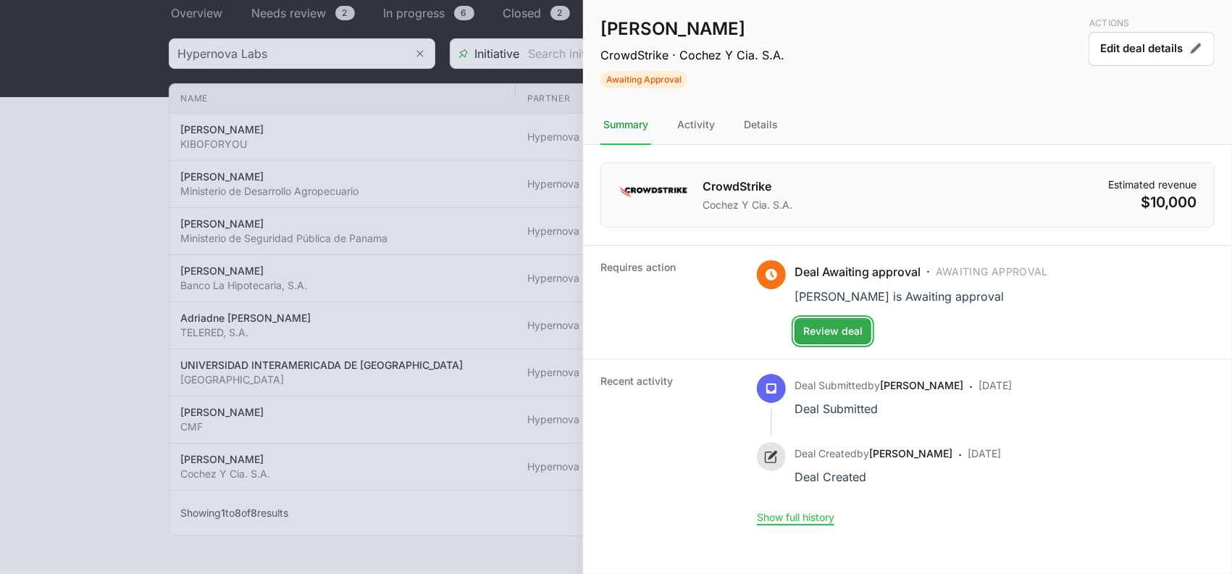
click at [816, 336] on span "Review deal" at bounding box center [832, 330] width 59 height 17
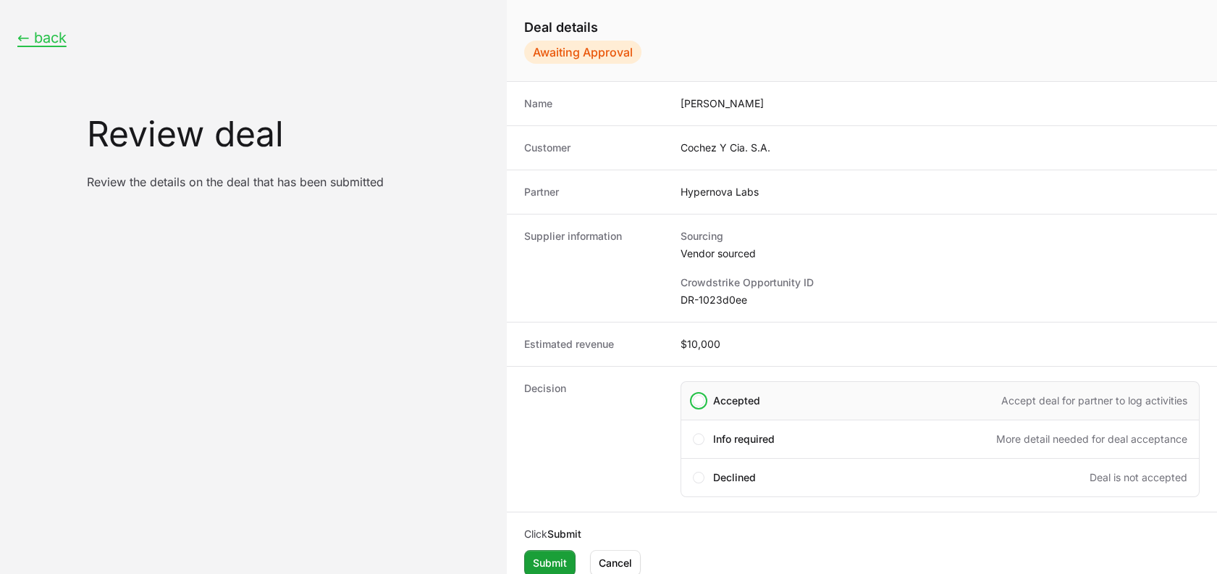
click at [717, 395] on span "Accepted" at bounding box center [736, 400] width 47 height 14
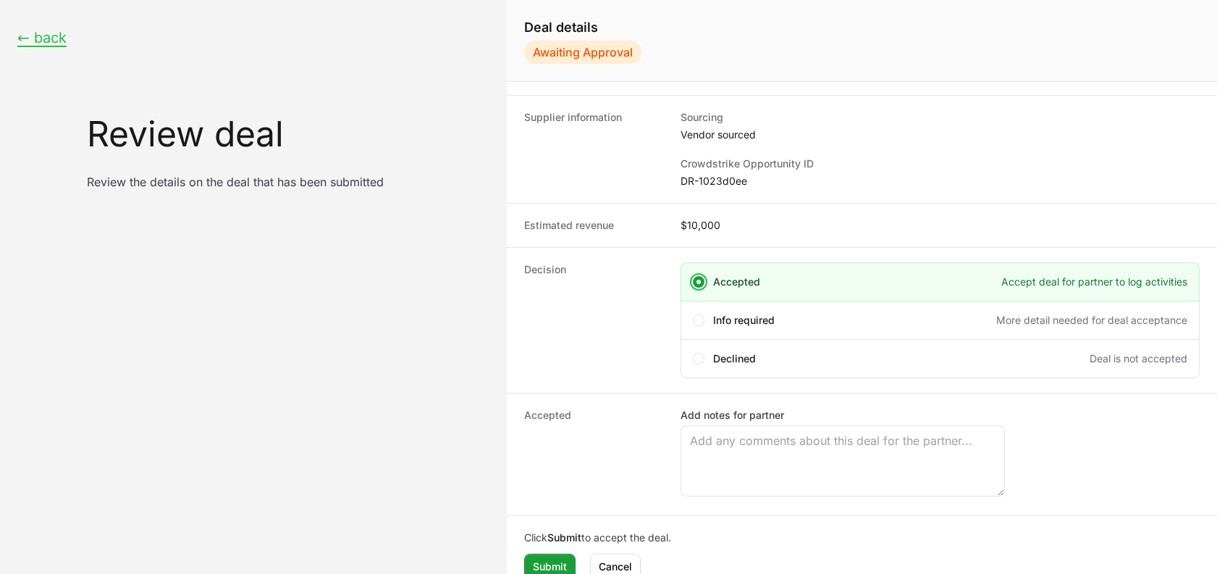
scroll to position [134, 0]
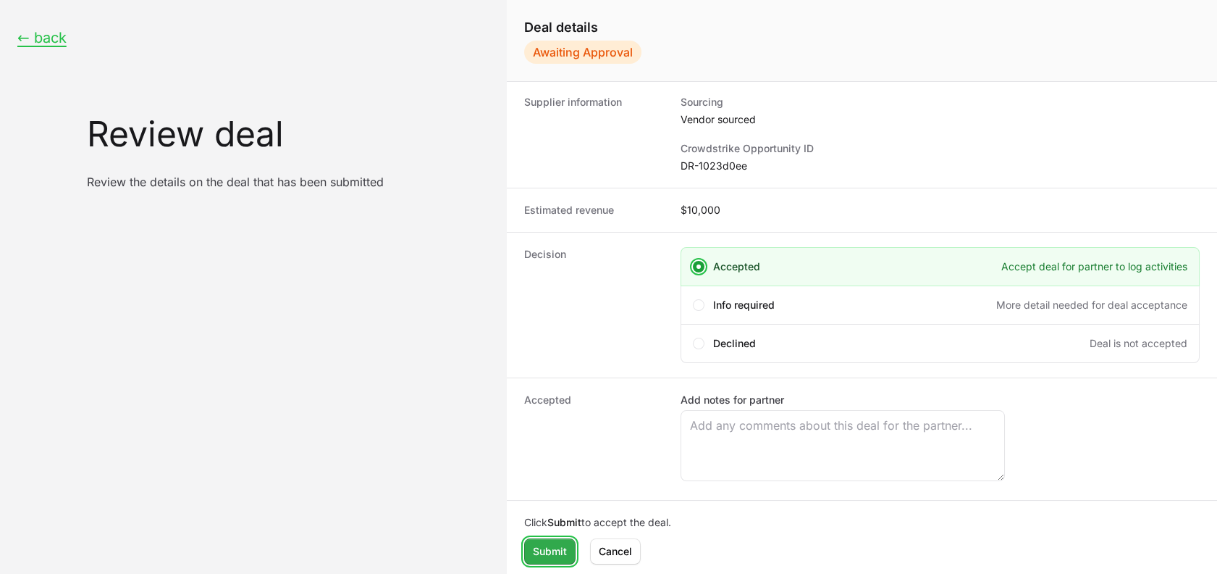
click at [546, 550] on span "Submit" at bounding box center [550, 550] width 34 height 17
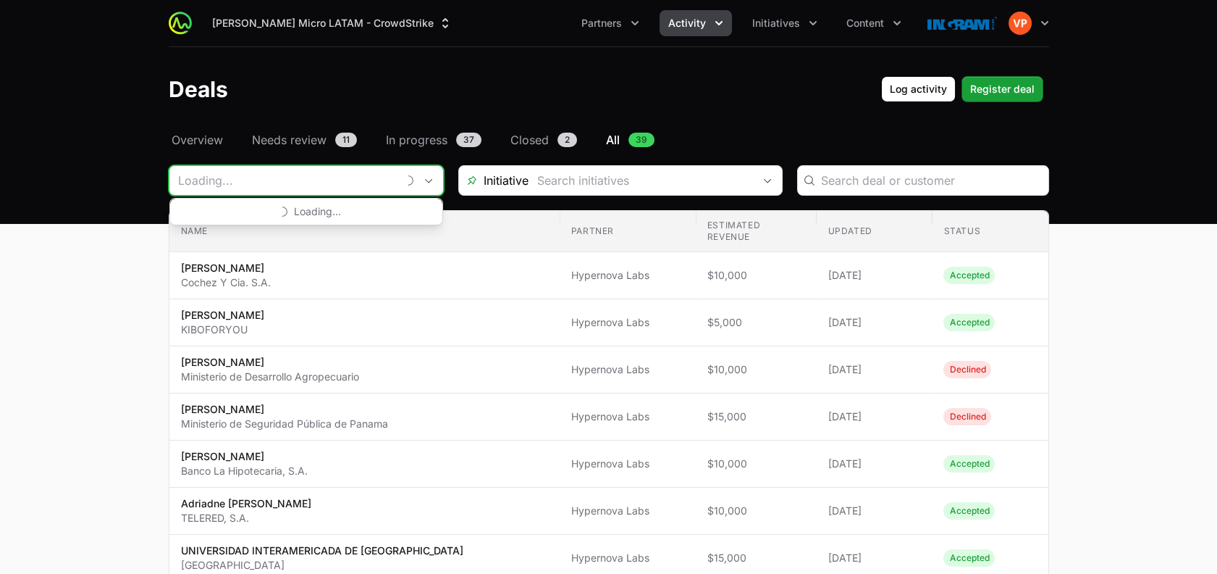
click at [345, 183] on input "Deals Filters" at bounding box center [282, 180] width 227 height 29
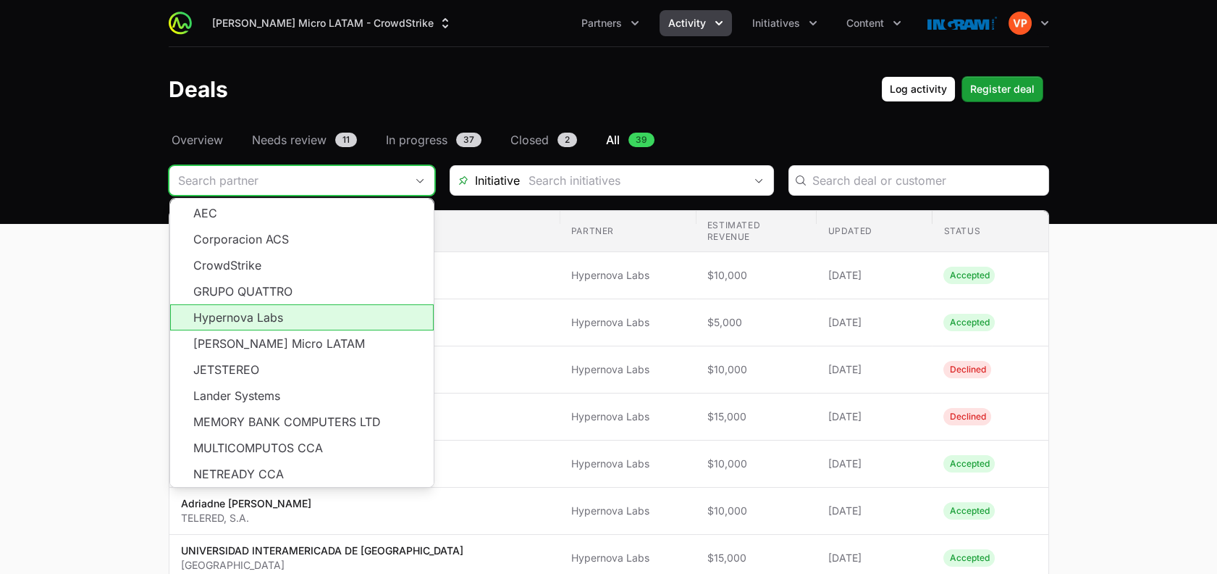
click at [274, 314] on li "Hypernova Labs" at bounding box center [302, 317] width 264 height 26
type input "Hypernova Labs"
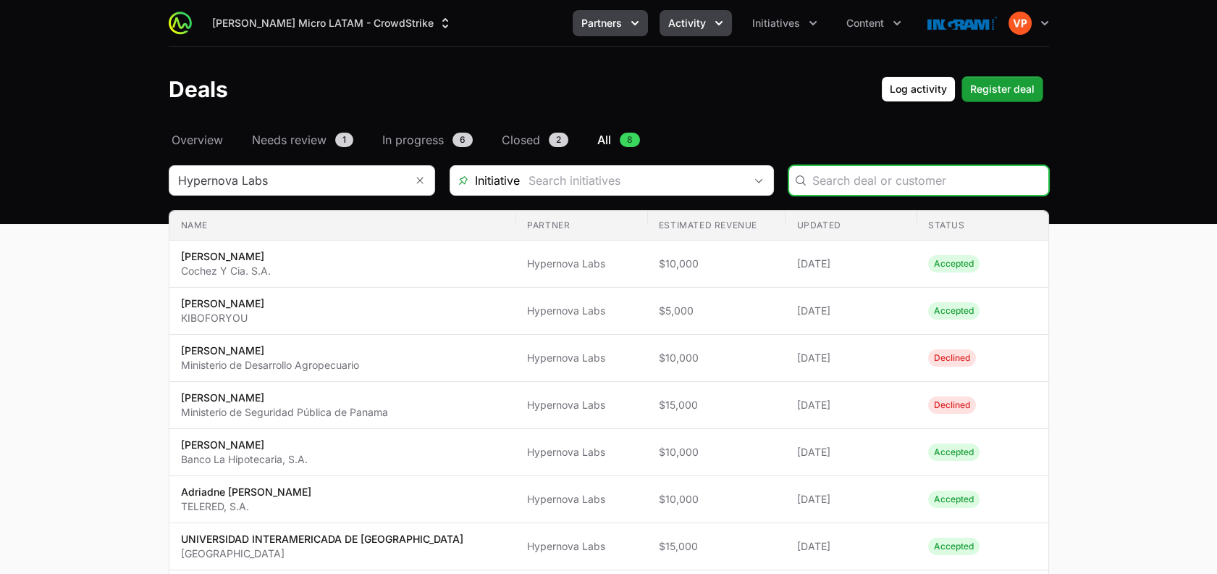
click at [614, 21] on span "Partners" at bounding box center [601, 23] width 41 height 14
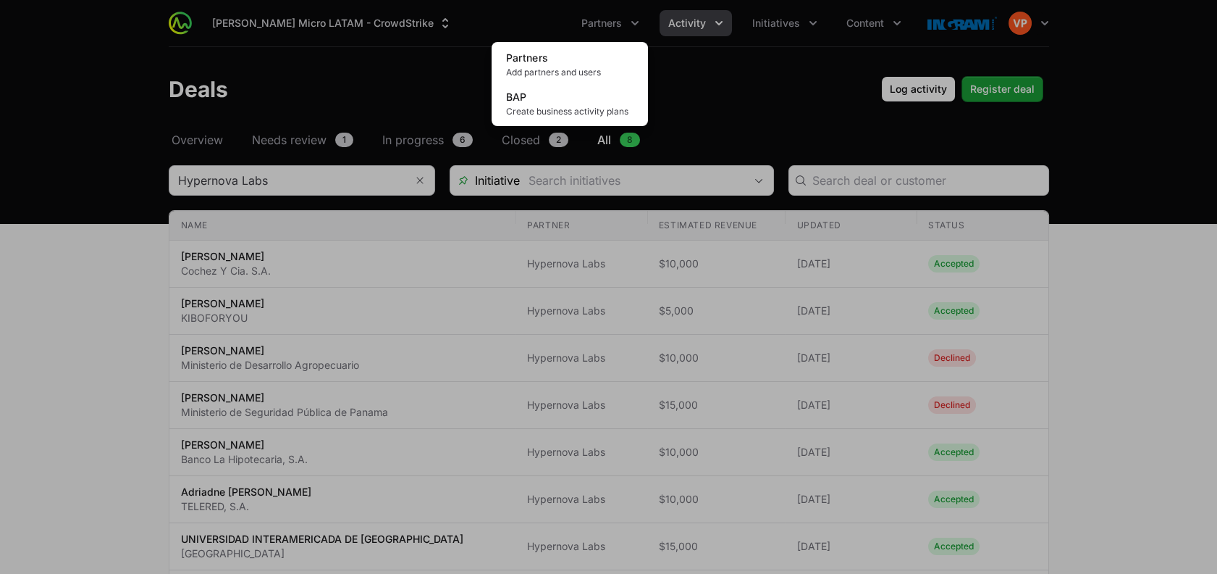
click at [752, 20] on div "Partners menu" at bounding box center [608, 287] width 1217 height 574
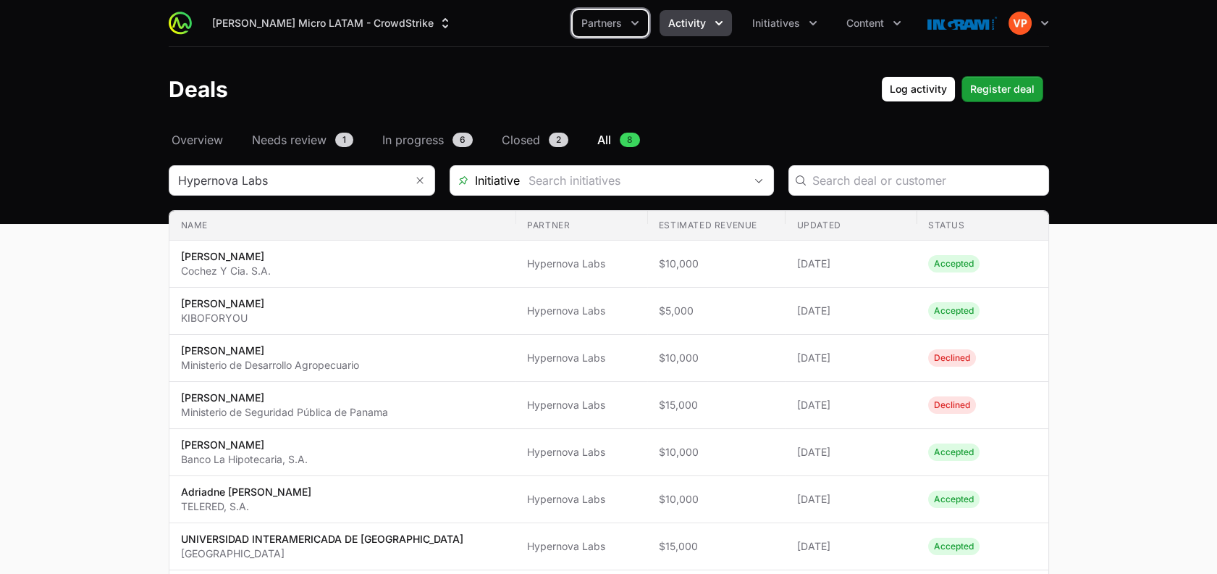
click at [689, 23] on span "Activity" at bounding box center [687, 23] width 38 height 14
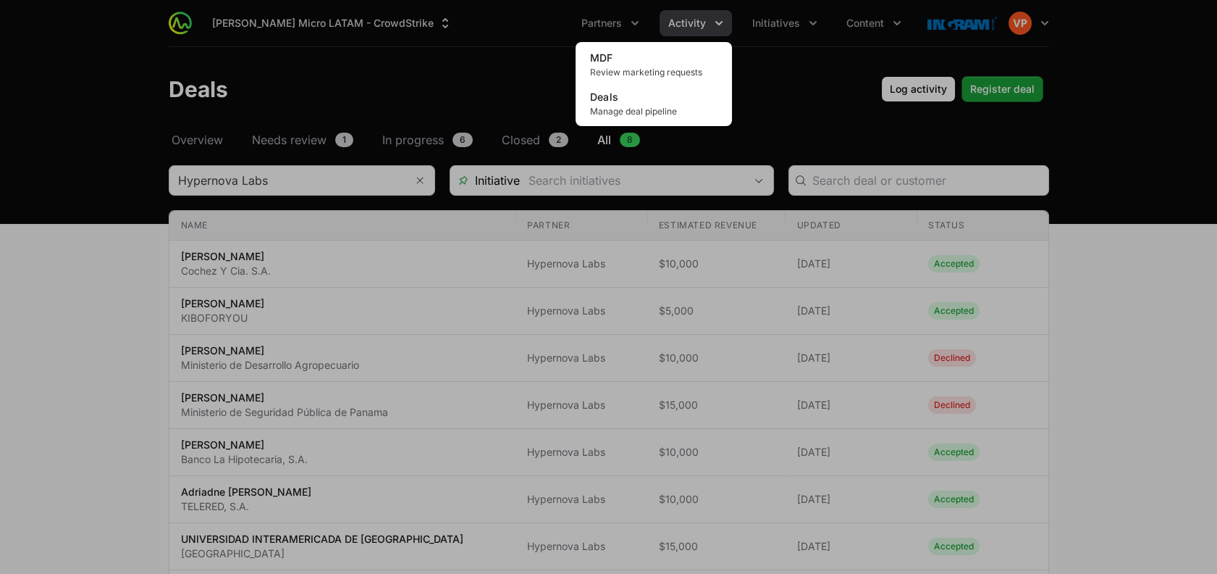
click at [852, 12] on div "Activity menu" at bounding box center [608, 287] width 1217 height 574
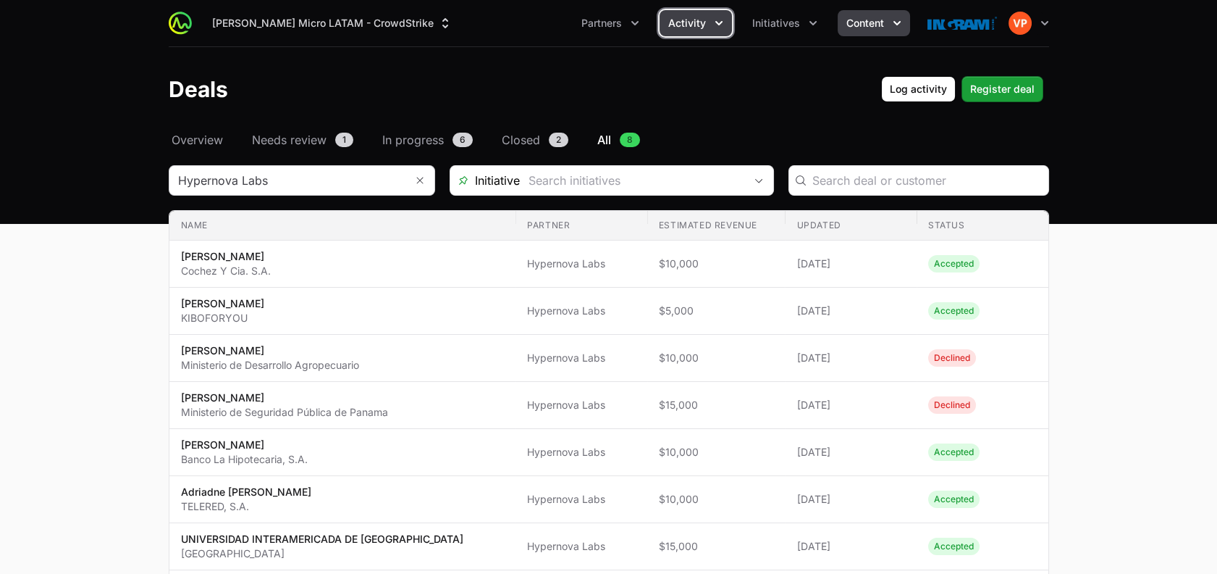
click at [868, 17] on span "Content" at bounding box center [866, 23] width 38 height 14
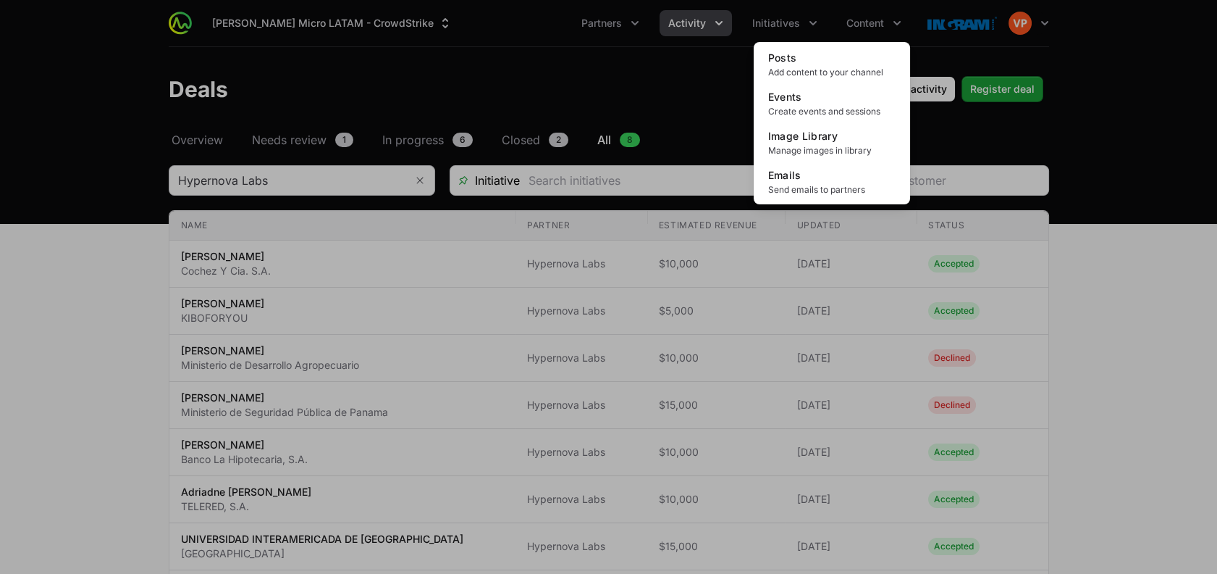
click at [794, 18] on div "Content menu" at bounding box center [608, 287] width 1217 height 574
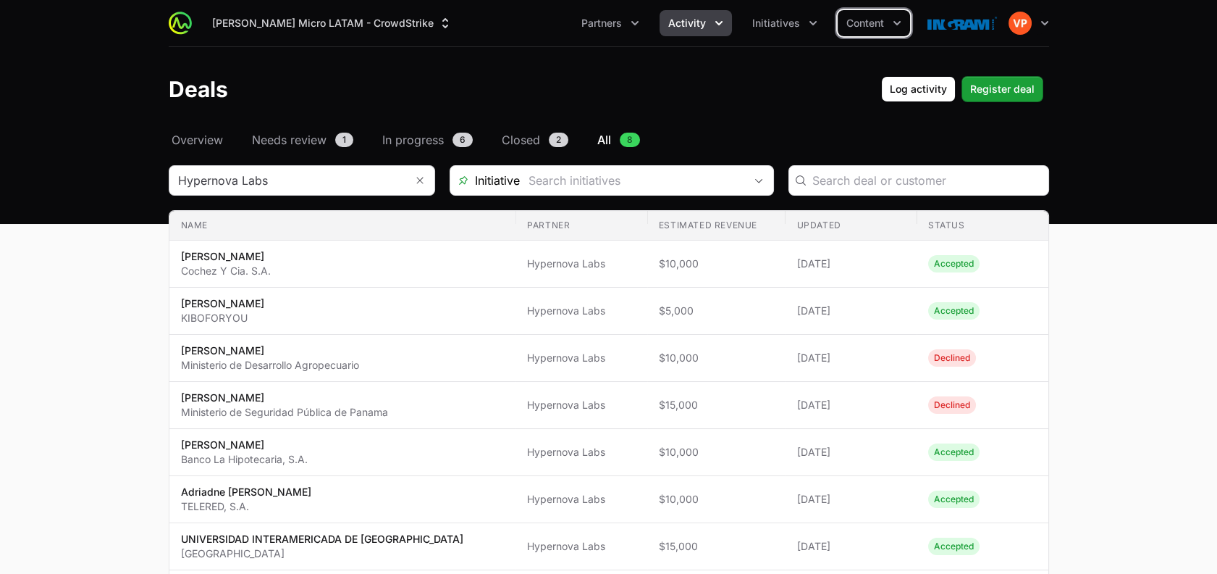
click at [794, 18] on span "Initiatives" at bounding box center [776, 23] width 48 height 14
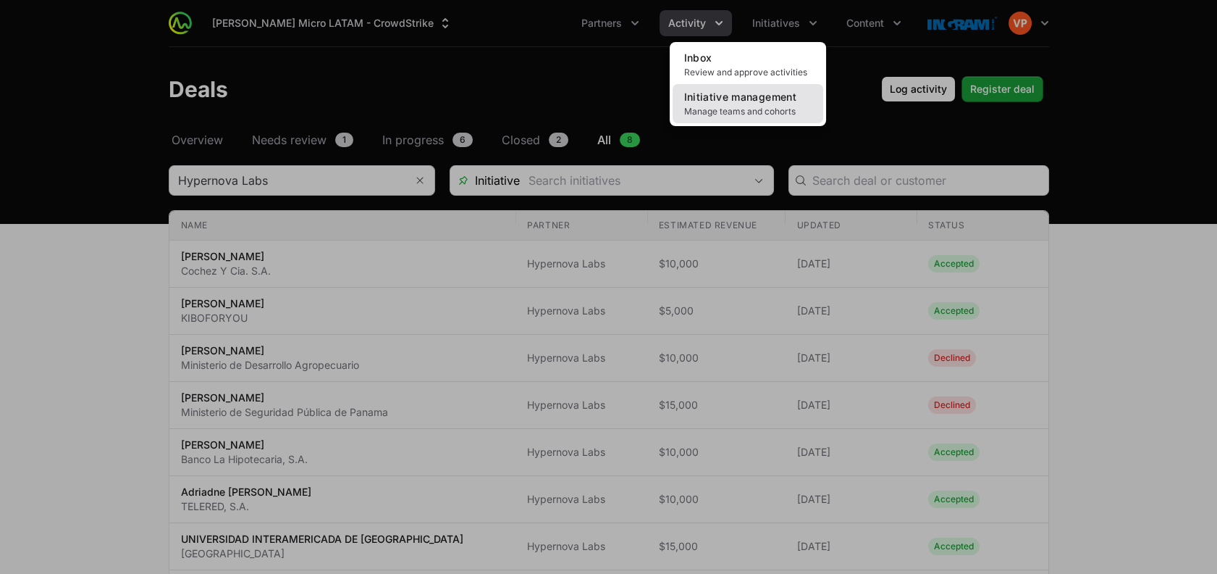
click at [770, 96] on span "Initiative management" at bounding box center [740, 97] width 112 height 12
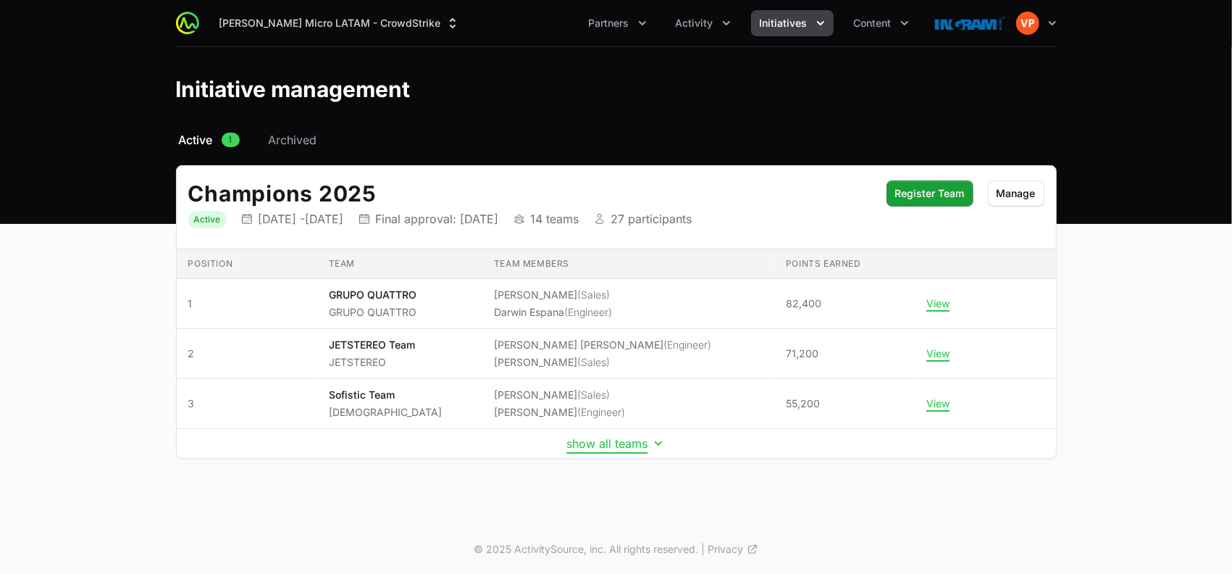
click at [596, 445] on button "show all teams" at bounding box center [616, 443] width 98 height 14
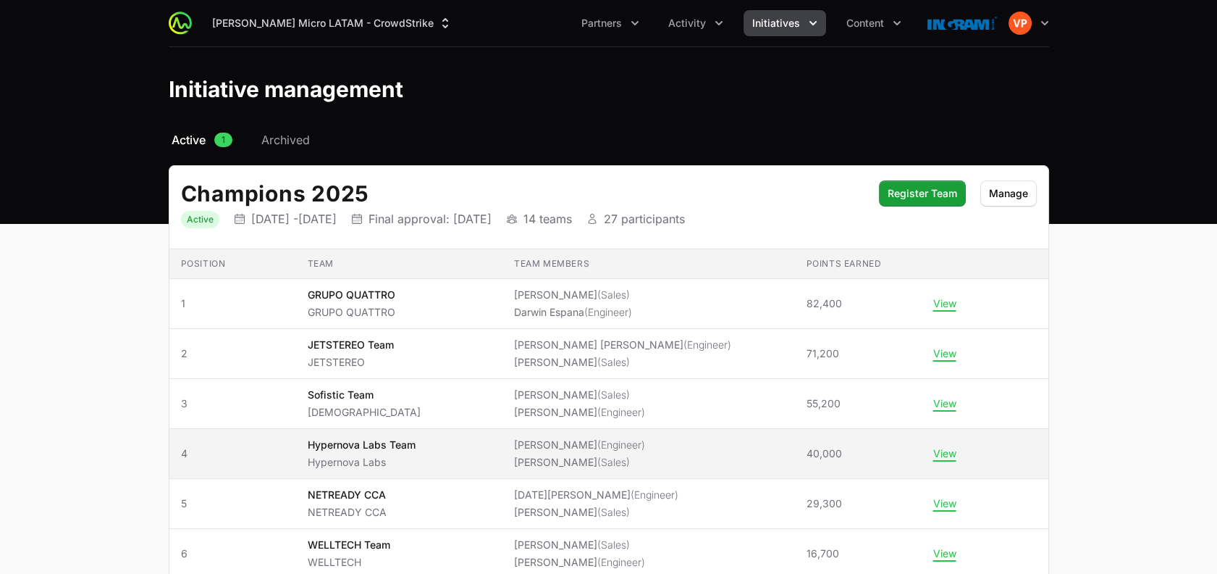
click at [453, 450] on span "Hypernova Labs Team Hypernova Labs" at bounding box center [398, 453] width 183 height 32
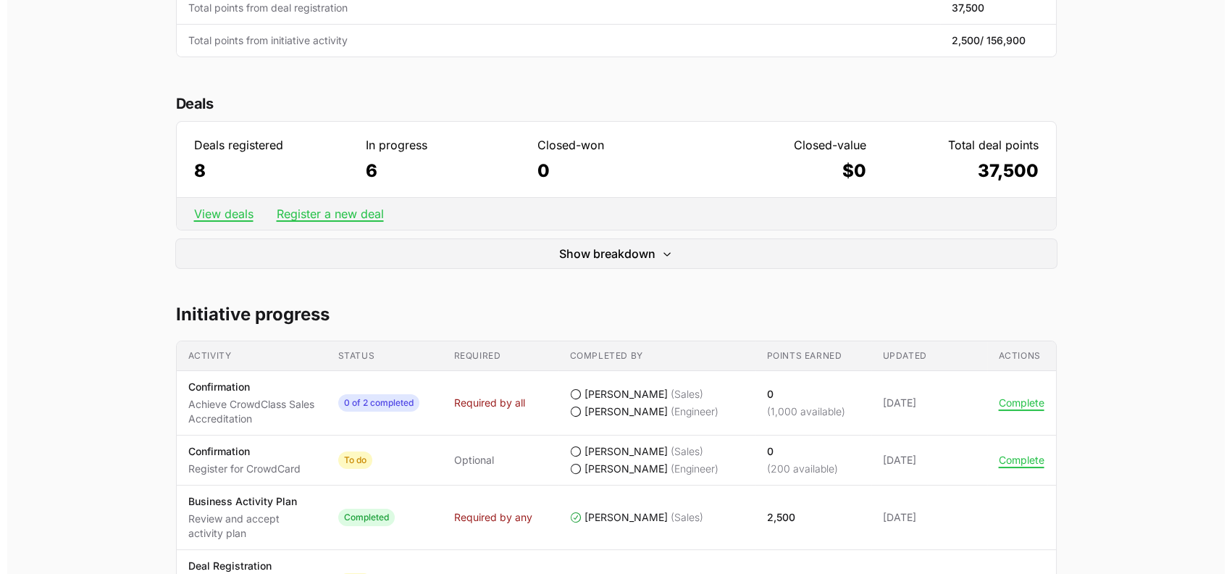
scroll to position [487, 0]
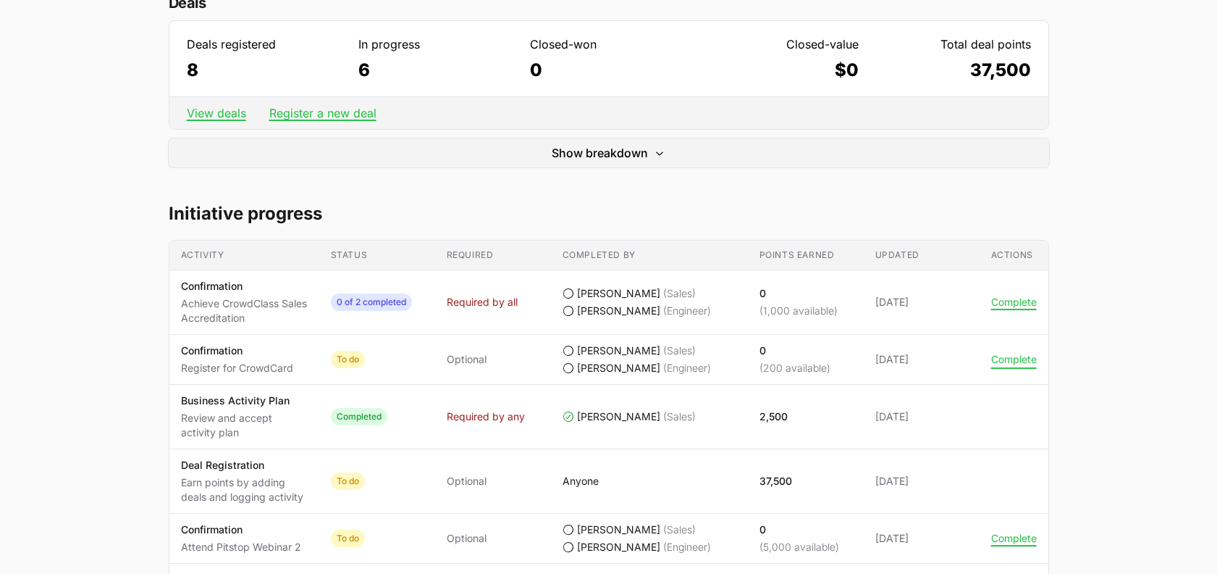
click at [1008, 358] on button "Complete" at bounding box center [1014, 359] width 46 height 13
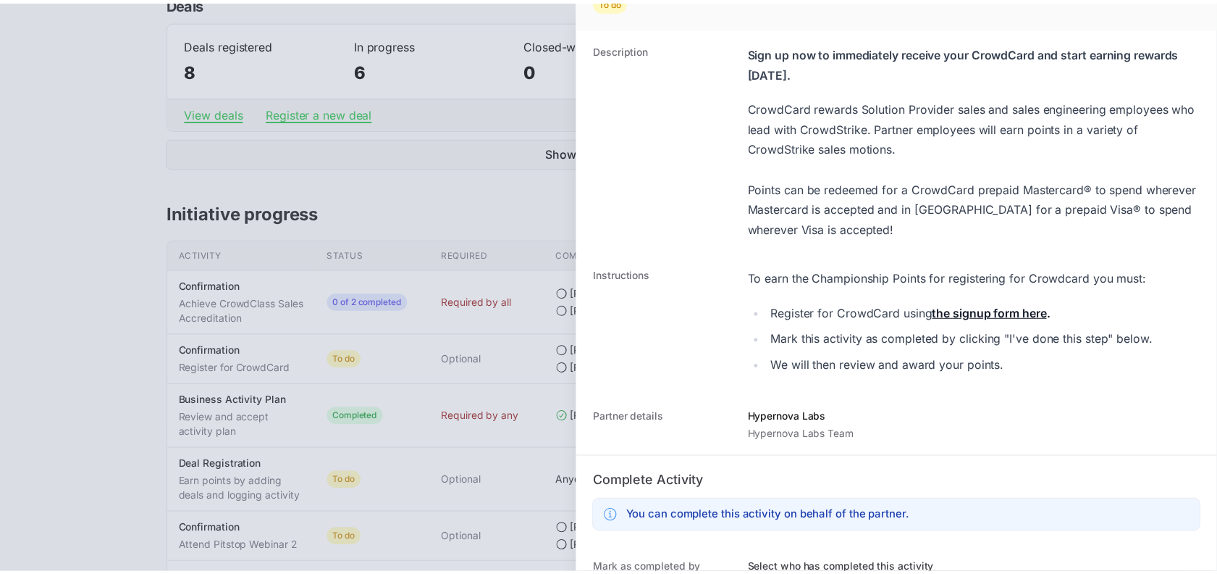
scroll to position [76, 0]
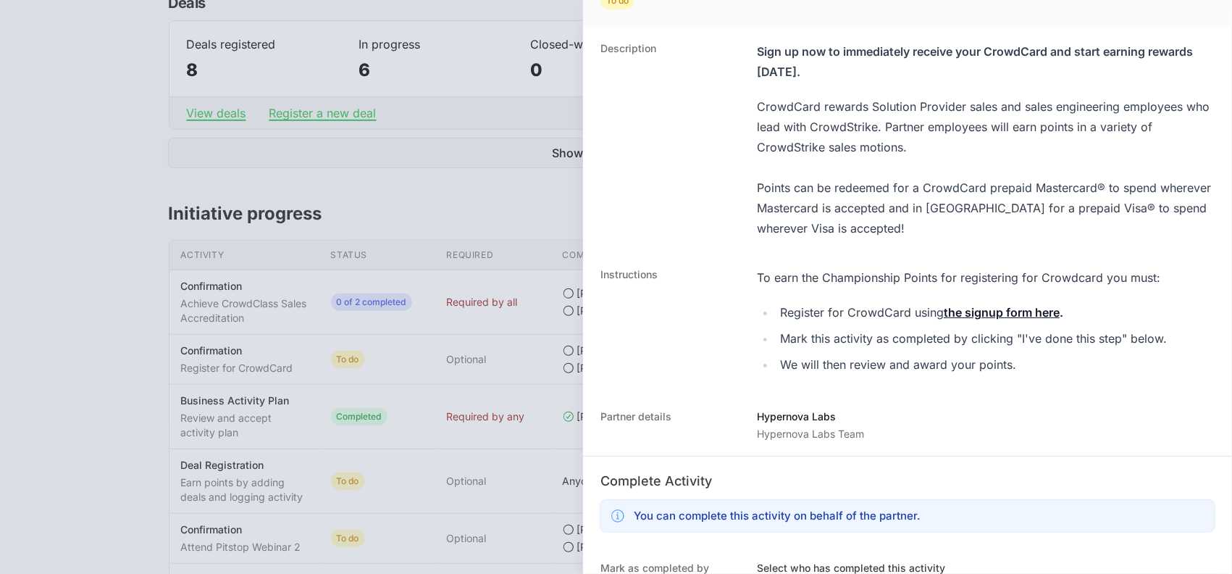
click at [1023, 309] on strong "the signup form here" at bounding box center [1002, 312] width 116 height 14
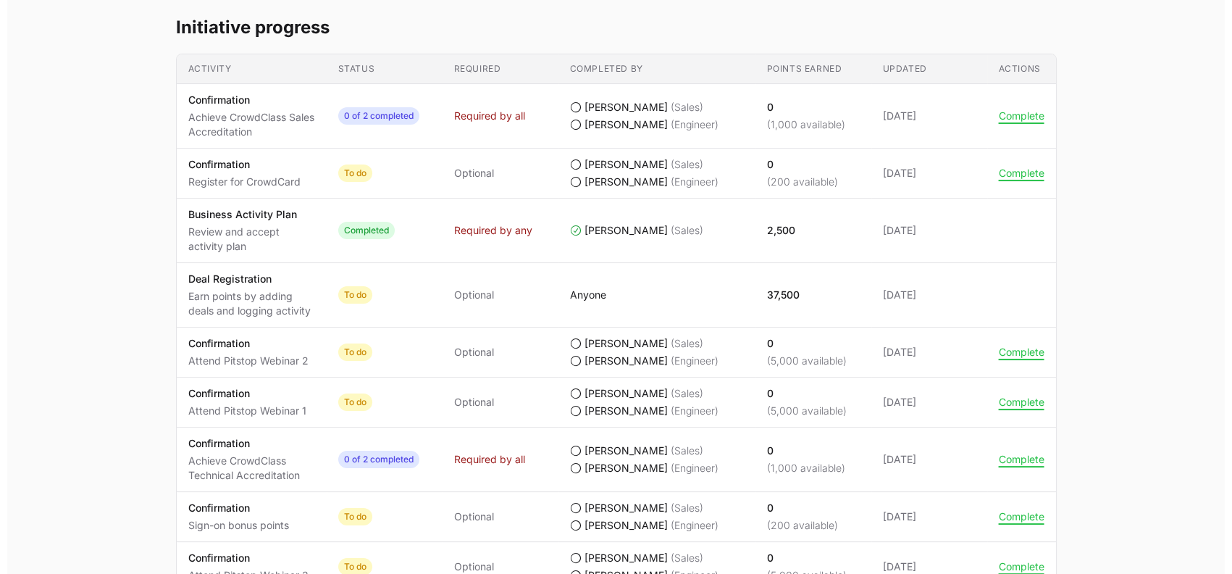
scroll to position [684, 0]
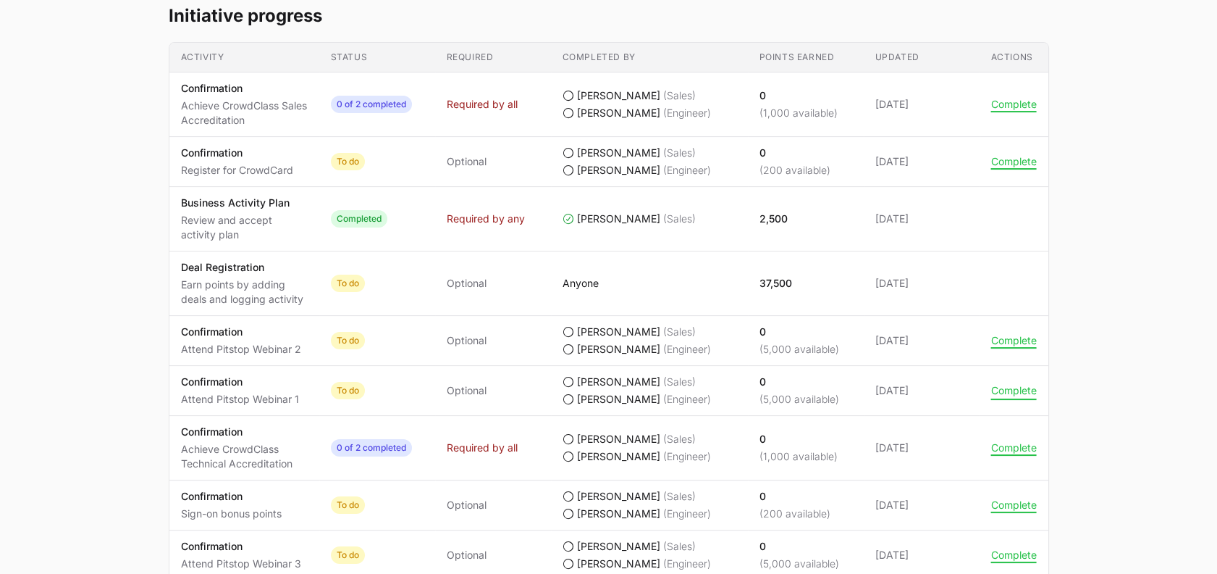
click at [1004, 386] on button "Complete" at bounding box center [1014, 390] width 46 height 13
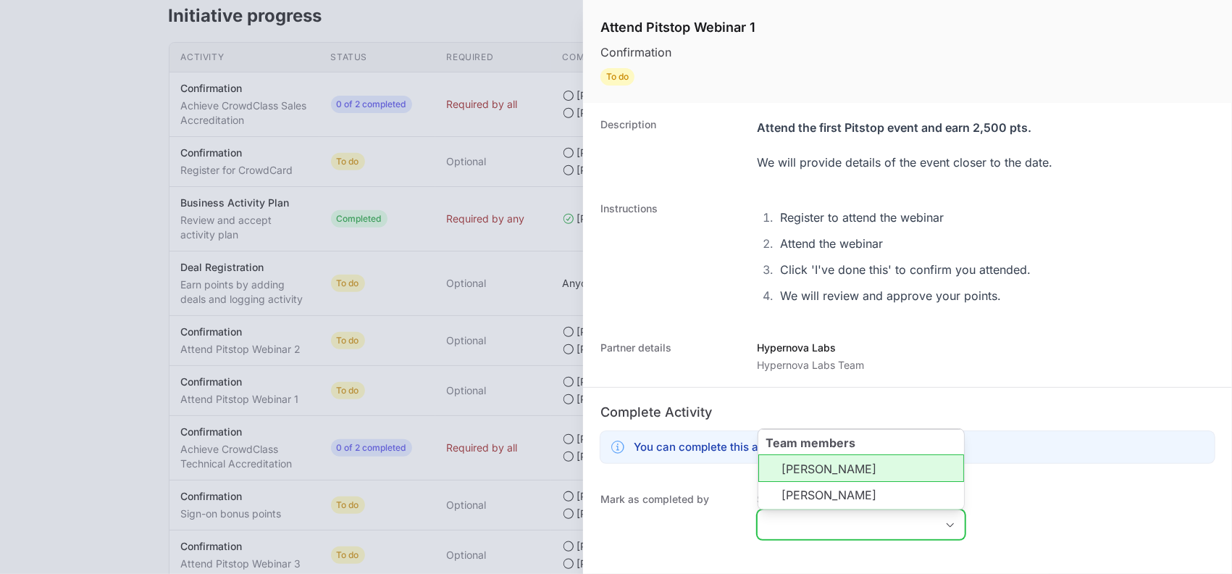
click at [831, 515] on input "Select who has completed this activity" at bounding box center [846, 524] width 178 height 29
click at [831, 435] on li "Team members [PERSON_NAME] [PERSON_NAME]" at bounding box center [861, 469] width 206 height 81
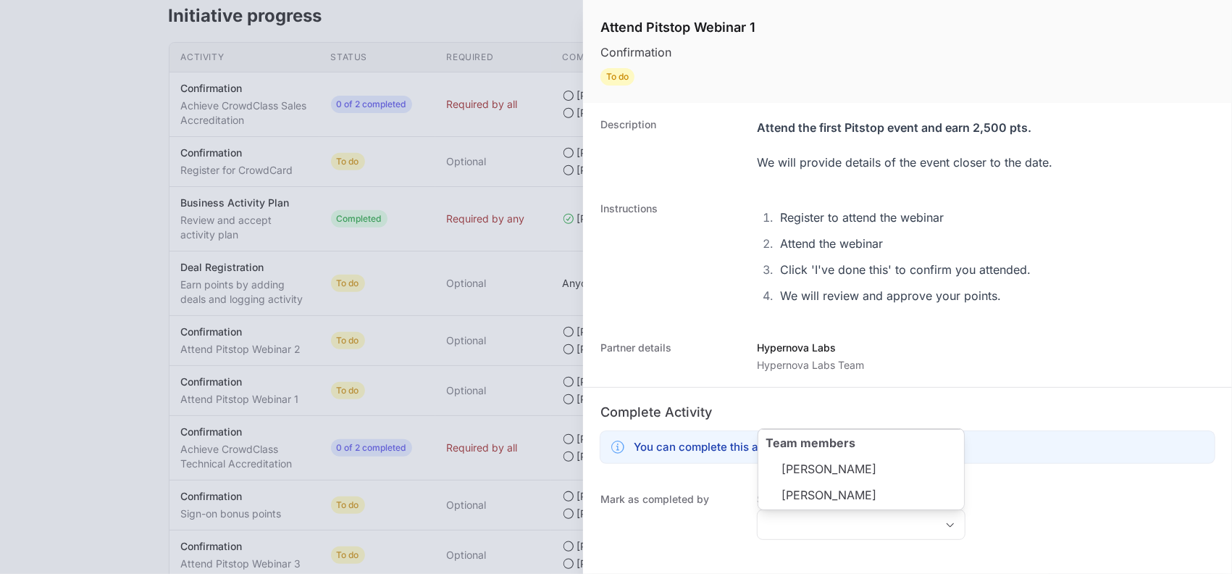
click at [808, 413] on h2 "Complete Activity" at bounding box center [907, 412] width 614 height 20
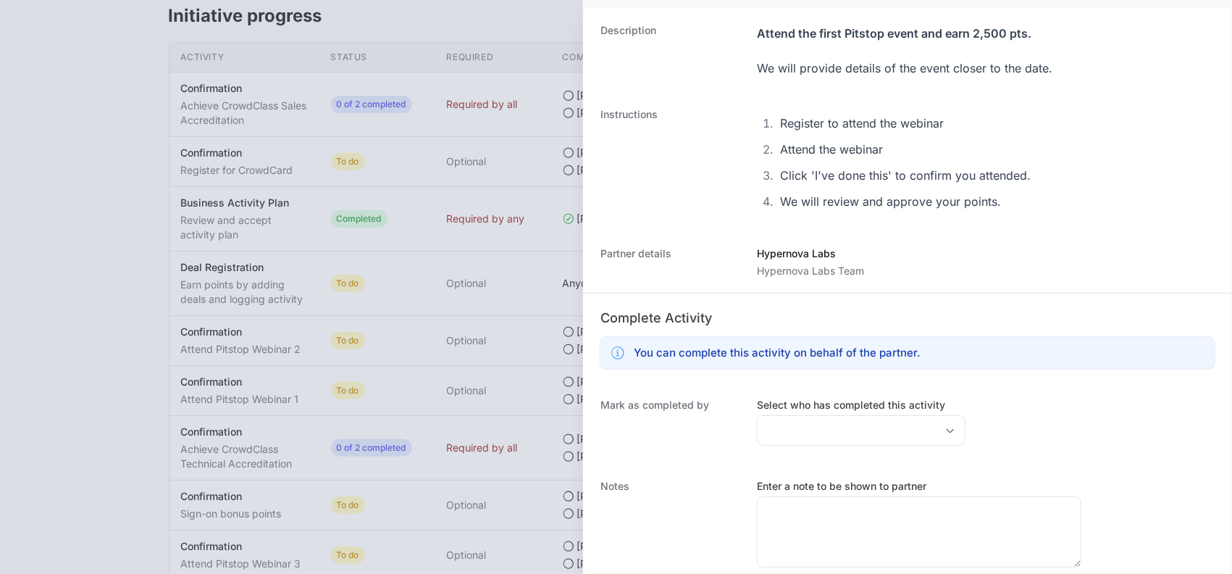
scroll to position [98, 0]
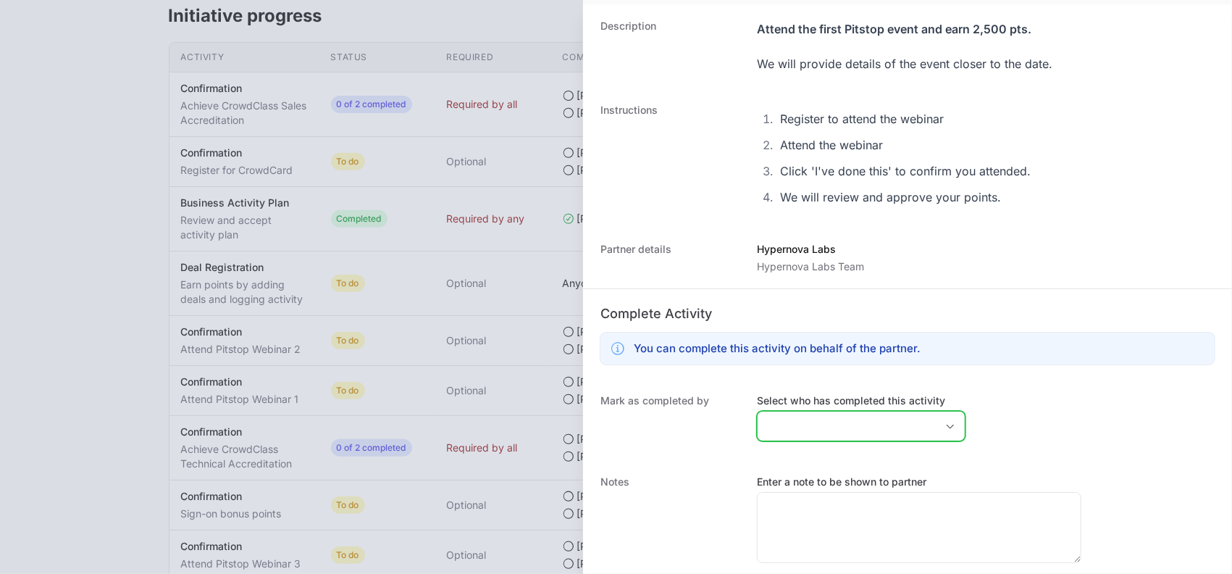
click at [823, 413] on input "Select who has completed this activity" at bounding box center [846, 425] width 178 height 29
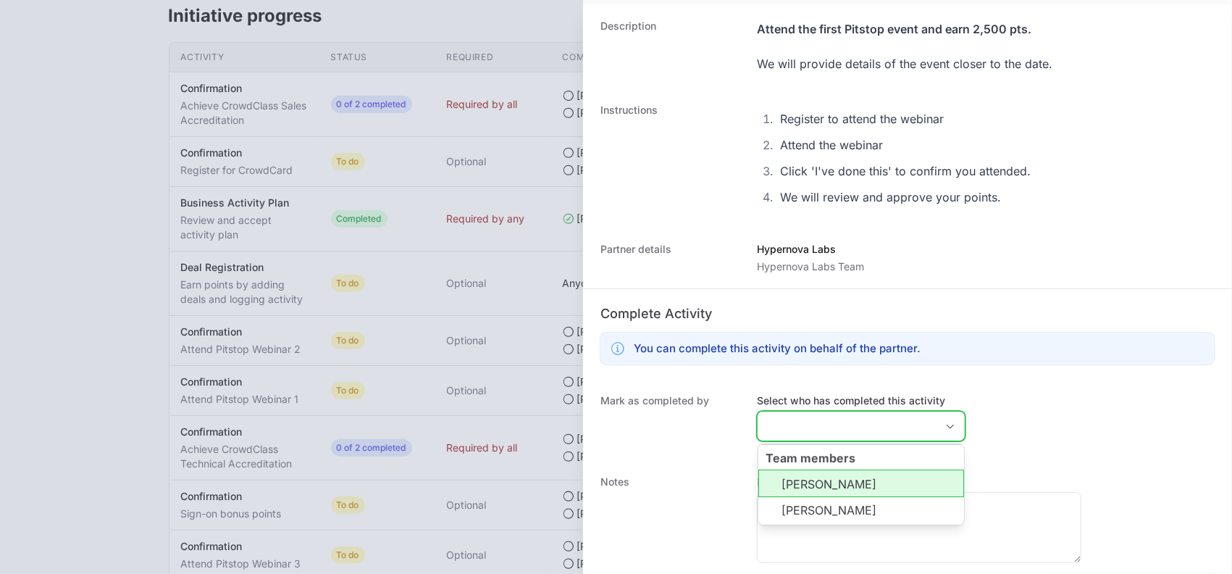
click at [801, 486] on li "[PERSON_NAME]" at bounding box center [861, 483] width 206 height 28
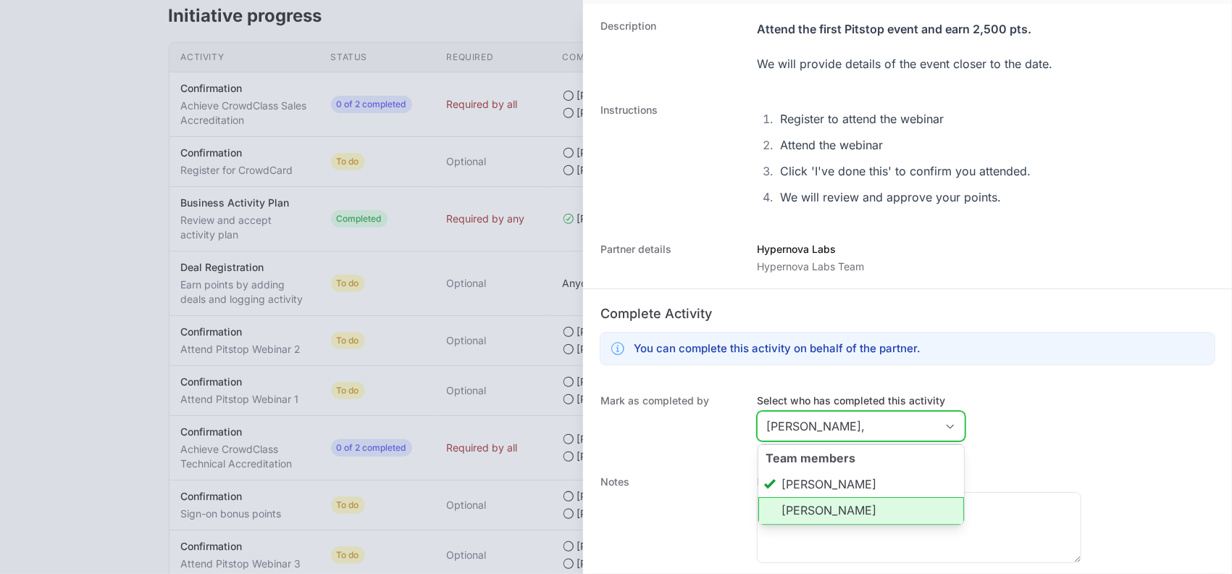
click at [795, 508] on li "[PERSON_NAME]" at bounding box center [861, 511] width 206 height 28
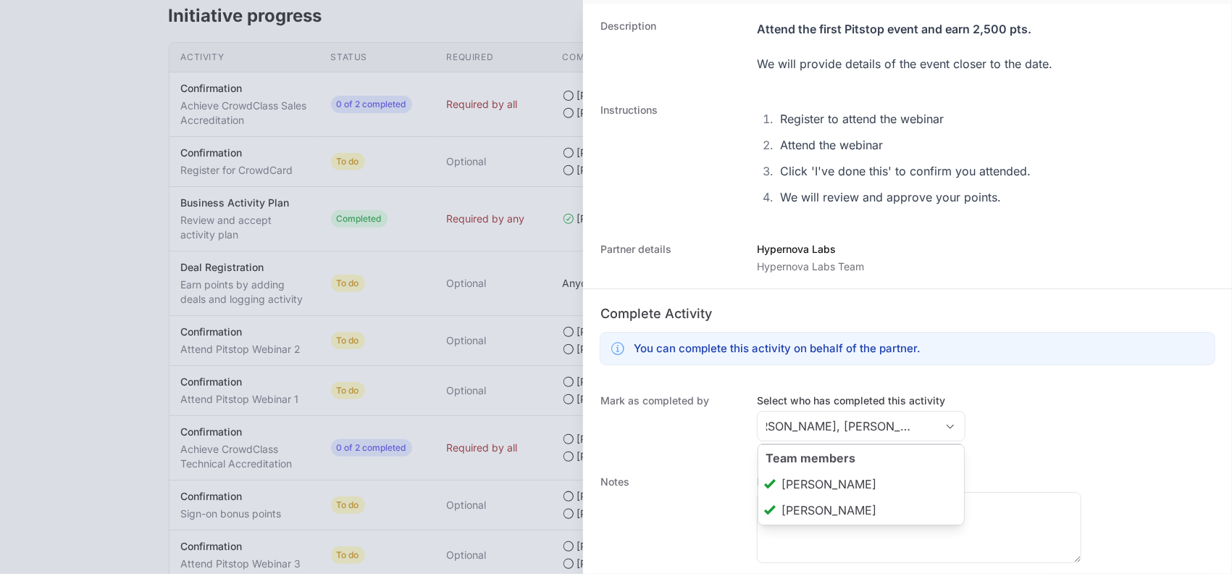
type input "[PERSON_NAME], [PERSON_NAME]"
click at [692, 440] on dt "Mark as completed by" at bounding box center [669, 419] width 139 height 52
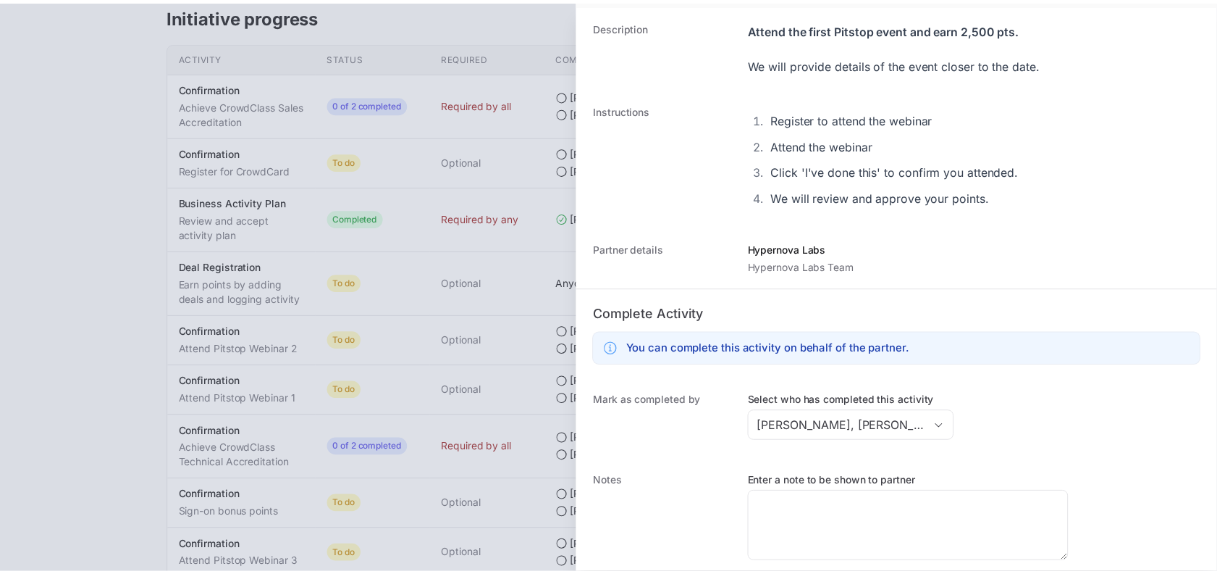
scroll to position [151, 0]
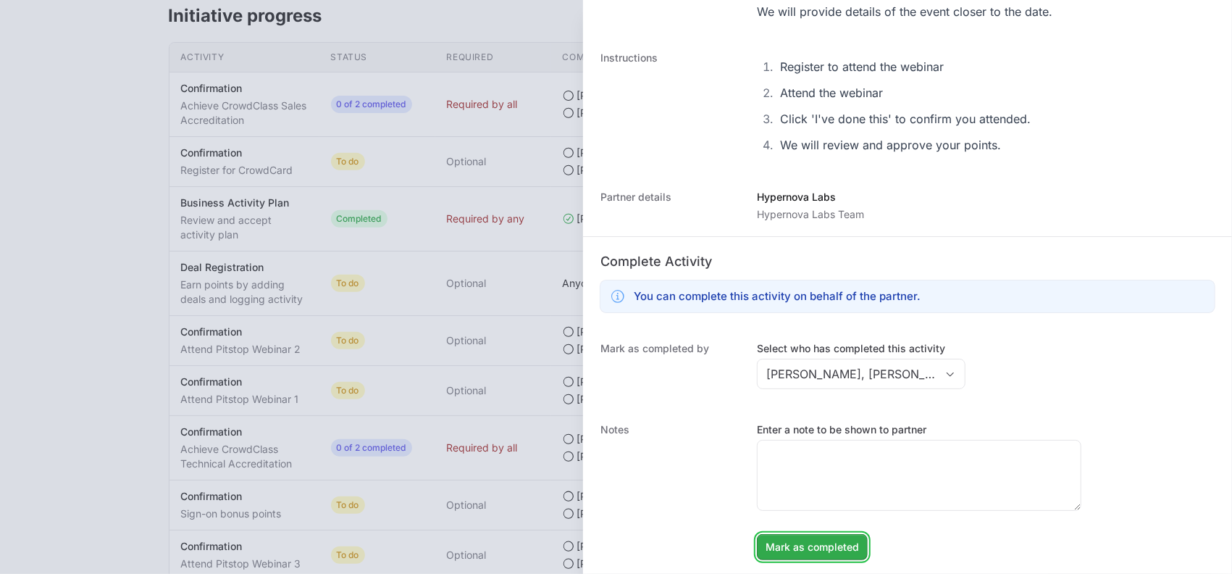
click at [795, 551] on span "Mark as completed" at bounding box center [811, 546] width 93 height 17
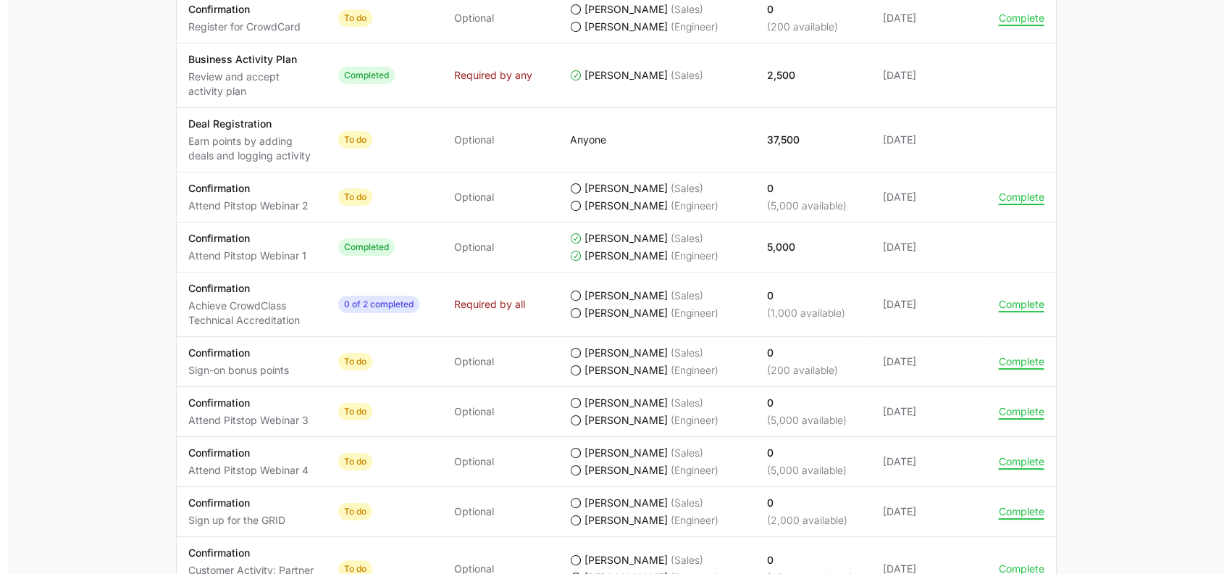
scroll to position [851, 0]
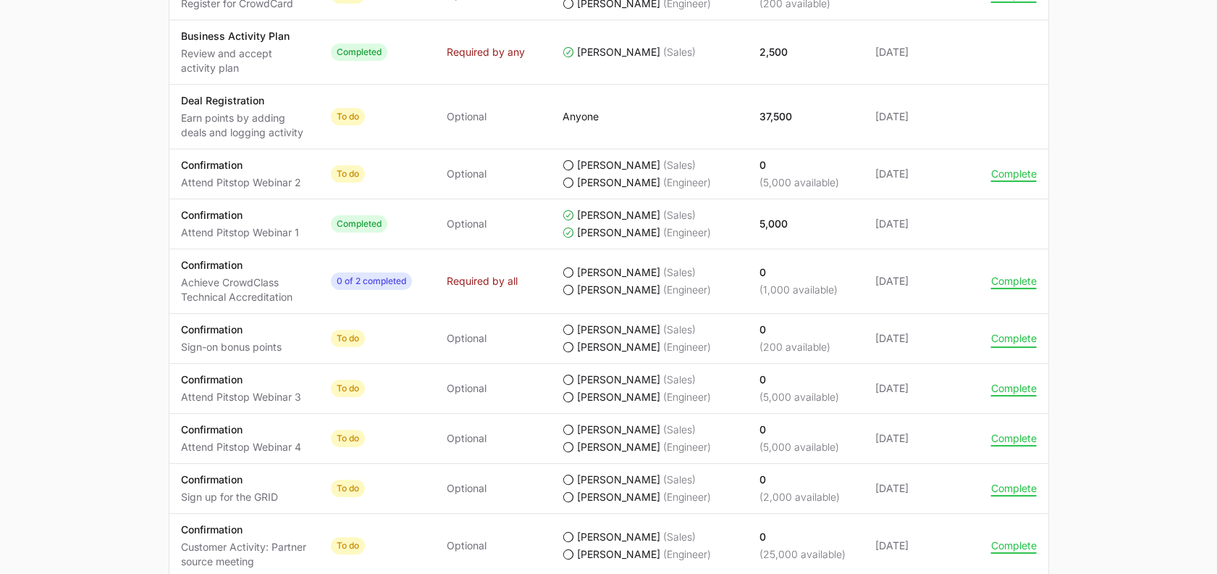
click at [1010, 337] on button "Complete" at bounding box center [1014, 338] width 46 height 13
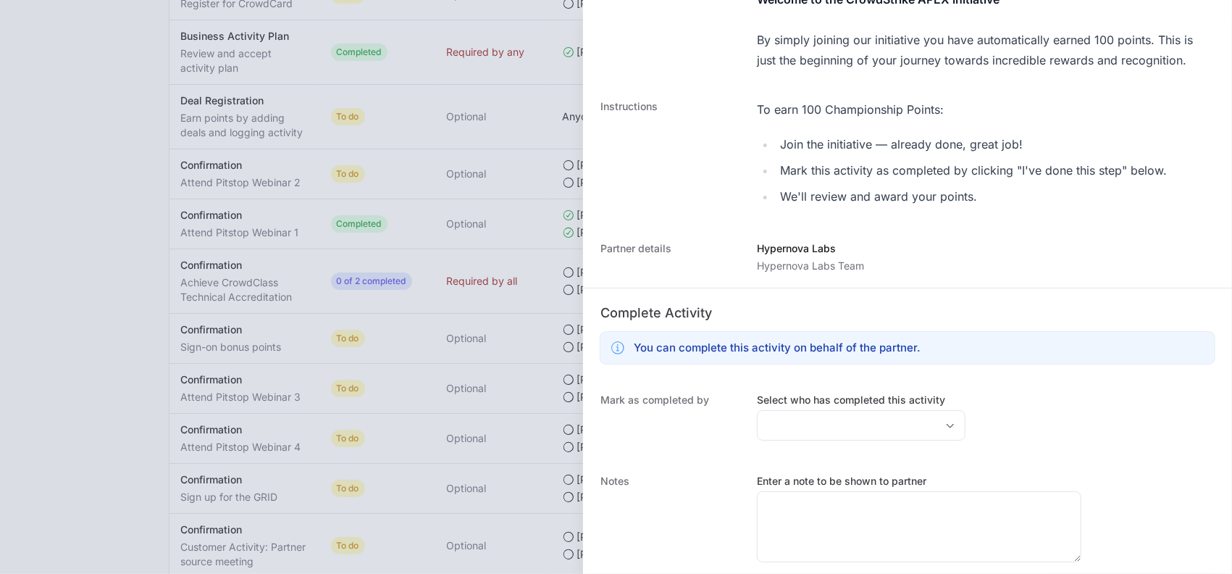
scroll to position [165, 0]
click at [802, 416] on input "Select who has completed this activity" at bounding box center [846, 422] width 178 height 29
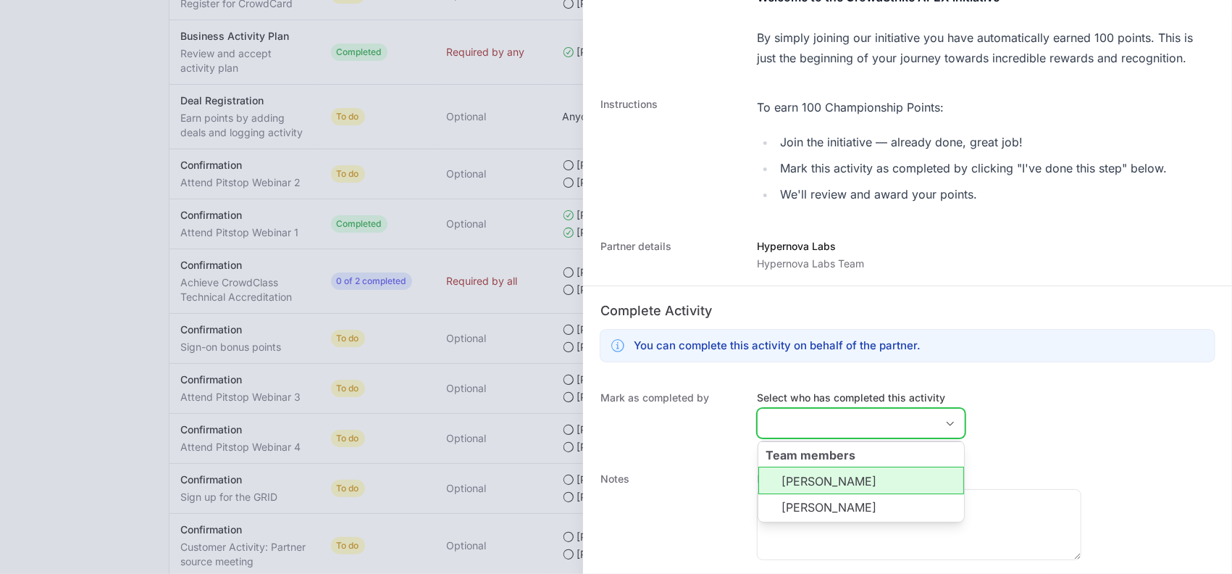
click at [790, 476] on li "[PERSON_NAME]" at bounding box center [861, 480] width 206 height 28
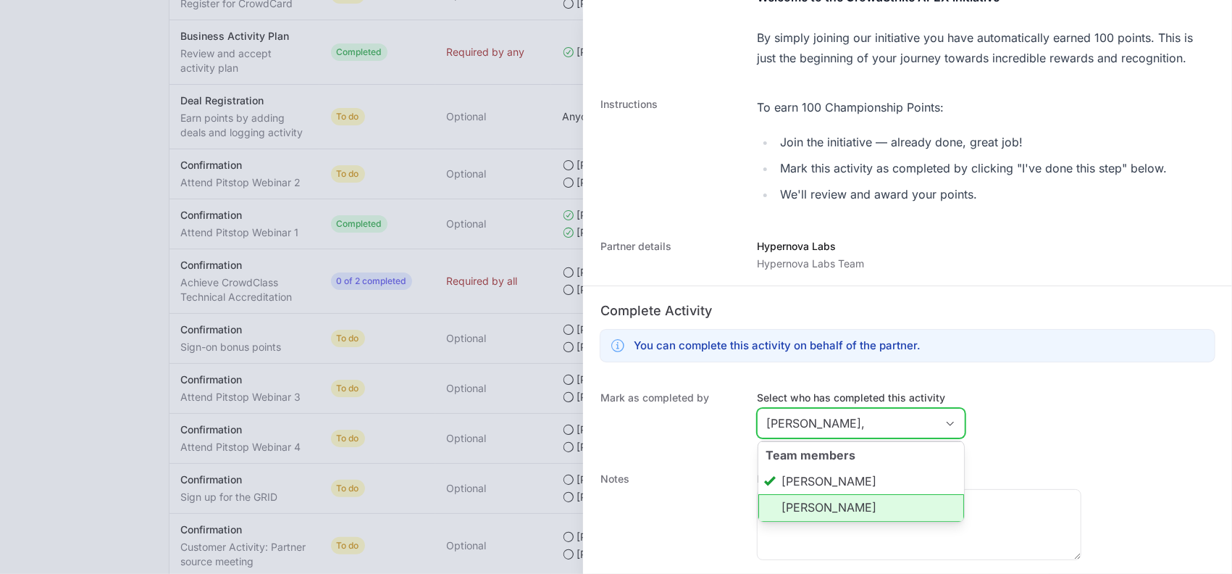
click at [786, 500] on li "[PERSON_NAME]" at bounding box center [861, 508] width 206 height 28
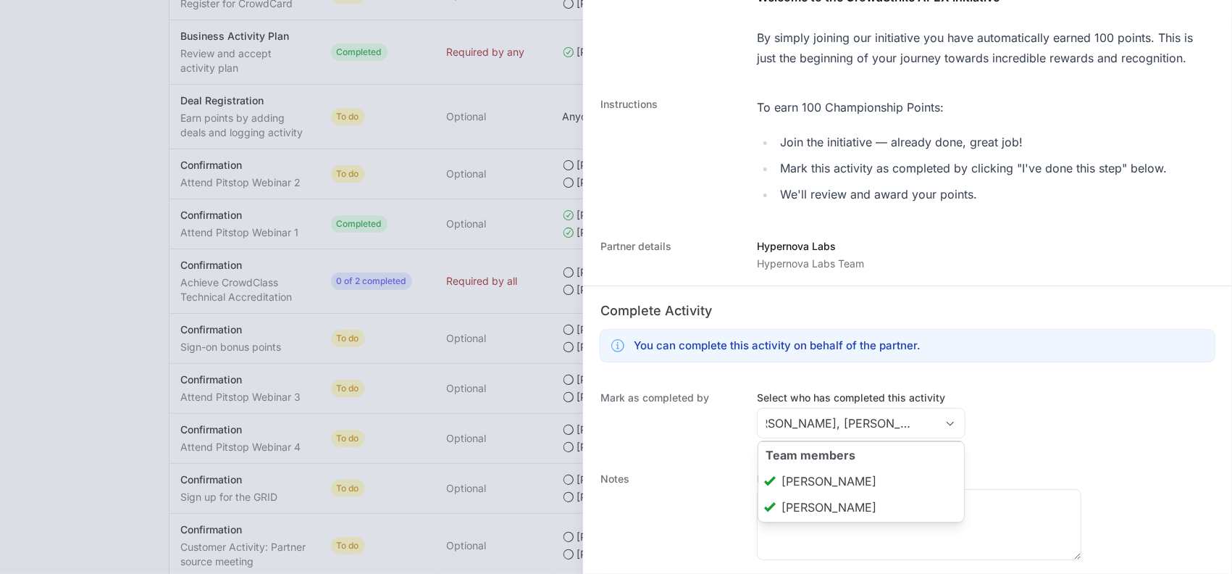
type input "[PERSON_NAME], [PERSON_NAME]"
click at [695, 461] on div "Notes Enter a note to be shown to partner [PERSON_NAME] as completed [PERSON_NA…" at bounding box center [907, 540] width 649 height 167
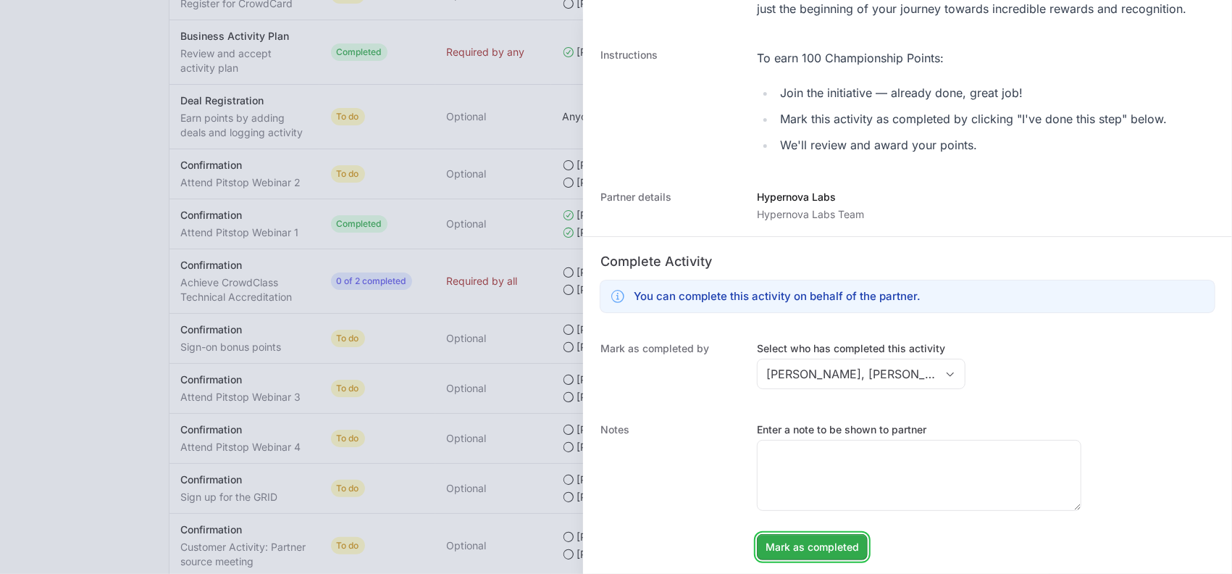
click at [778, 547] on span "Mark as completed" at bounding box center [811, 546] width 93 height 17
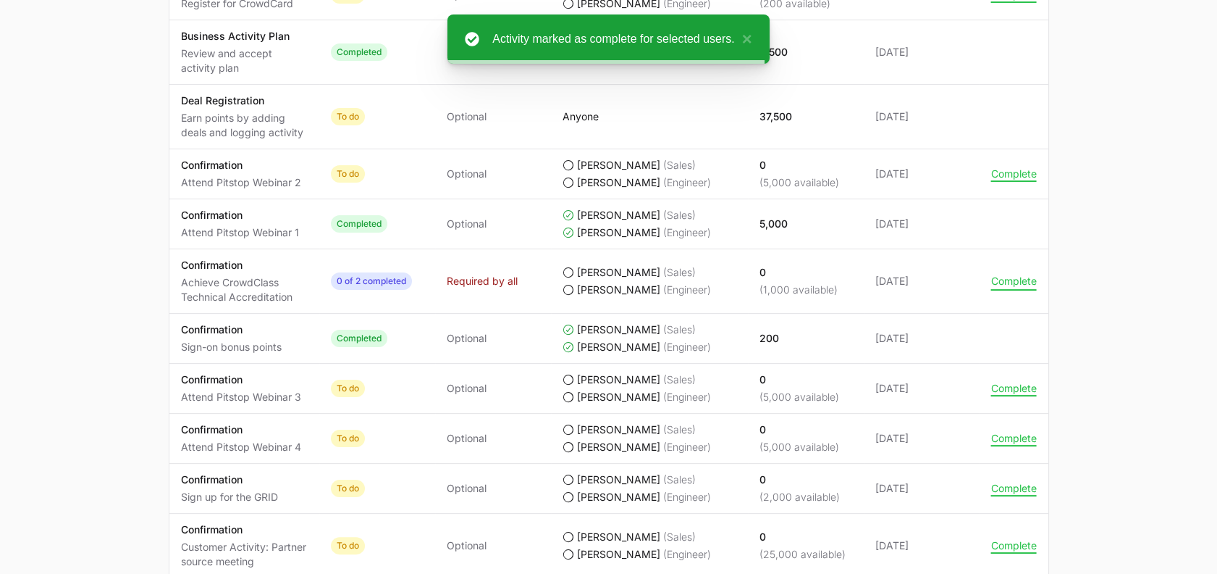
click at [1004, 278] on button "Complete" at bounding box center [1014, 280] width 46 height 13
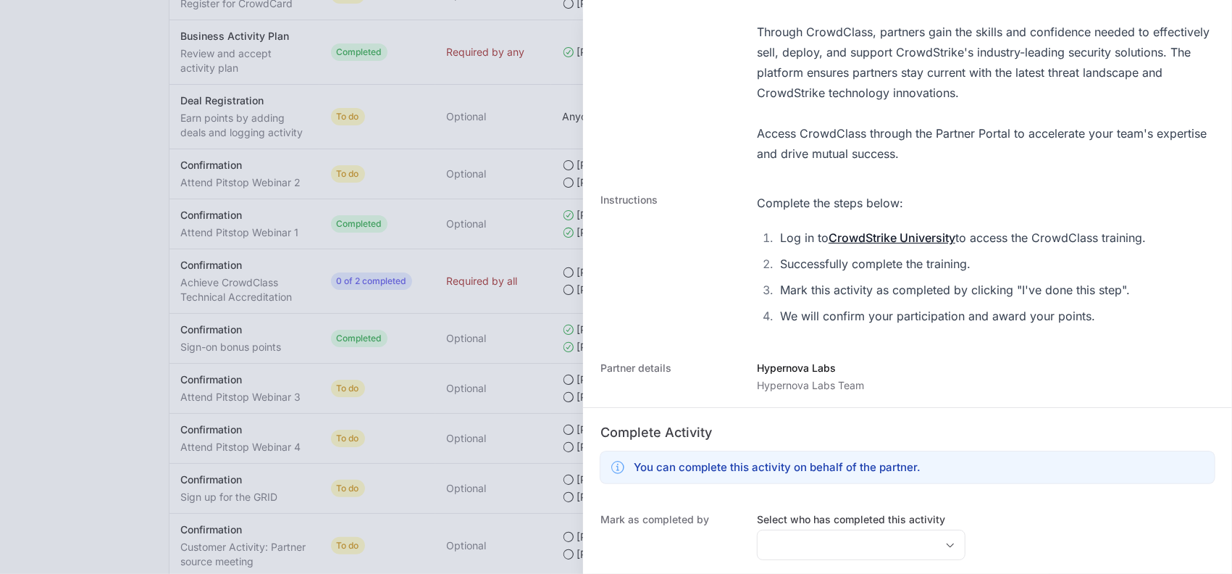
scroll to position [356, 0]
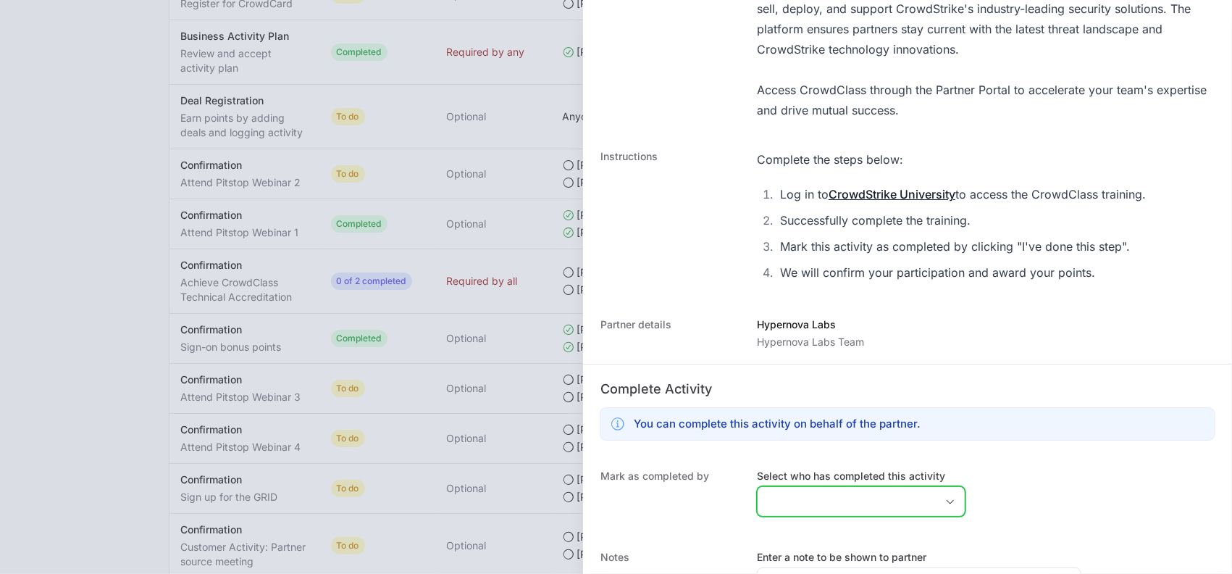
click at [795, 495] on input "Select who has completed this activity" at bounding box center [846, 501] width 178 height 29
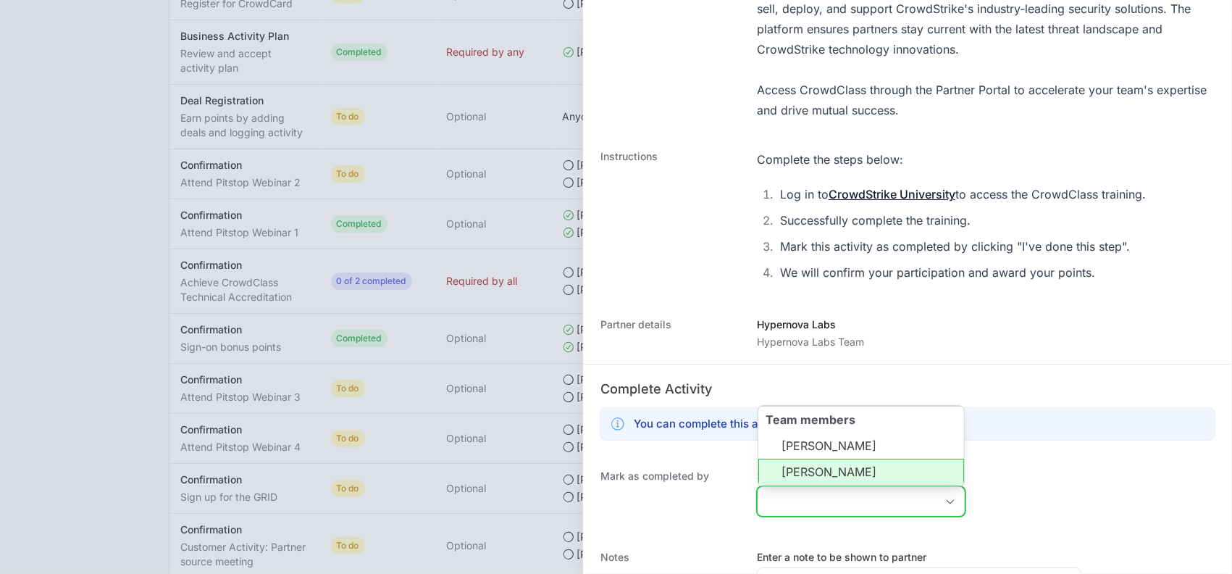
click at [805, 469] on li "[PERSON_NAME]" at bounding box center [861, 472] width 206 height 28
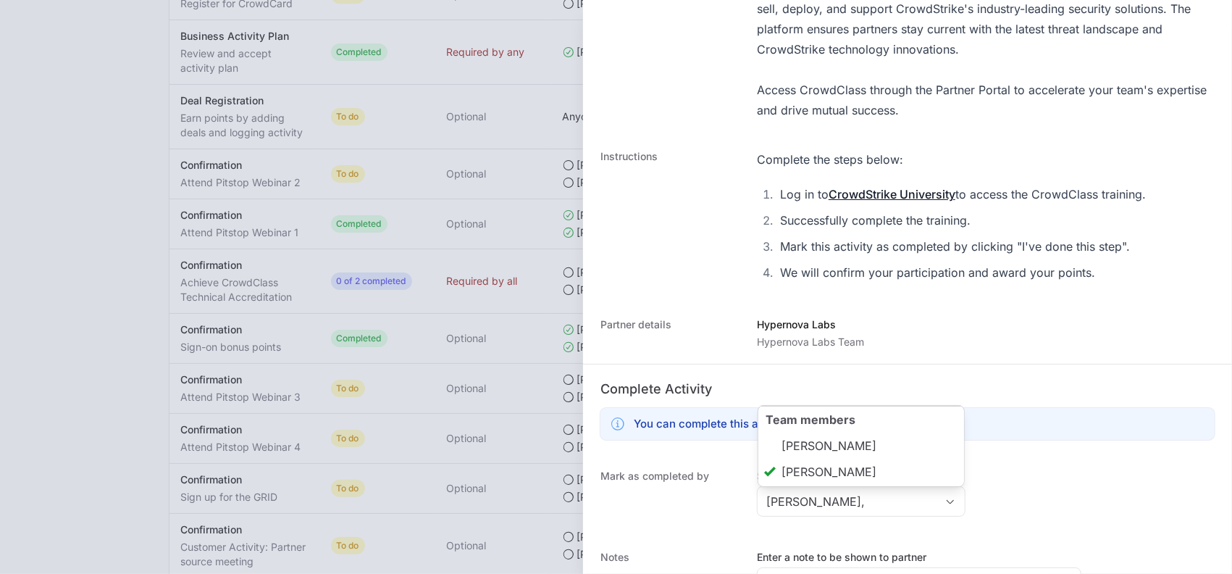
type input "[PERSON_NAME]"
click at [681, 349] on div "Partner details Hypernova Labs Hypernova Labs Team" at bounding box center [907, 333] width 649 height 61
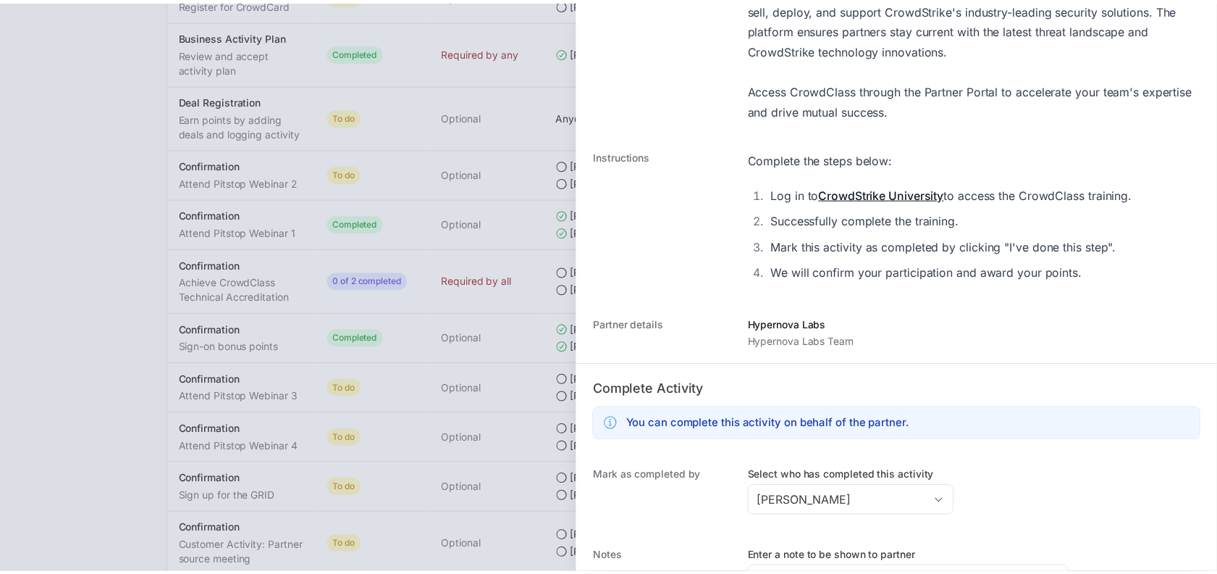
scroll to position [483, 0]
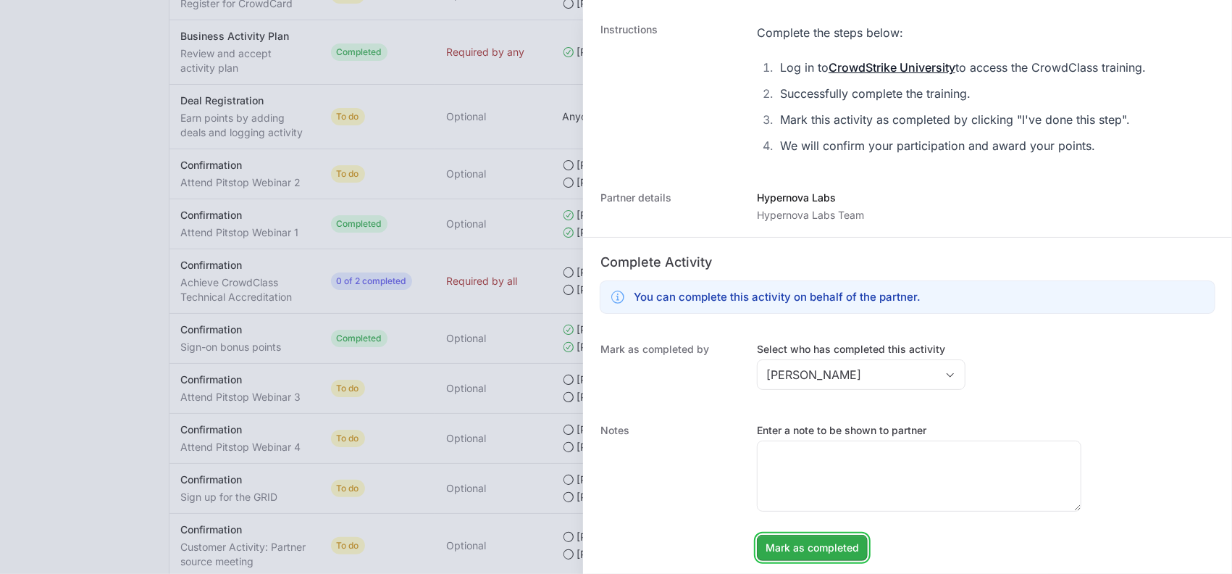
click at [786, 547] on span "Mark as completed" at bounding box center [811, 547] width 93 height 17
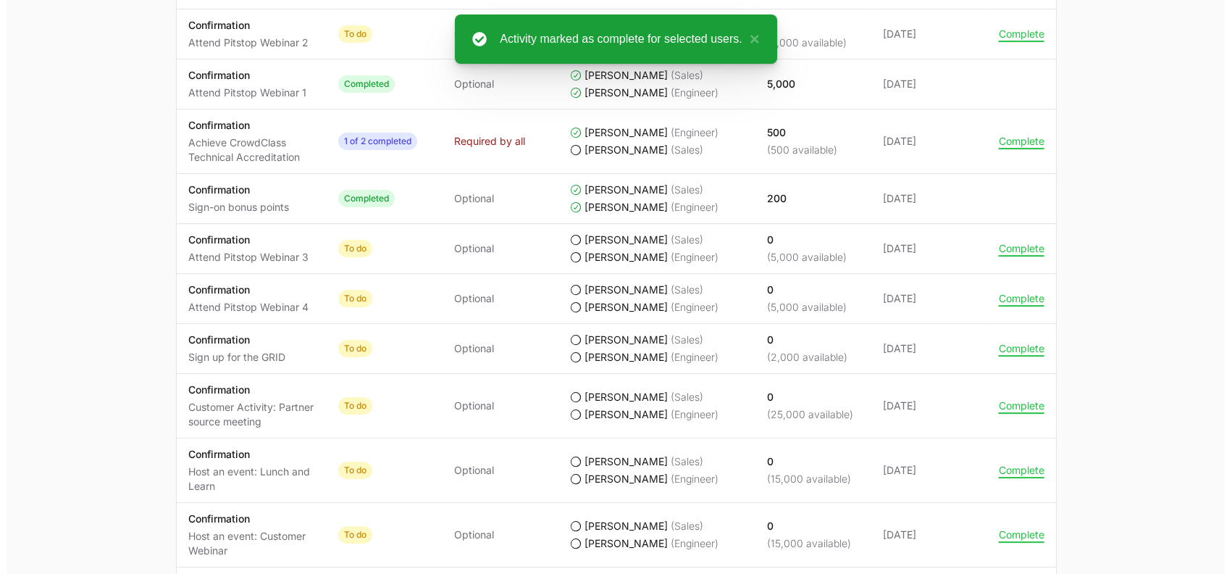
scroll to position [991, 0]
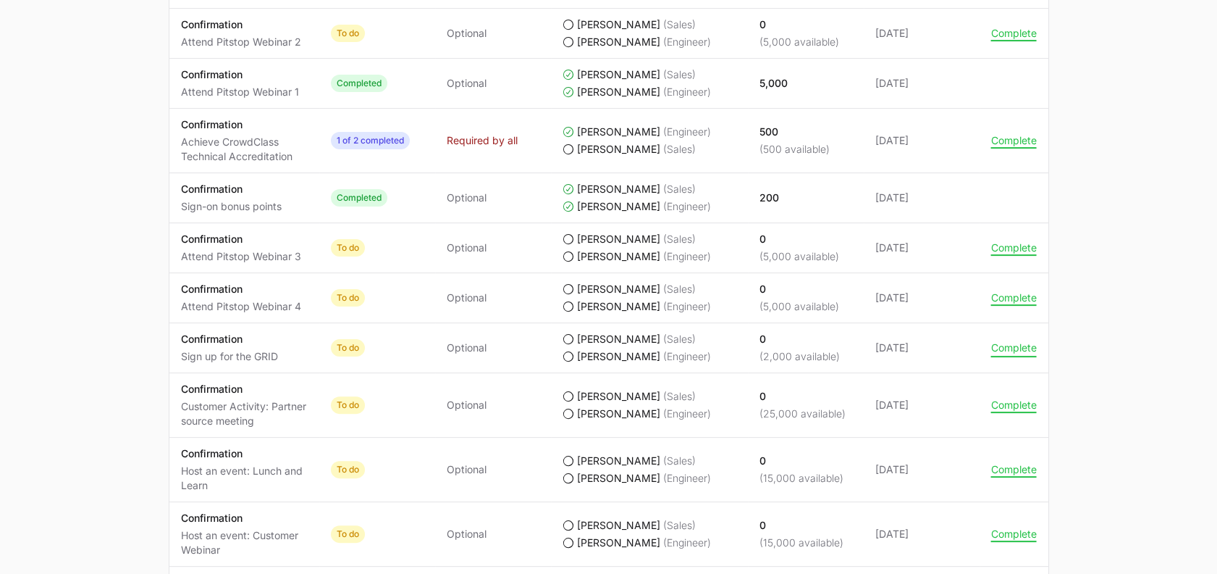
click at [1001, 346] on button "Complete" at bounding box center [1014, 347] width 46 height 13
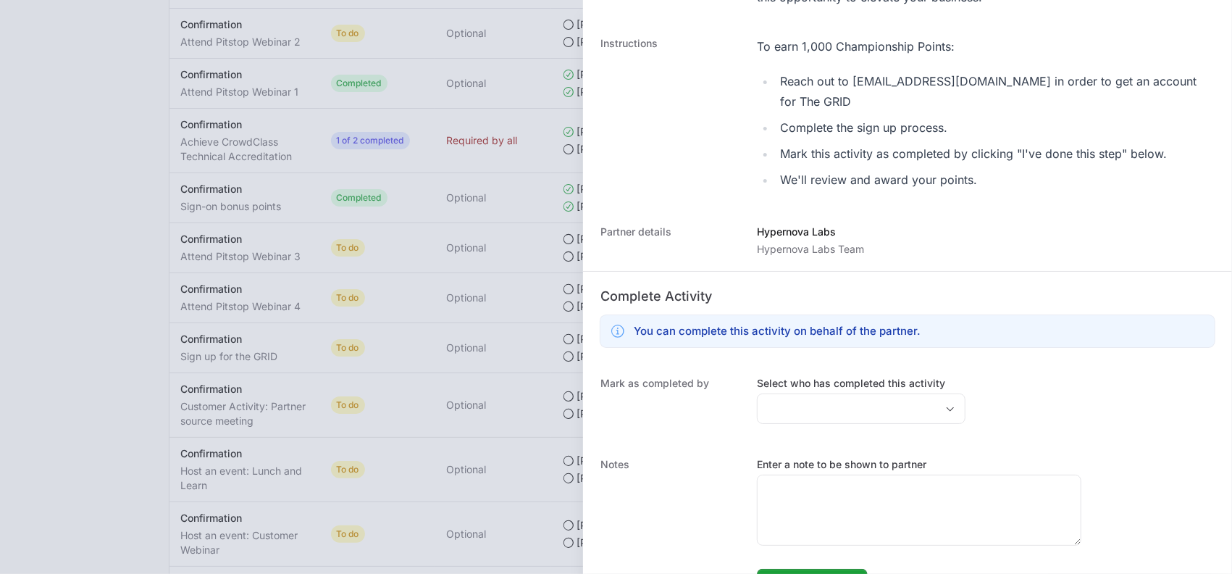
scroll to position [450, 0]
click at [842, 398] on input "Select who has completed this activity" at bounding box center [846, 407] width 178 height 29
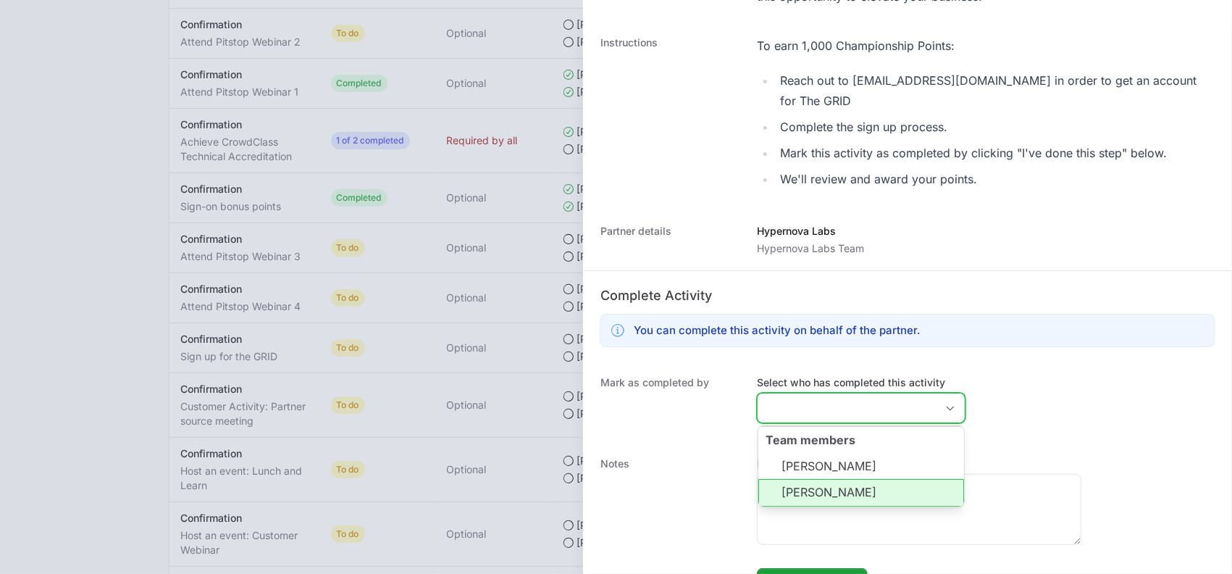
drag, startPoint x: 817, startPoint y: 475, endPoint x: 811, endPoint y: 487, distance: 13.0
click at [811, 487] on ul "[PERSON_NAME] [PERSON_NAME]" at bounding box center [861, 478] width 206 height 55
click at [811, 487] on li "[PERSON_NAME]" at bounding box center [861, 493] width 206 height 28
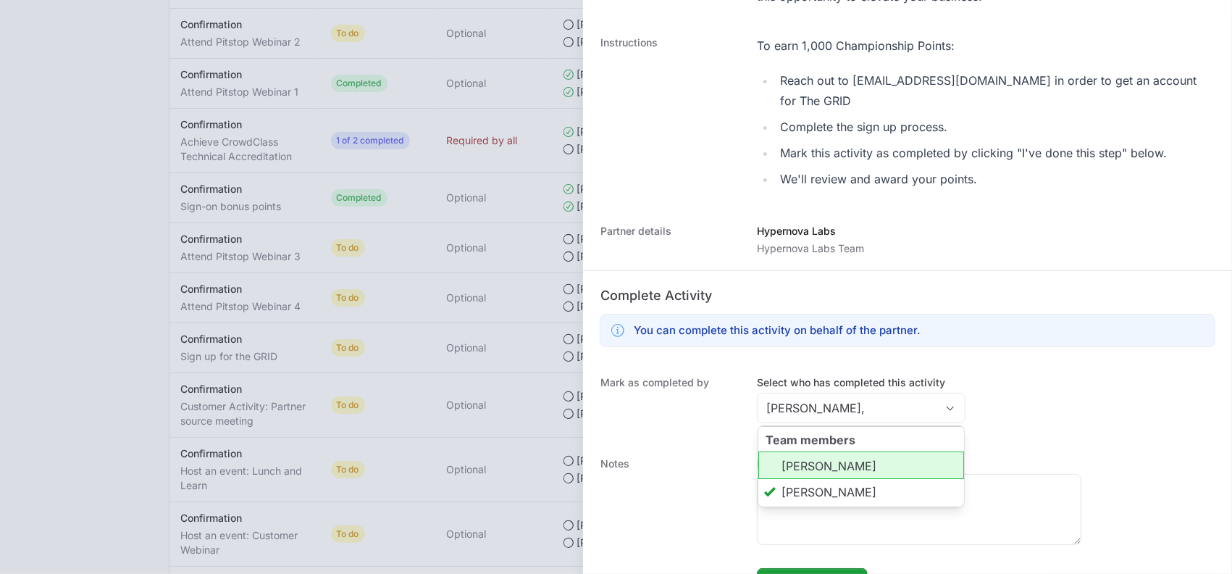
type input "[PERSON_NAME]"
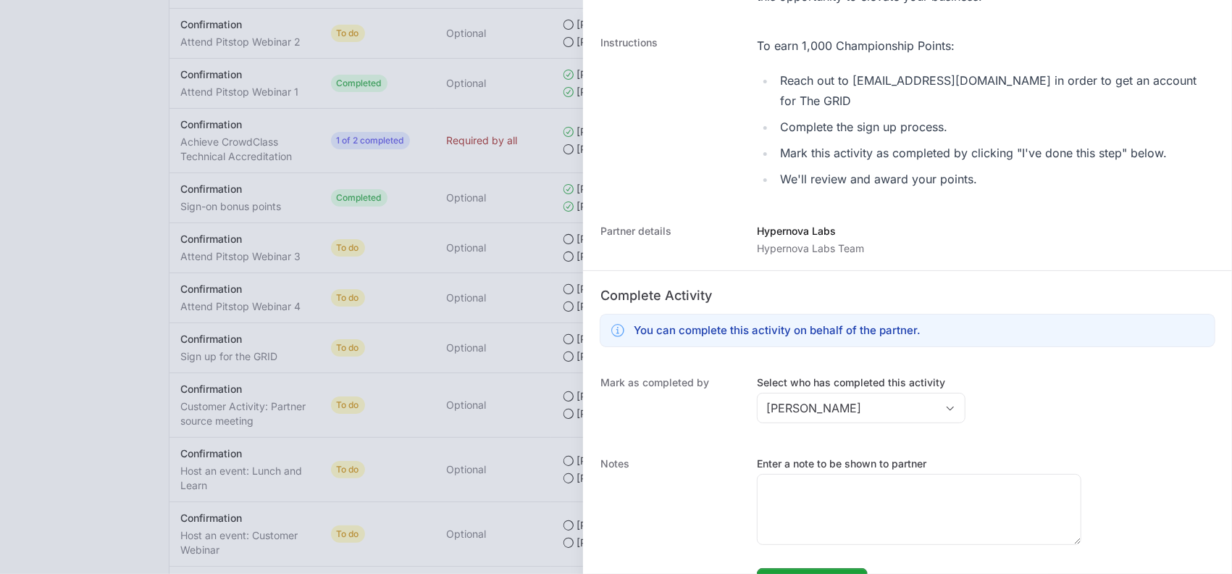
click at [665, 422] on dt "Mark as completed by" at bounding box center [669, 401] width 139 height 52
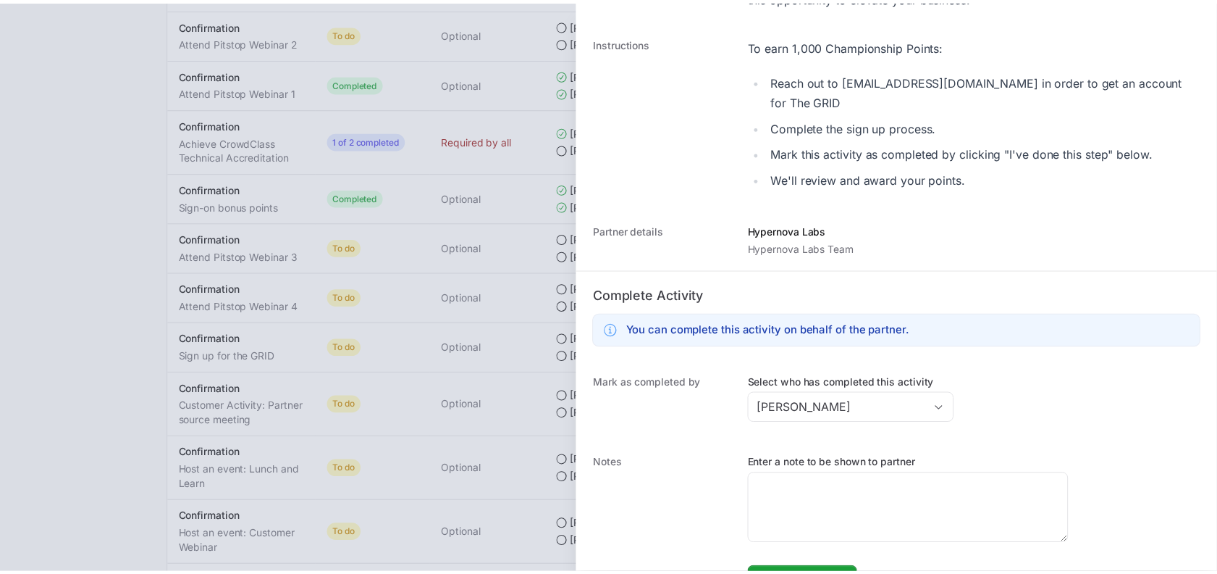
scroll to position [483, 0]
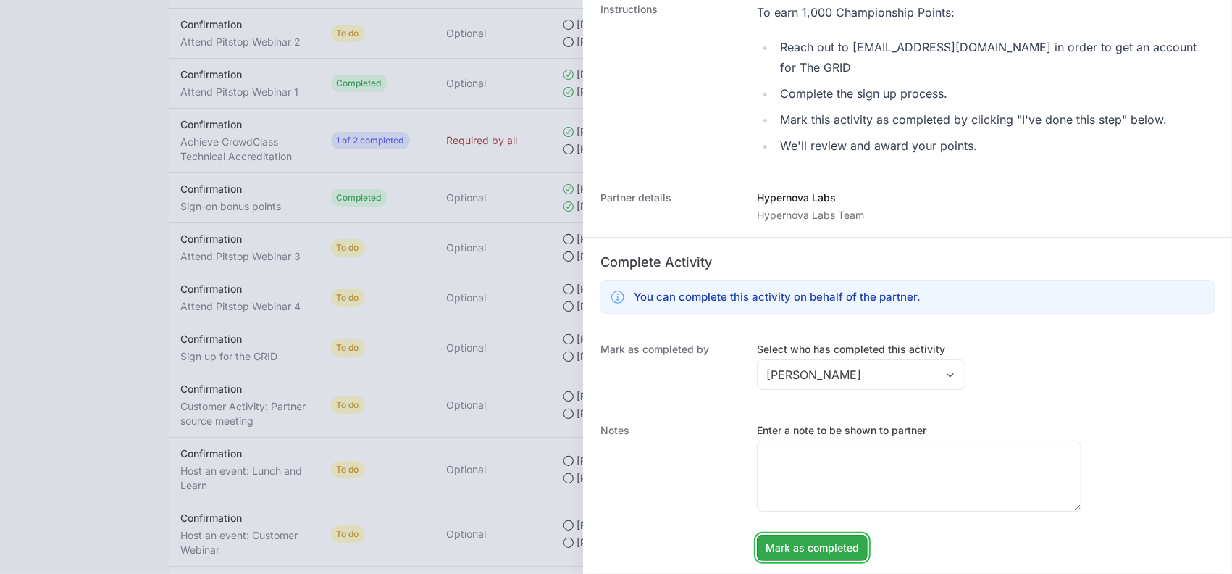
click at [794, 558] on button "Mark as completed Mark as completed" at bounding box center [812, 547] width 111 height 26
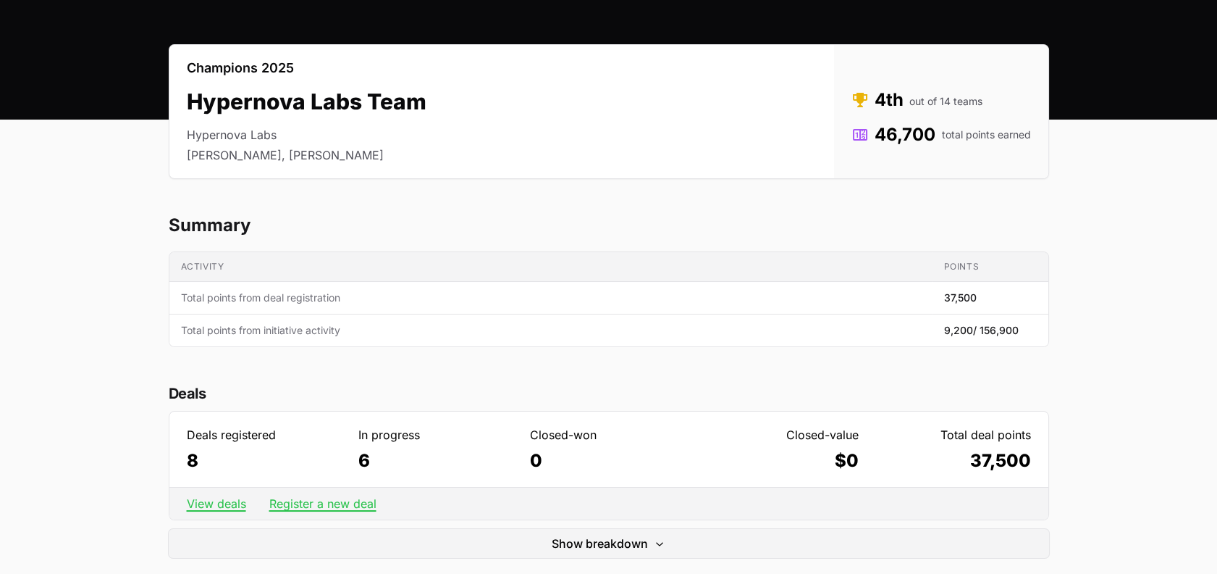
scroll to position [0, 0]
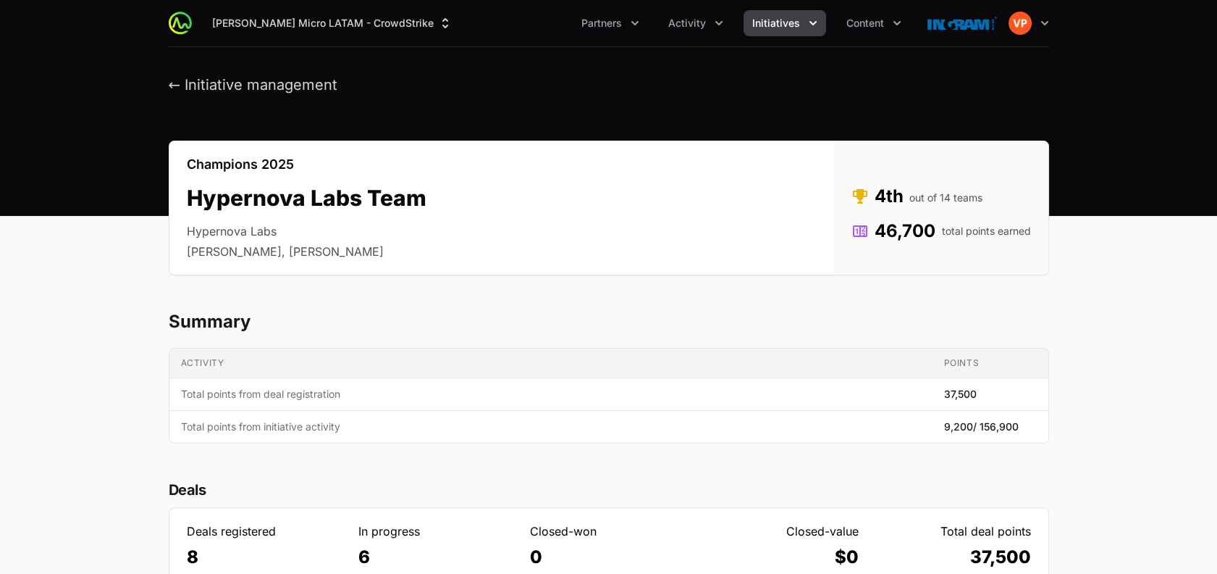
click at [782, 29] on span "Initiatives" at bounding box center [776, 23] width 48 height 14
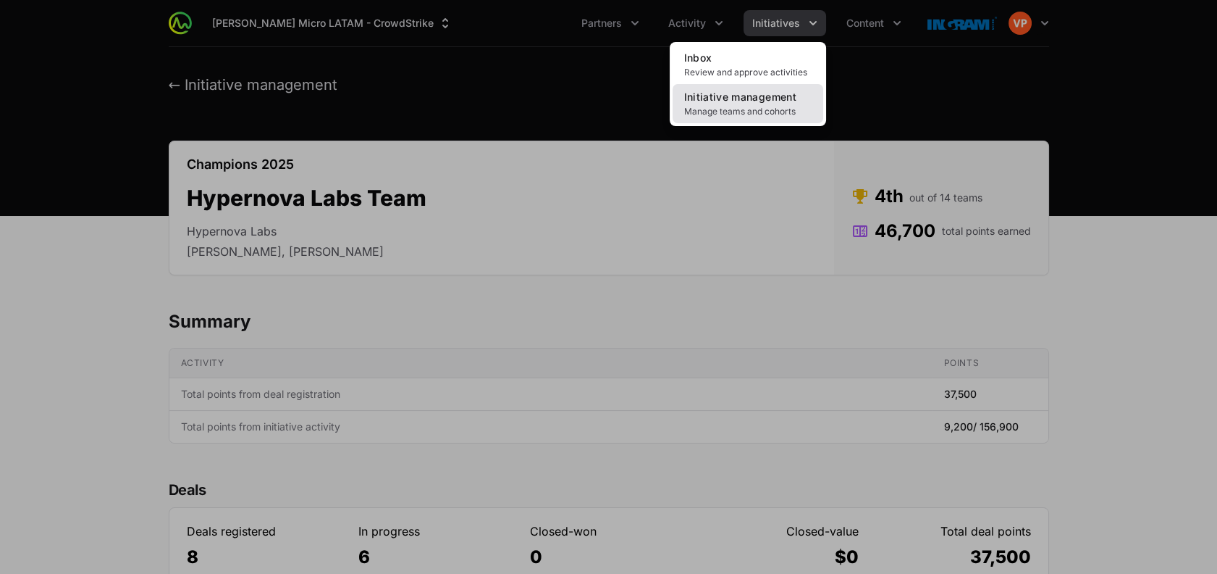
click at [763, 94] on span "Initiative management" at bounding box center [740, 97] width 112 height 12
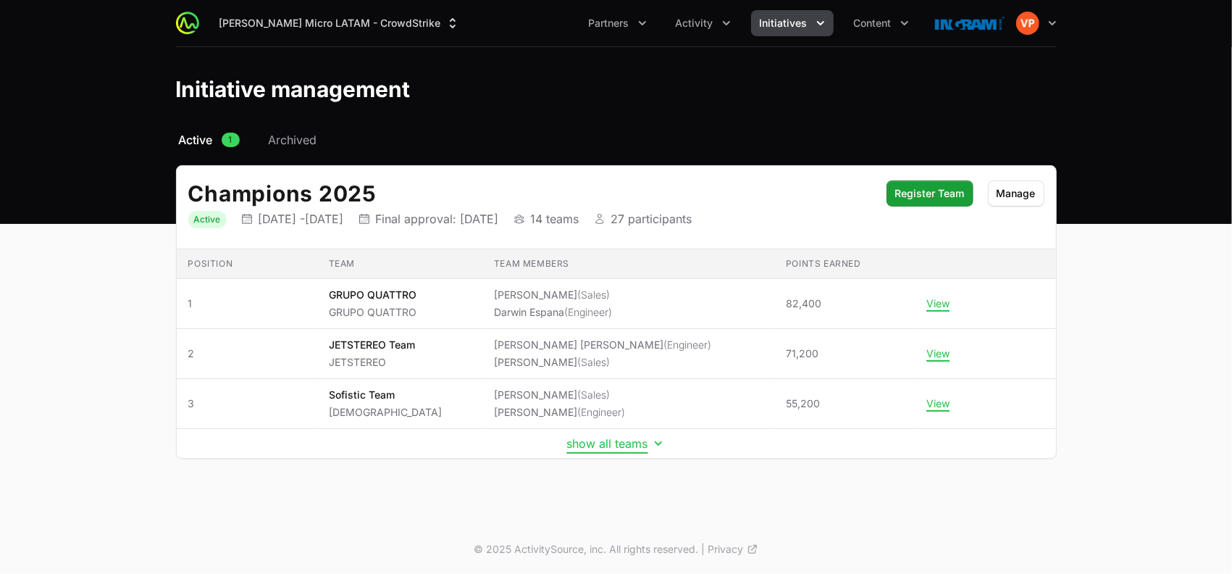
click at [600, 442] on button "show all teams" at bounding box center [616, 443] width 98 height 14
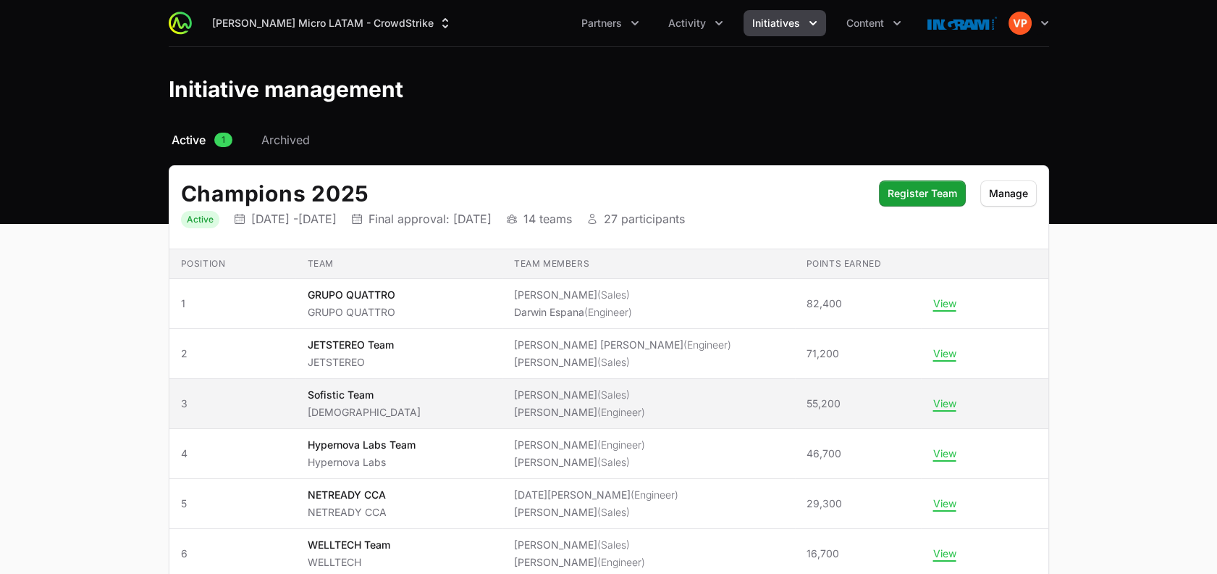
click at [693, 423] on td "Team members [PERSON_NAME] (Sales) [PERSON_NAME] (Engineer)" at bounding box center [649, 404] width 293 height 50
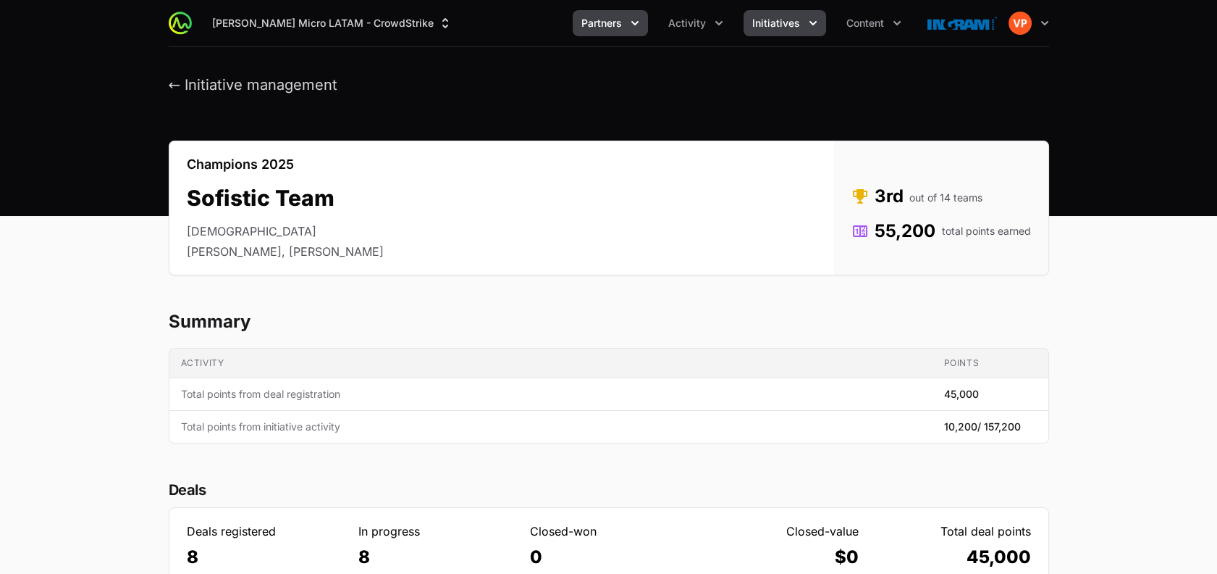
click at [607, 25] on span "Partners" at bounding box center [601, 23] width 41 height 14
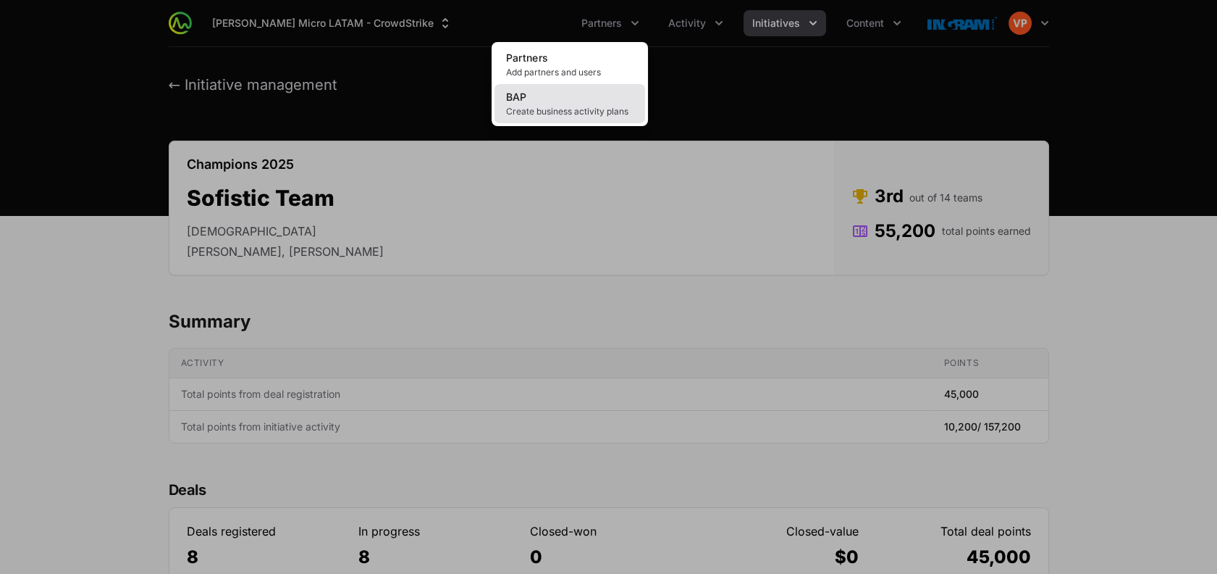
click at [563, 104] on link "BAP Create business activity plans" at bounding box center [570, 103] width 151 height 39
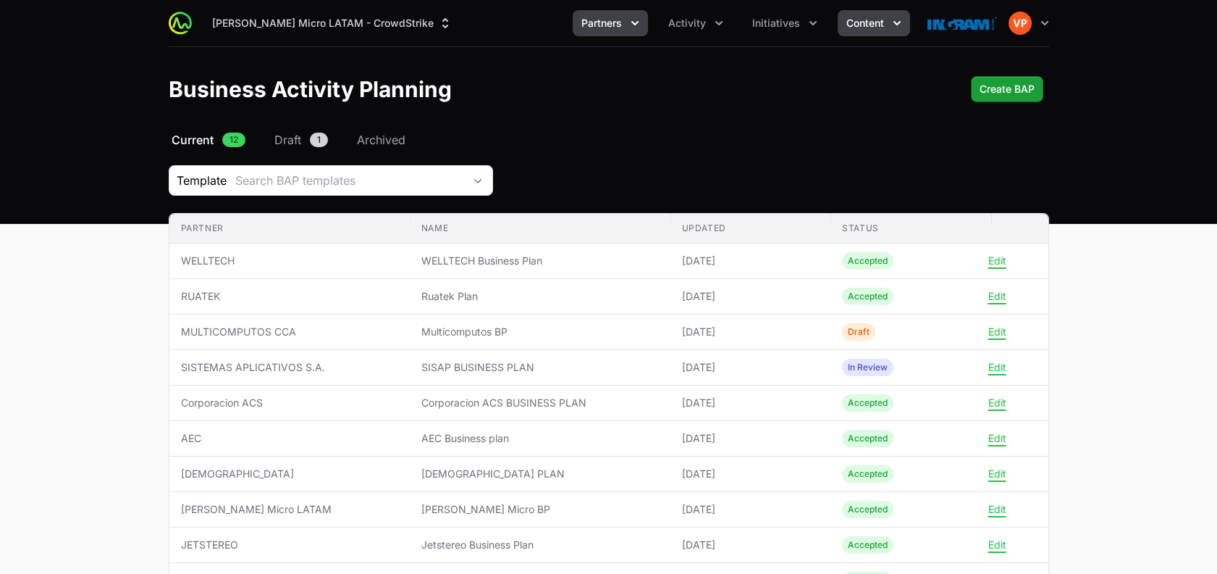
click at [868, 29] on span "Content" at bounding box center [866, 23] width 38 height 14
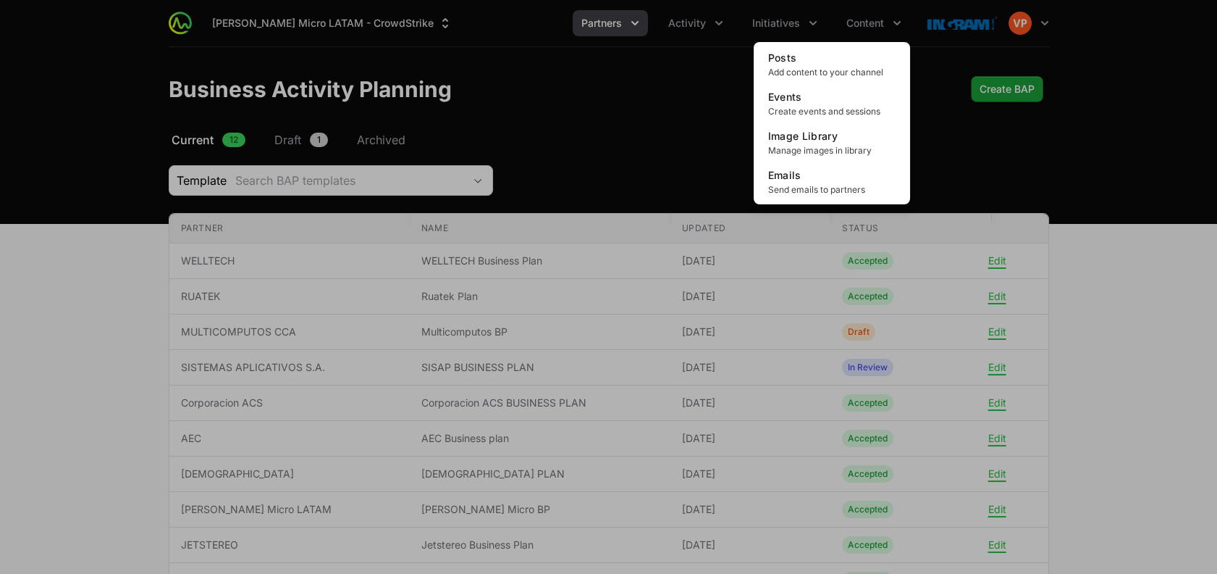
click at [625, 120] on div "Content menu" at bounding box center [608, 287] width 1217 height 574
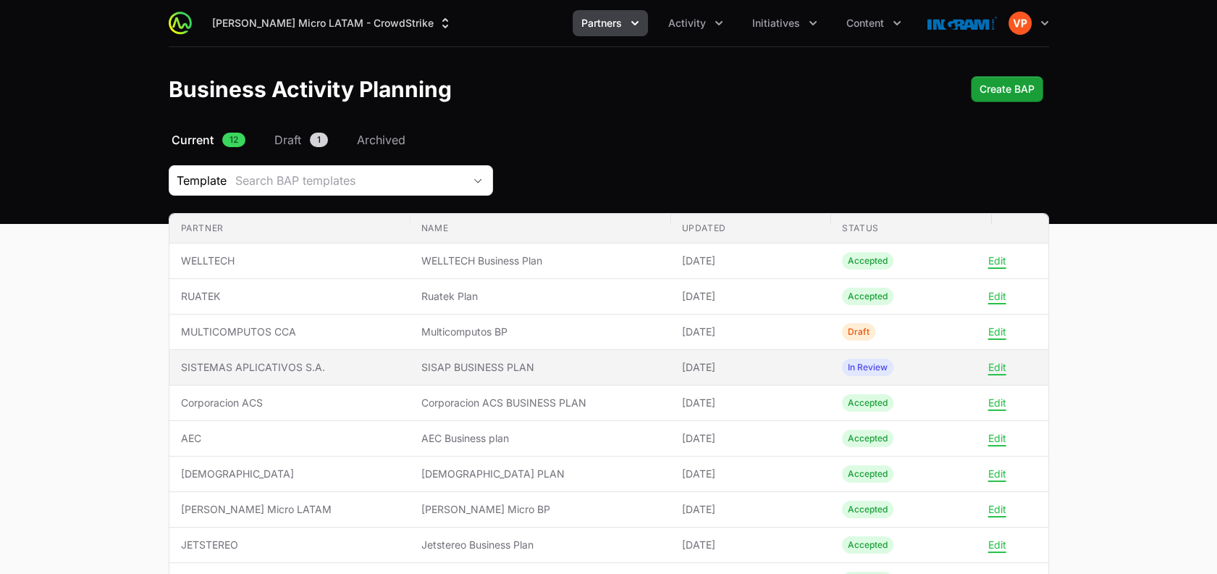
click at [605, 369] on span "SISAP BUSINESS PLAN" at bounding box center [540, 367] width 238 height 14
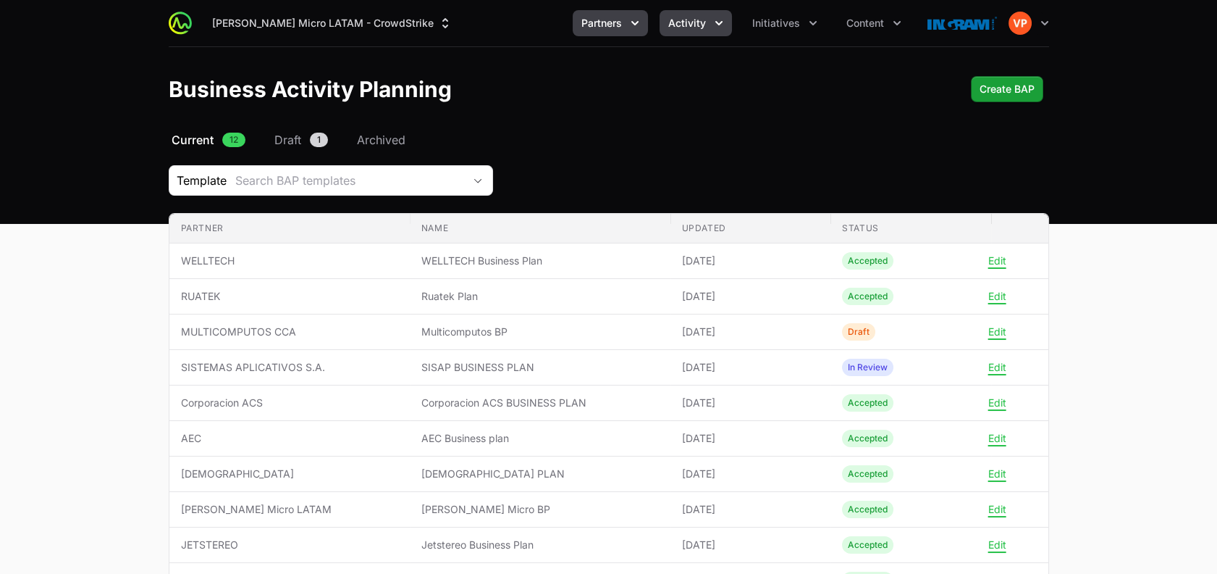
click at [702, 25] on span "Activity" at bounding box center [687, 23] width 38 height 14
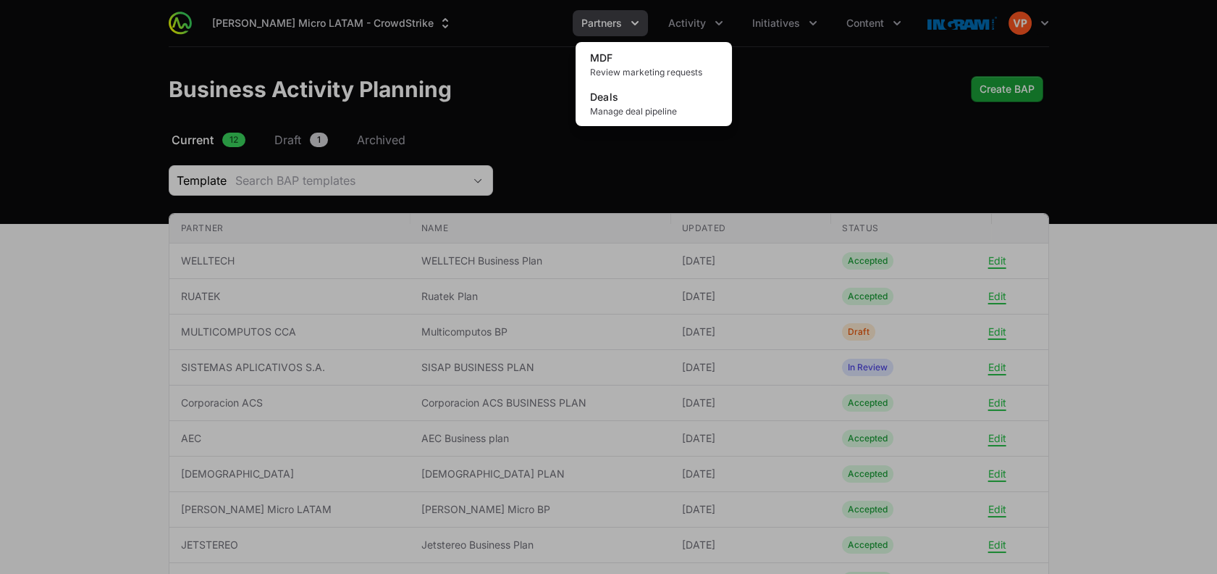
click at [782, 14] on div "Activity menu" at bounding box center [608, 287] width 1217 height 574
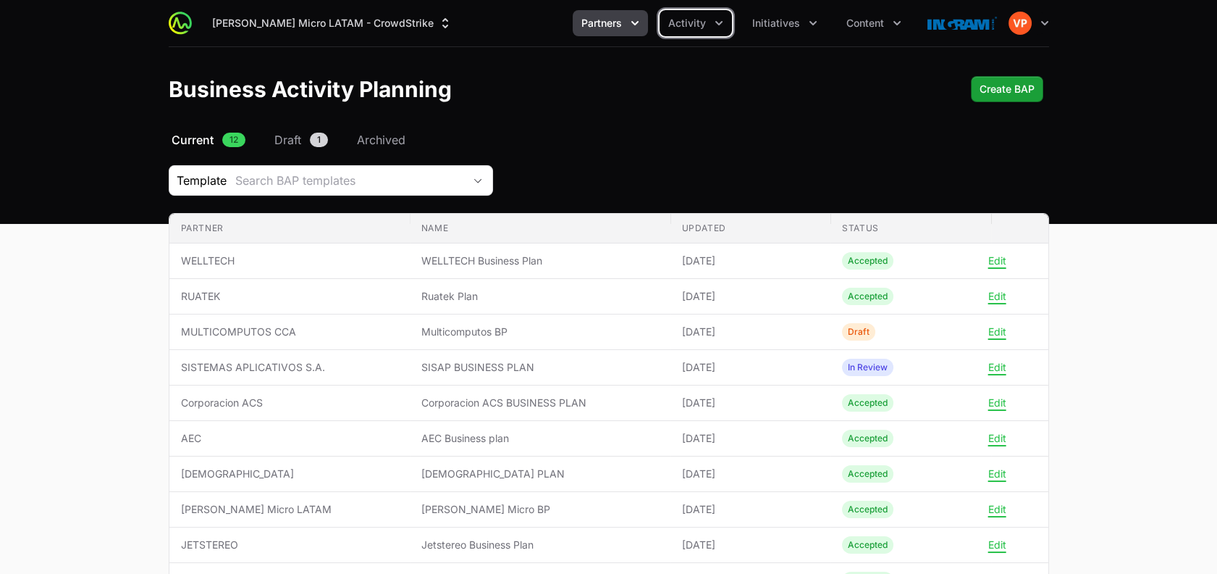
click at [782, 14] on button "Initiatives" at bounding box center [785, 23] width 83 height 26
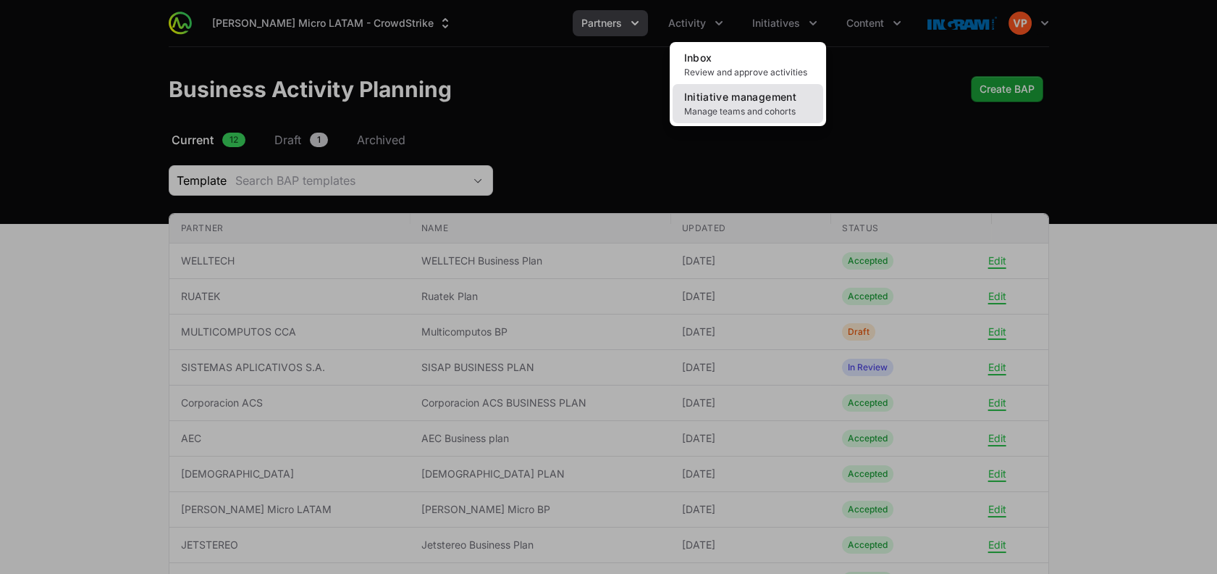
click at [717, 106] on span "Manage teams and cohorts" at bounding box center [747, 112] width 127 height 12
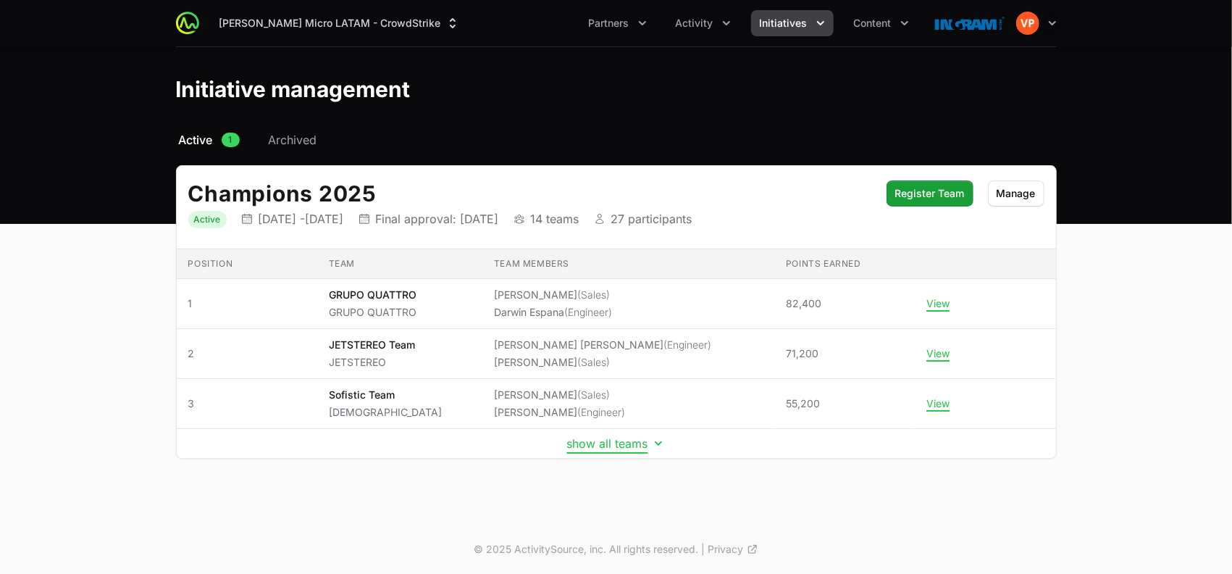
click at [623, 448] on button "show all teams" at bounding box center [616, 443] width 98 height 14
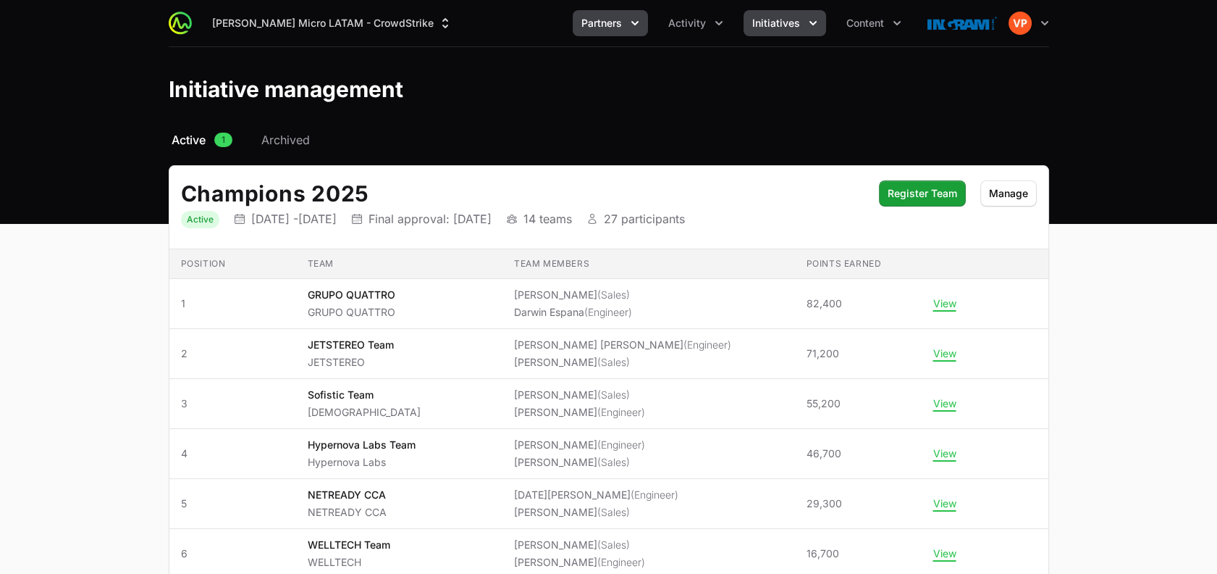
click at [605, 17] on span "Partners" at bounding box center [601, 23] width 41 height 14
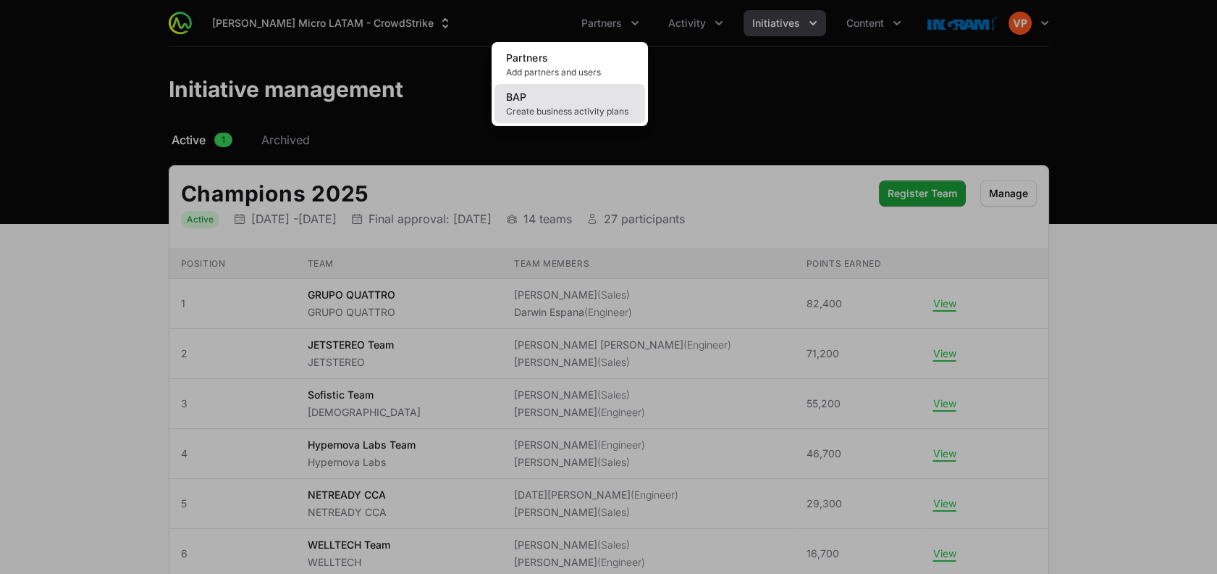
click at [570, 108] on span "Create business activity plans" at bounding box center [569, 112] width 127 height 12
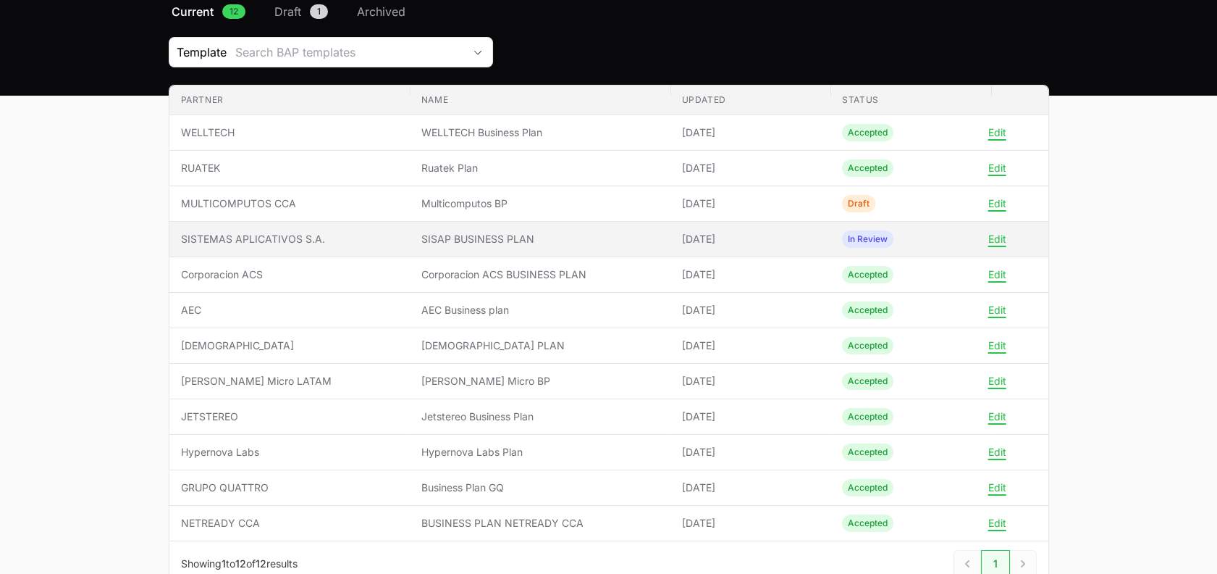
scroll to position [133, 0]
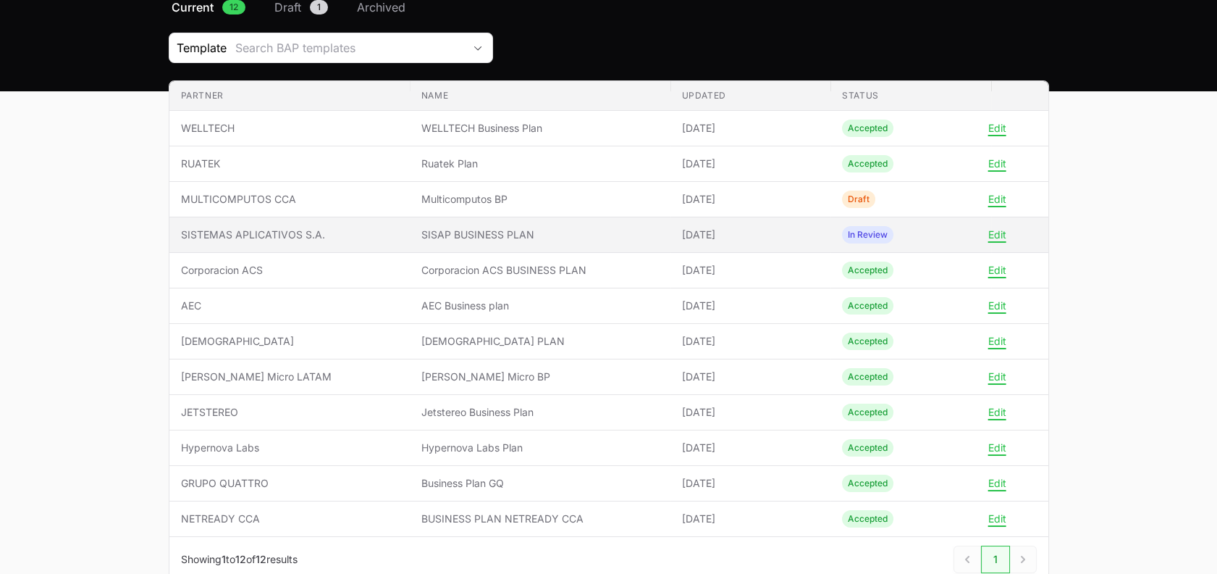
click at [545, 352] on td "Name [DEMOGRAPHIC_DATA] PLAN" at bounding box center [540, 341] width 261 height 35
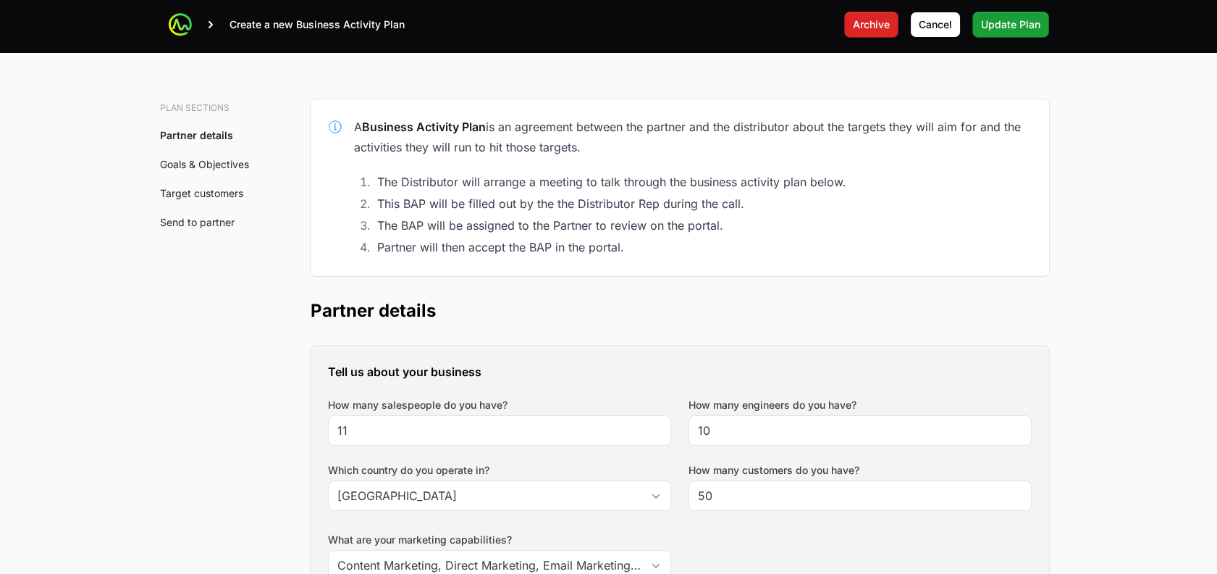
scroll to position [119, 0]
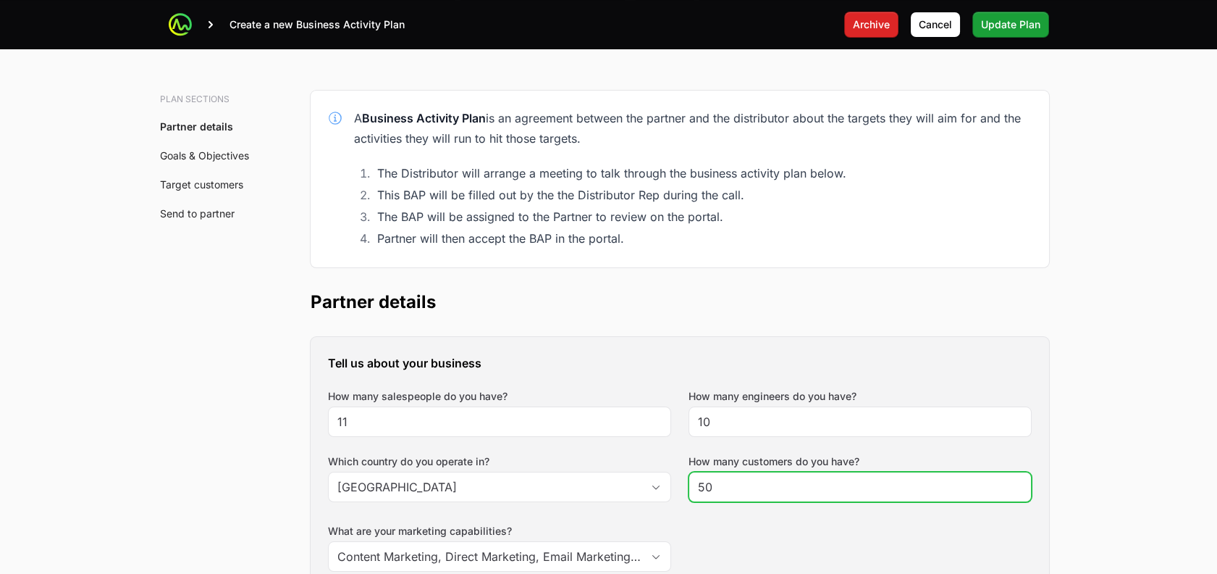
click at [700, 487] on input "50" at bounding box center [860, 486] width 324 height 17
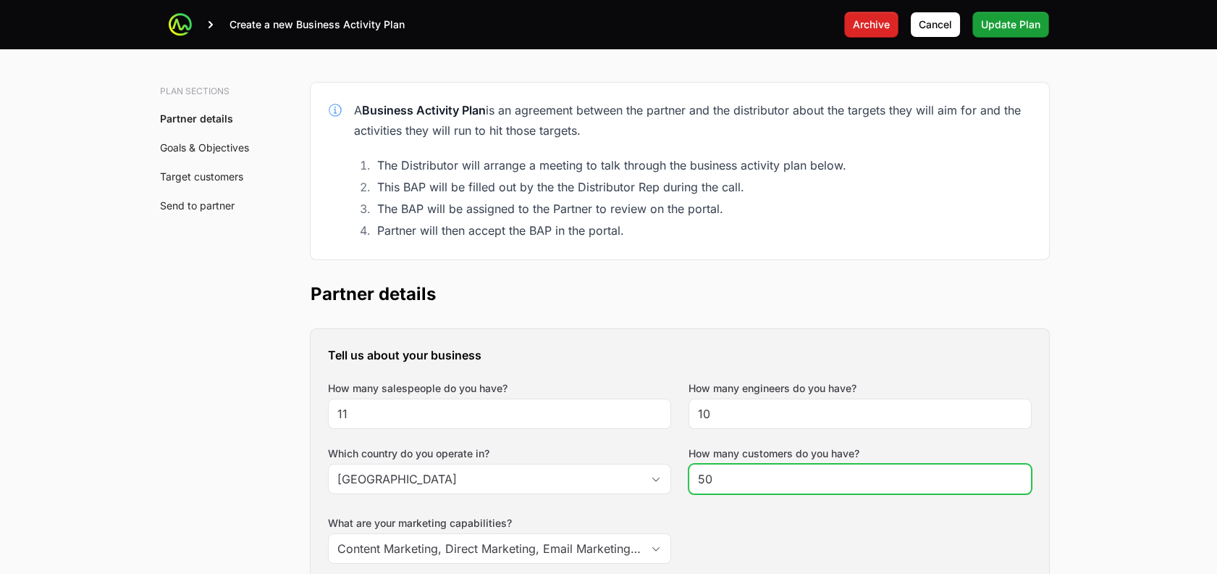
scroll to position [0, 0]
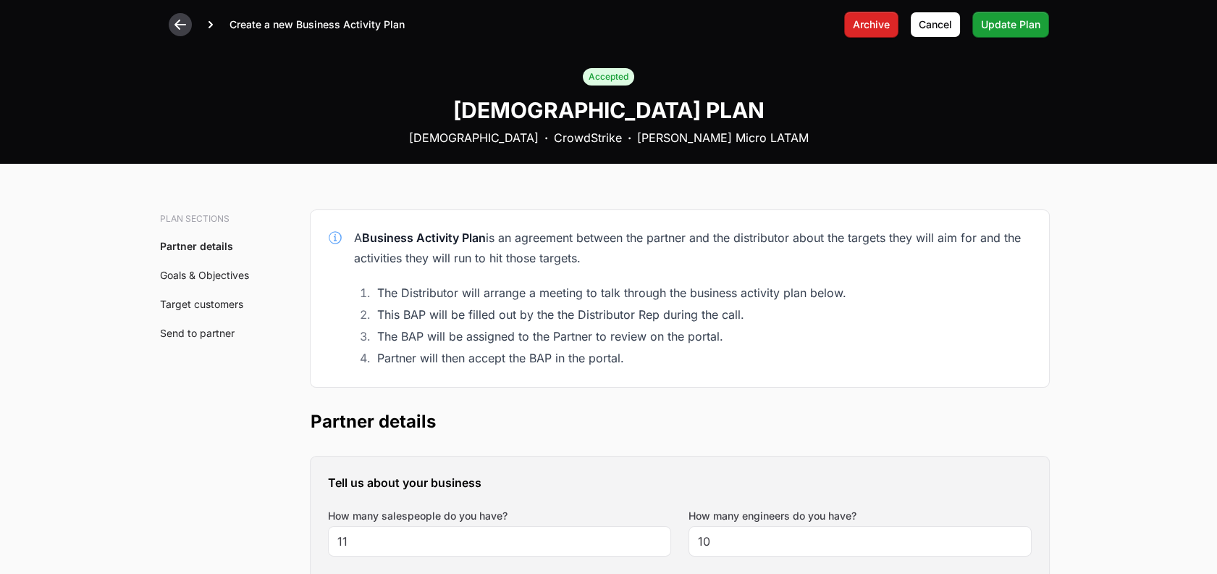
click at [179, 22] on icon at bounding box center [180, 24] width 14 height 14
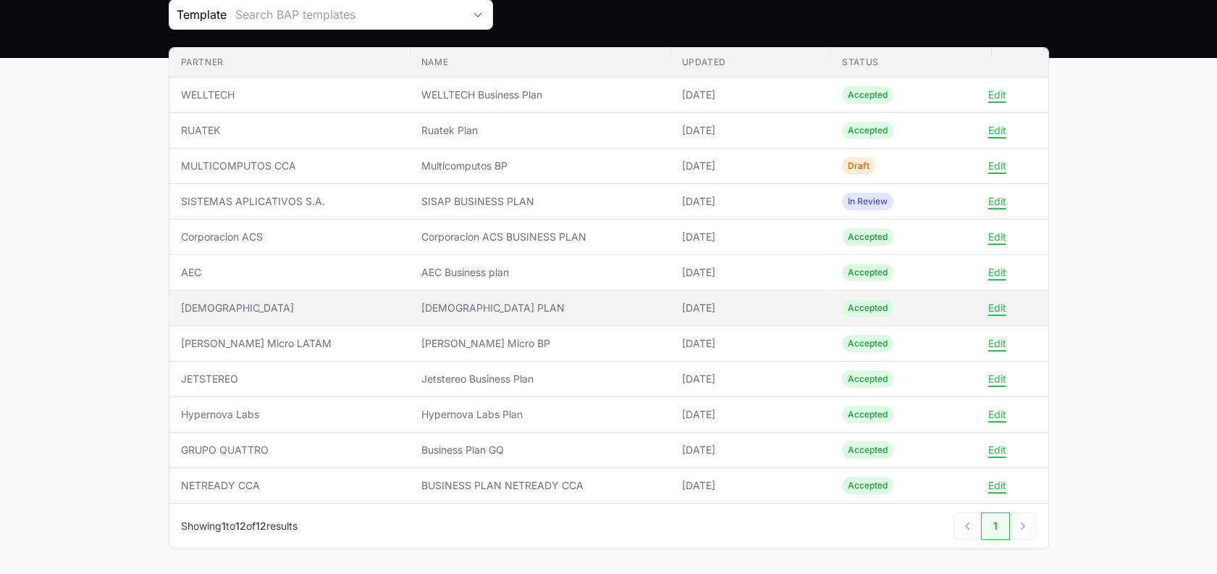
scroll to position [169, 0]
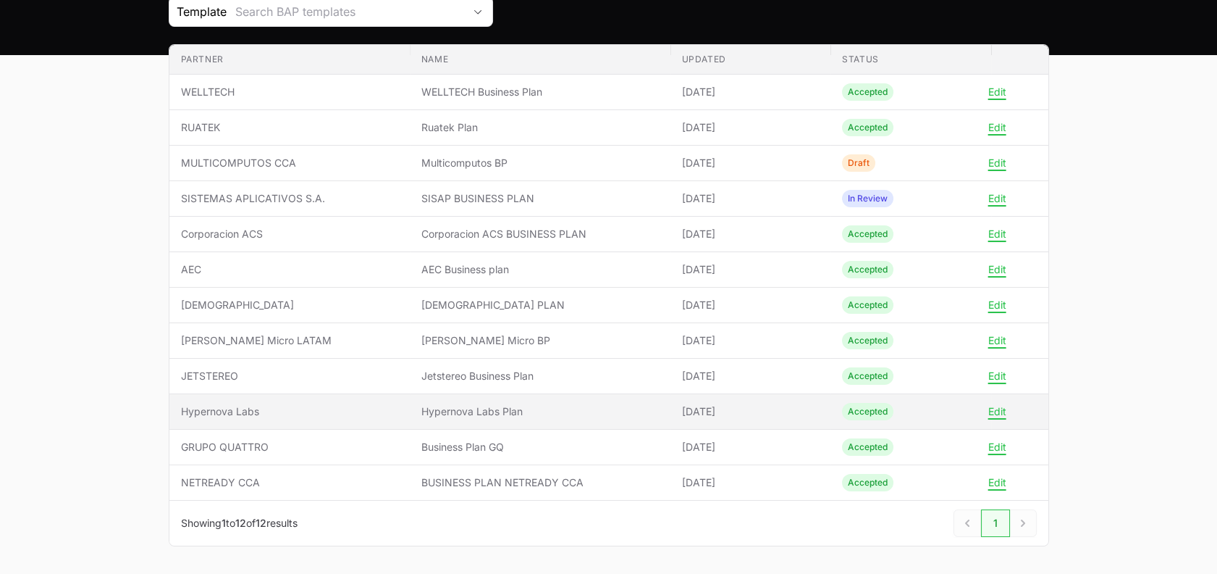
click at [554, 410] on span "Hypernova Labs Plan" at bounding box center [540, 411] width 238 height 14
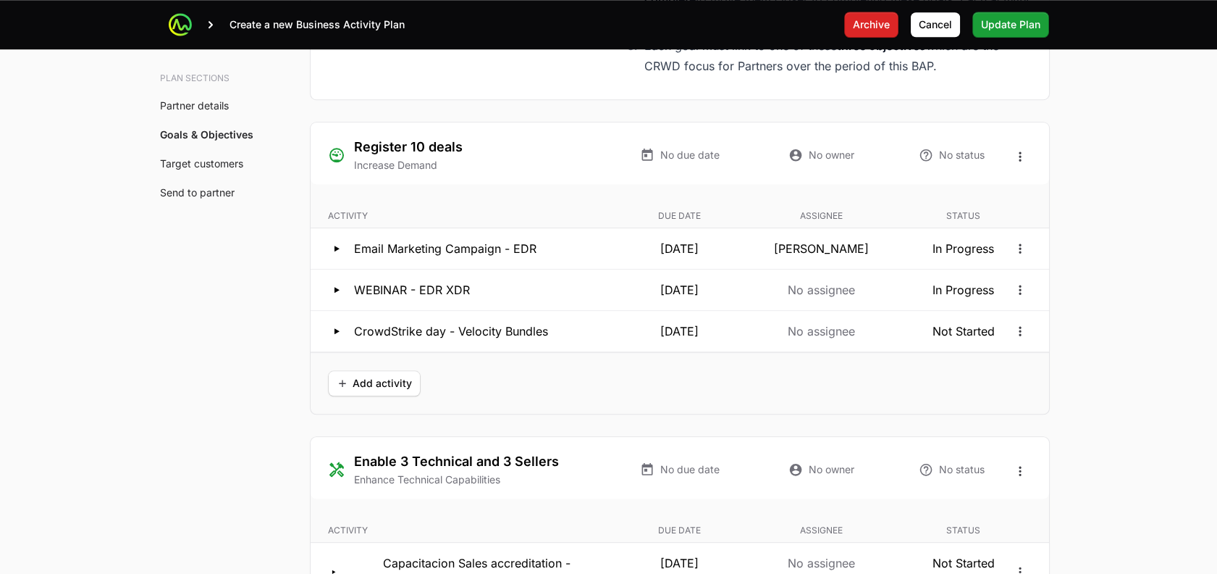
scroll to position [2728, 0]
click at [1017, 281] on icon "Open options" at bounding box center [1020, 288] width 14 height 14
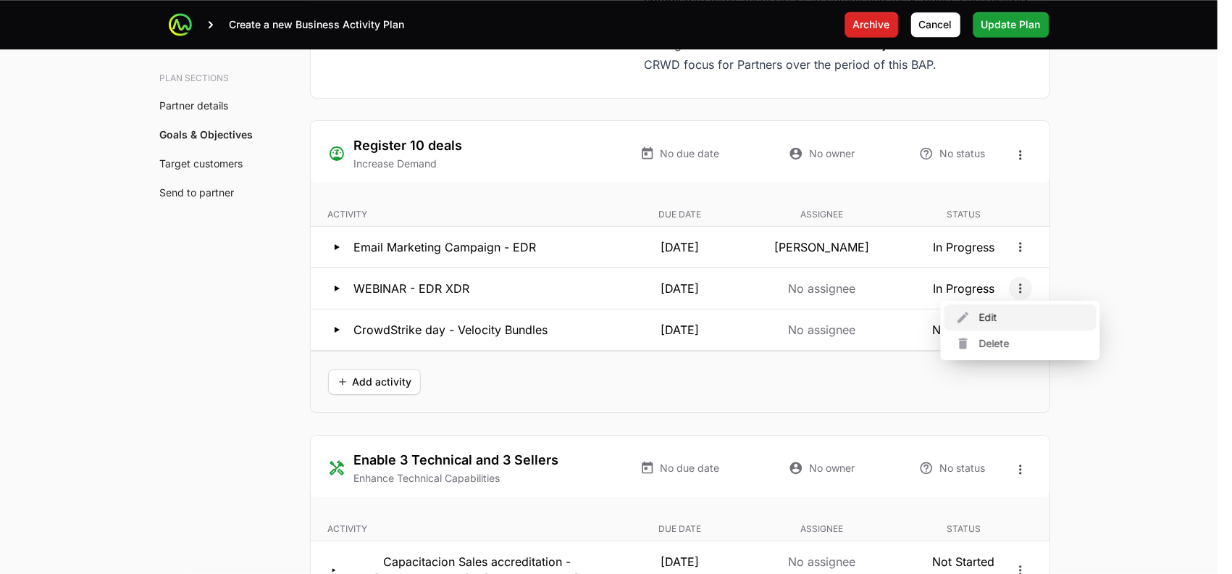
click at [980, 318] on div "Edit" at bounding box center [1020, 317] width 152 height 26
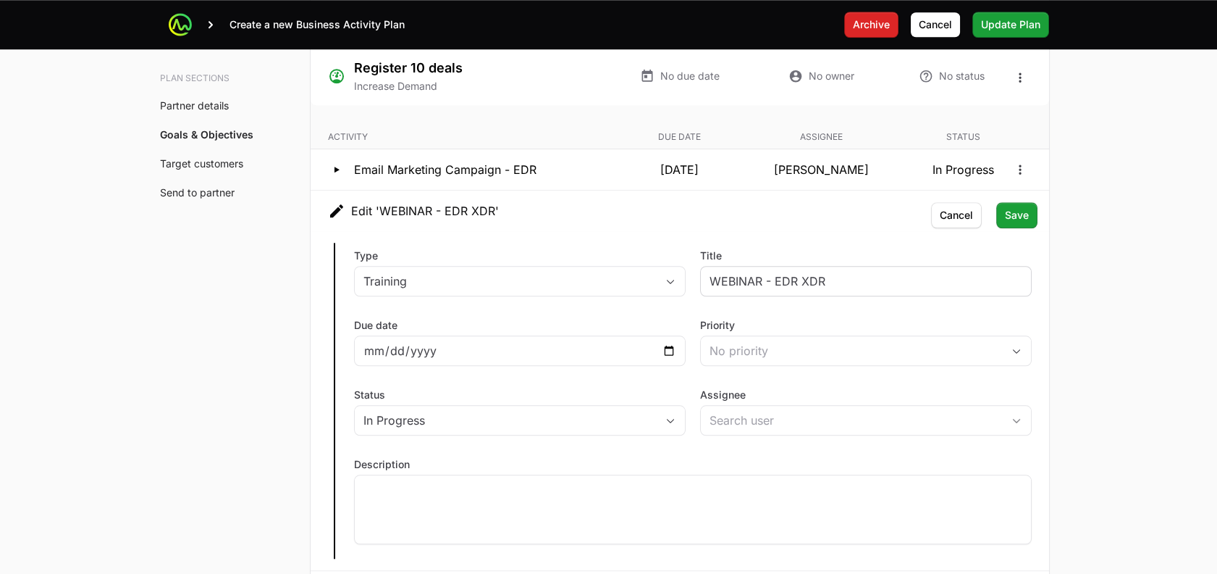
scroll to position [2839, 0]
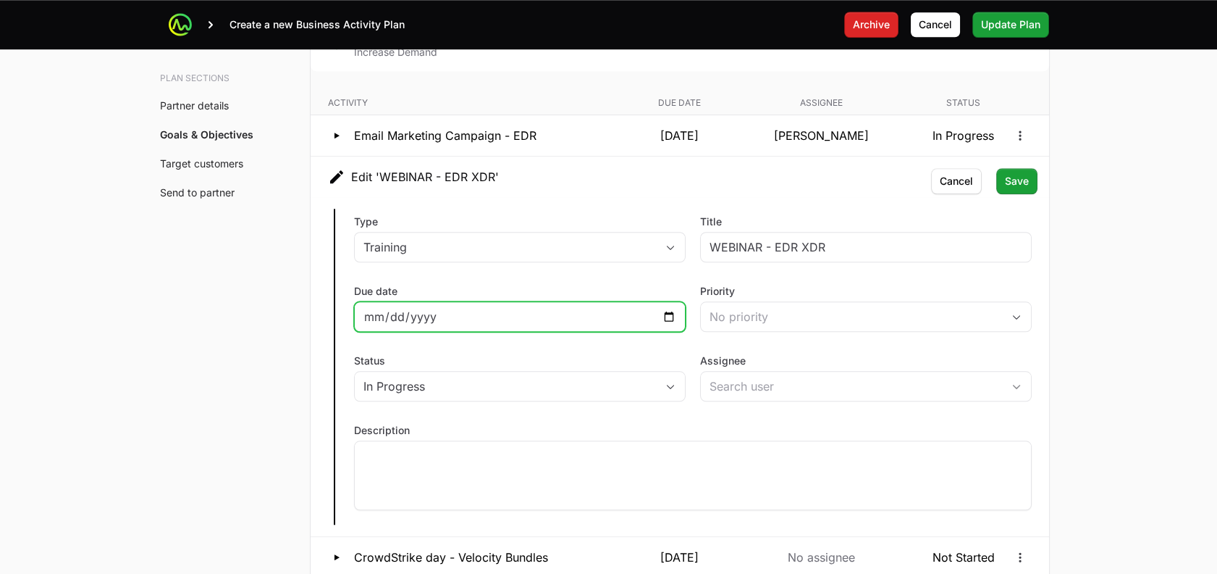
click at [670, 308] on input "[DATE]" at bounding box center [520, 316] width 313 height 17
click at [664, 308] on input "[DATE]" at bounding box center [520, 316] width 313 height 17
type input "[DATE]"
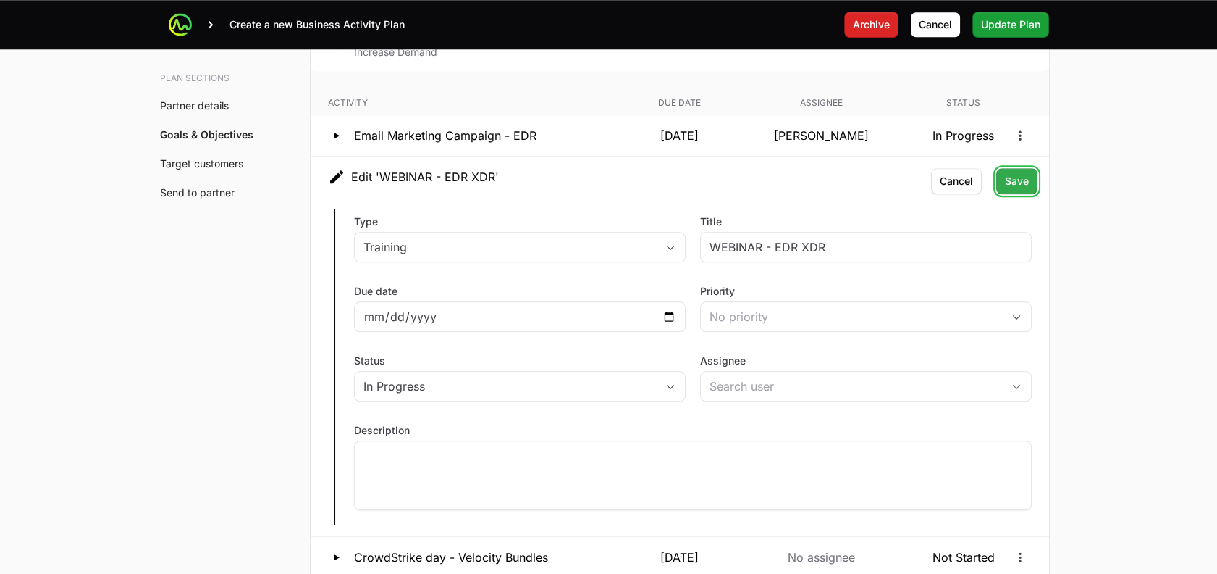
click at [1024, 184] on span "Save" at bounding box center [1017, 180] width 24 height 17
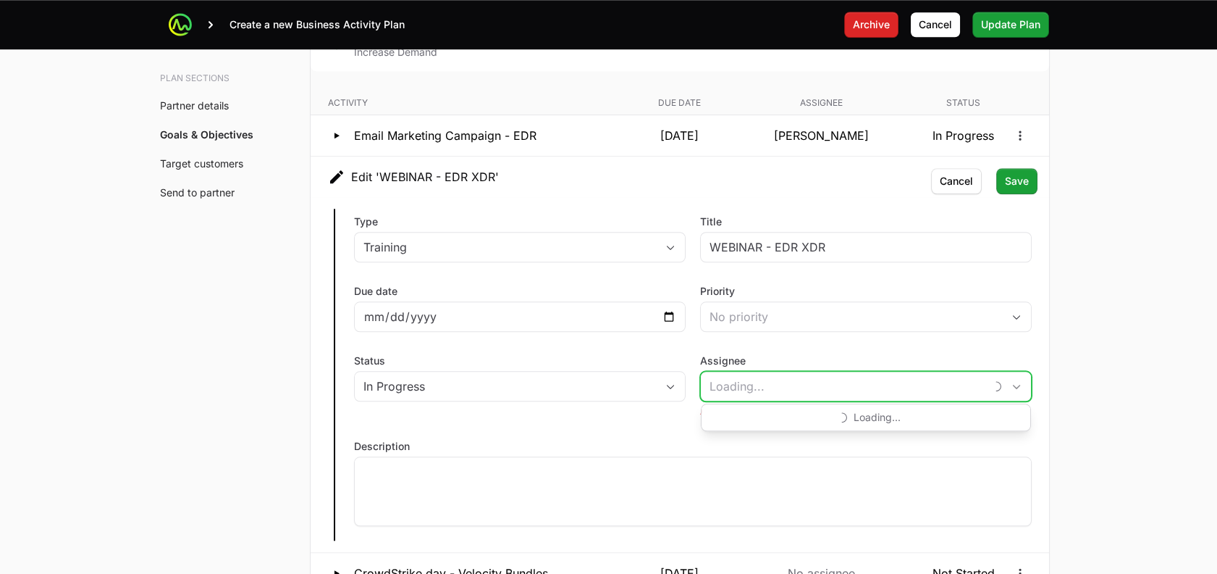
click at [753, 381] on input "Assignee" at bounding box center [843, 385] width 284 height 29
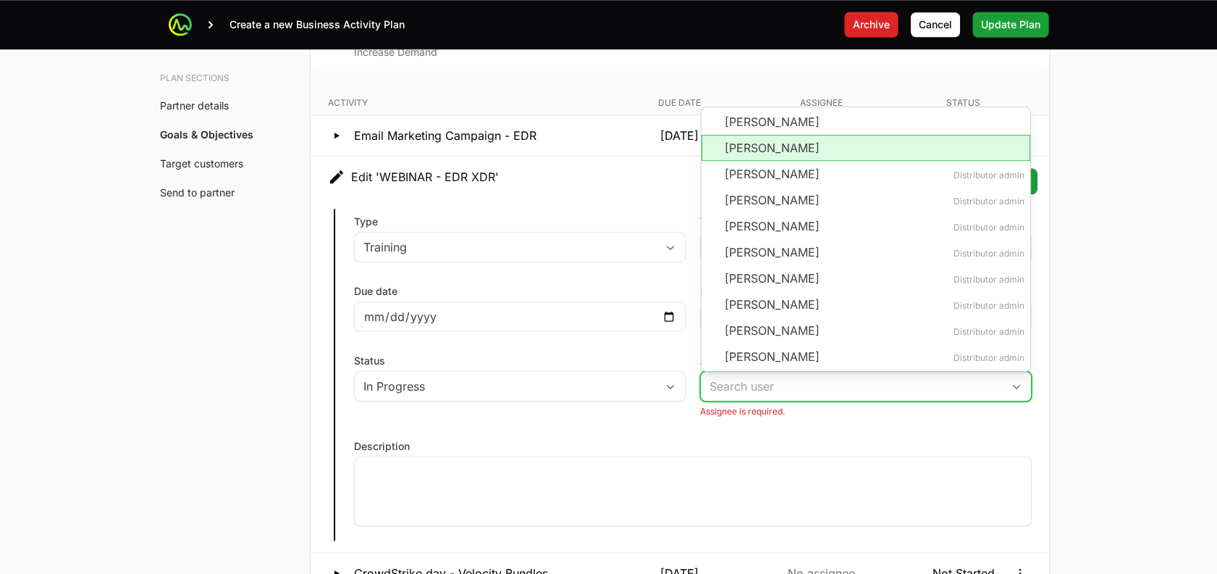
click at [765, 145] on li "[PERSON_NAME]" at bounding box center [866, 148] width 329 height 26
type input "[PERSON_NAME]"
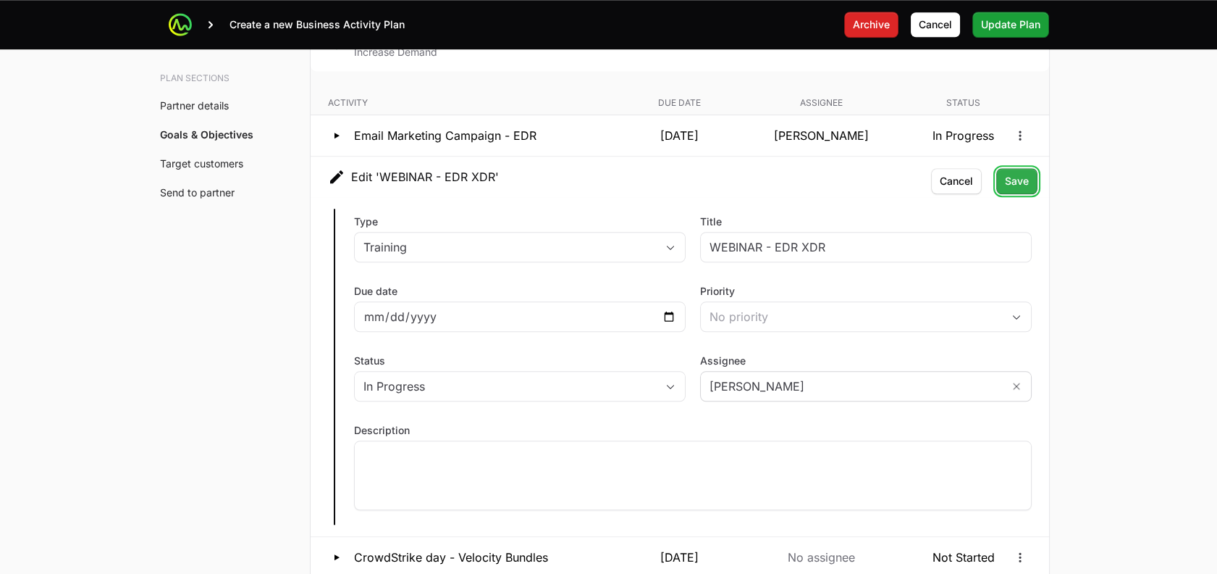
click at [1018, 180] on span "Save" at bounding box center [1017, 180] width 24 height 17
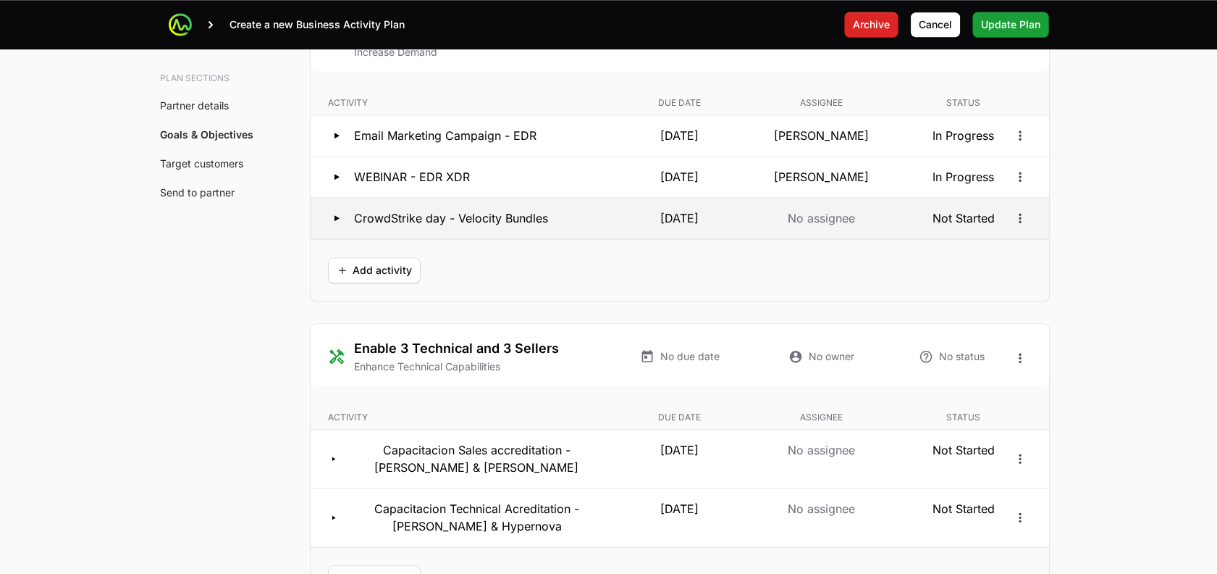
click at [1007, 214] on p "Not Started" at bounding box center [964, 217] width 136 height 17
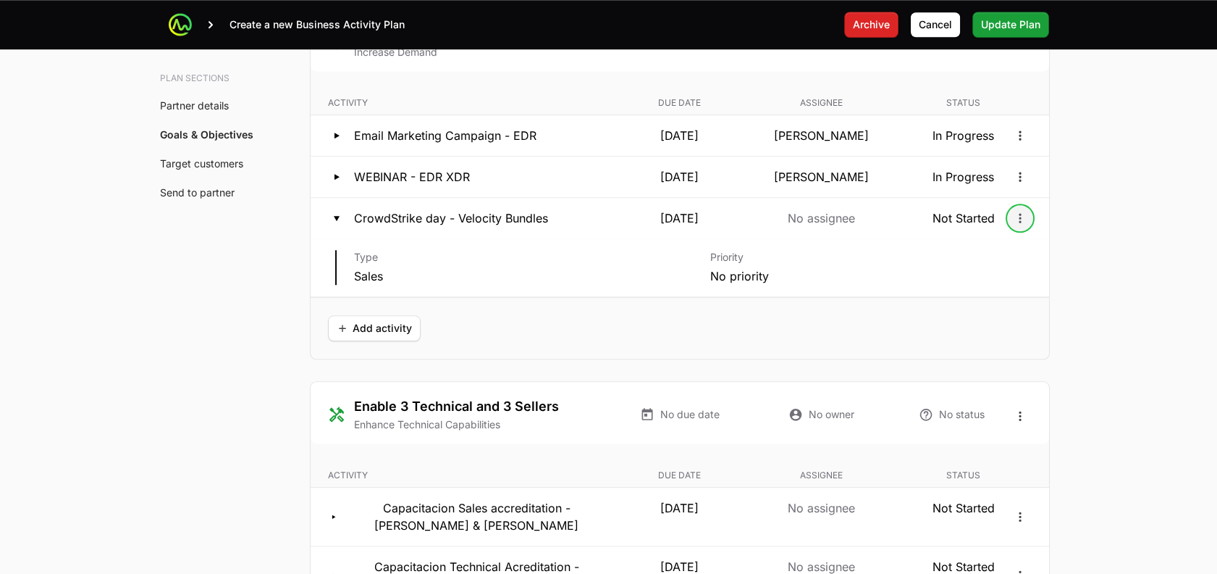
click at [1026, 217] on icon "Open options" at bounding box center [1020, 218] width 14 height 14
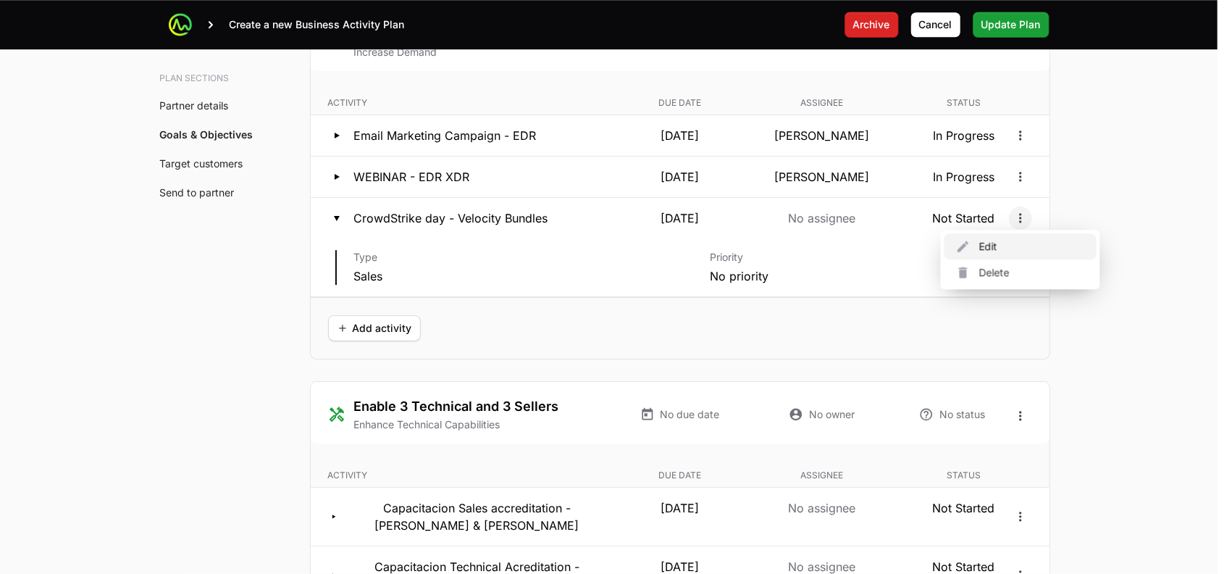
click at [1000, 247] on div "Edit" at bounding box center [1020, 246] width 152 height 26
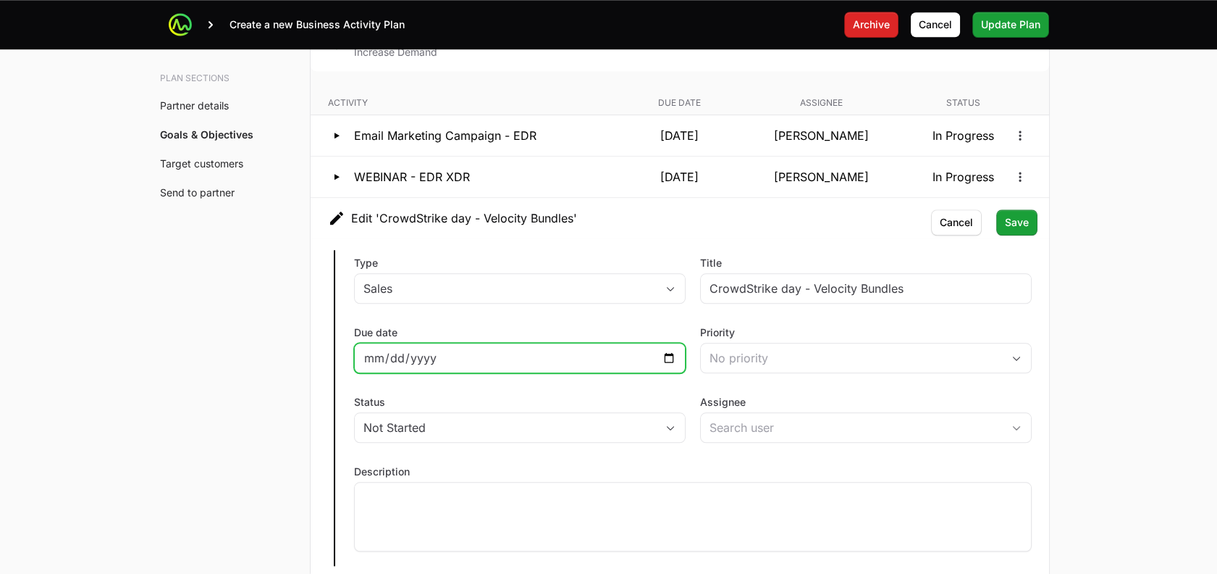
click at [667, 354] on input "[DATE]" at bounding box center [520, 357] width 313 height 17
click at [665, 349] on input "[DATE]" at bounding box center [520, 357] width 313 height 17
type input "[DATE]"
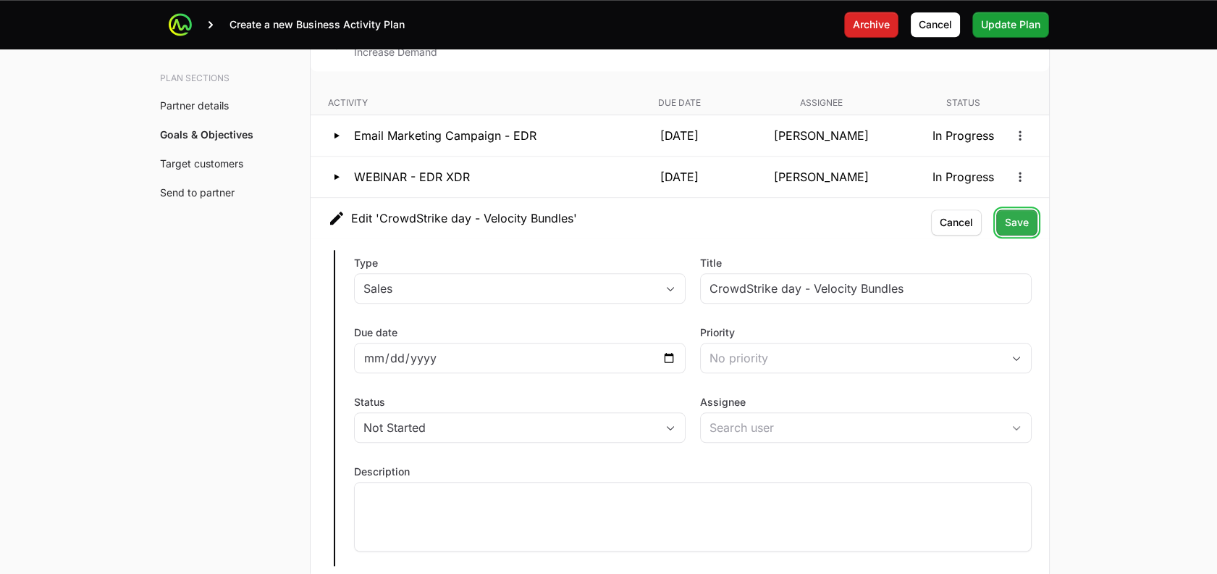
click at [1033, 228] on button "Save Save" at bounding box center [1016, 222] width 41 height 26
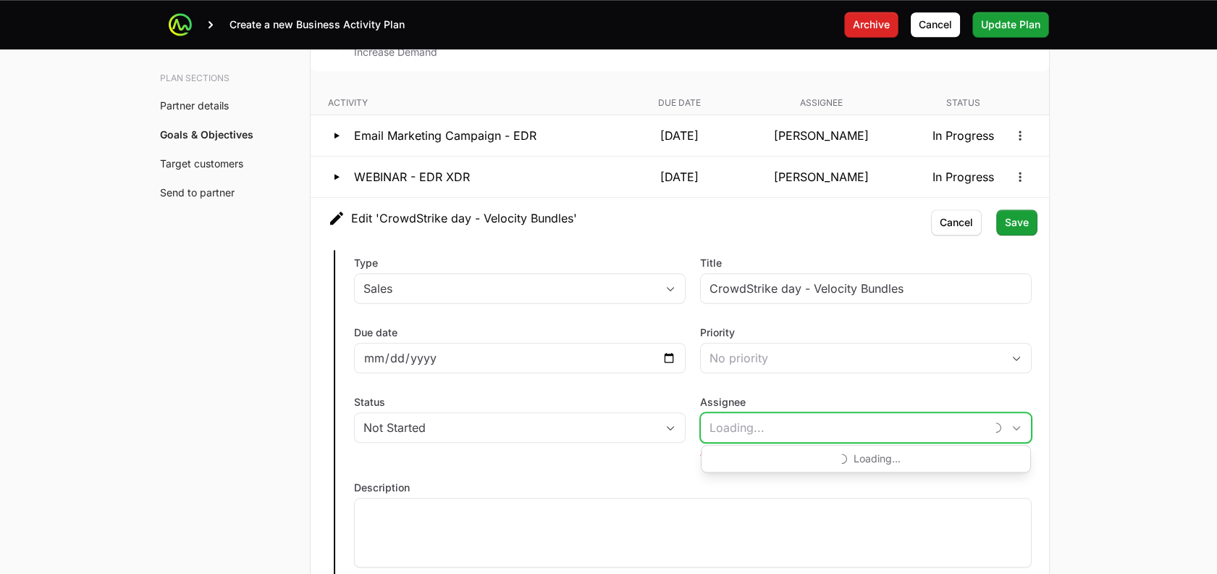
click at [765, 416] on input "Assignee" at bounding box center [843, 427] width 284 height 29
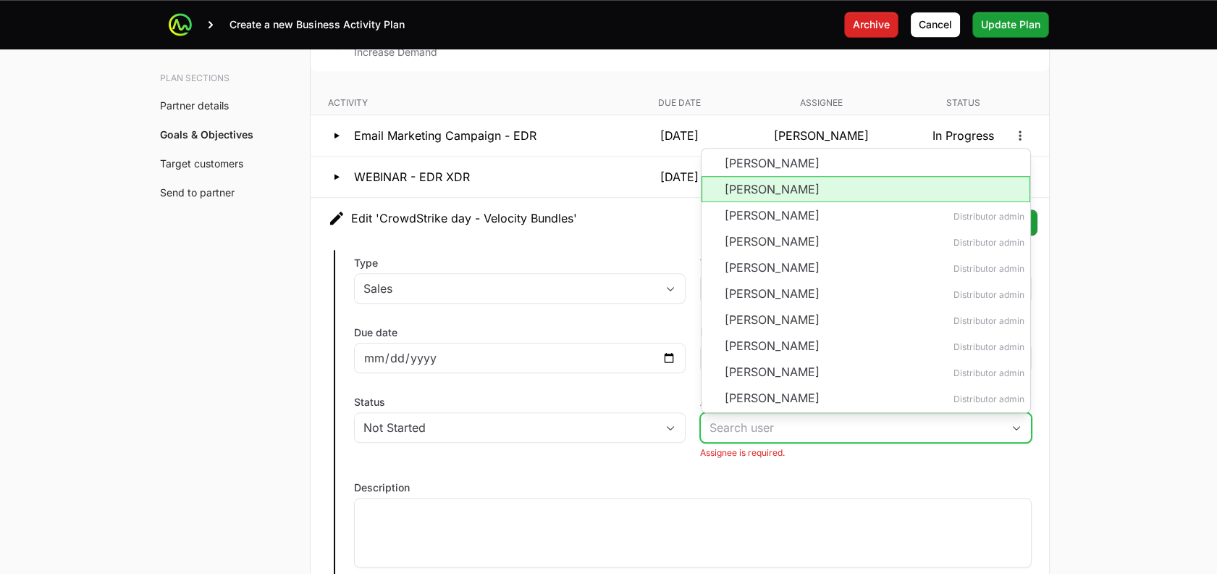
click at [769, 176] on li "[PERSON_NAME]" at bounding box center [866, 189] width 329 height 26
type input "[PERSON_NAME]"
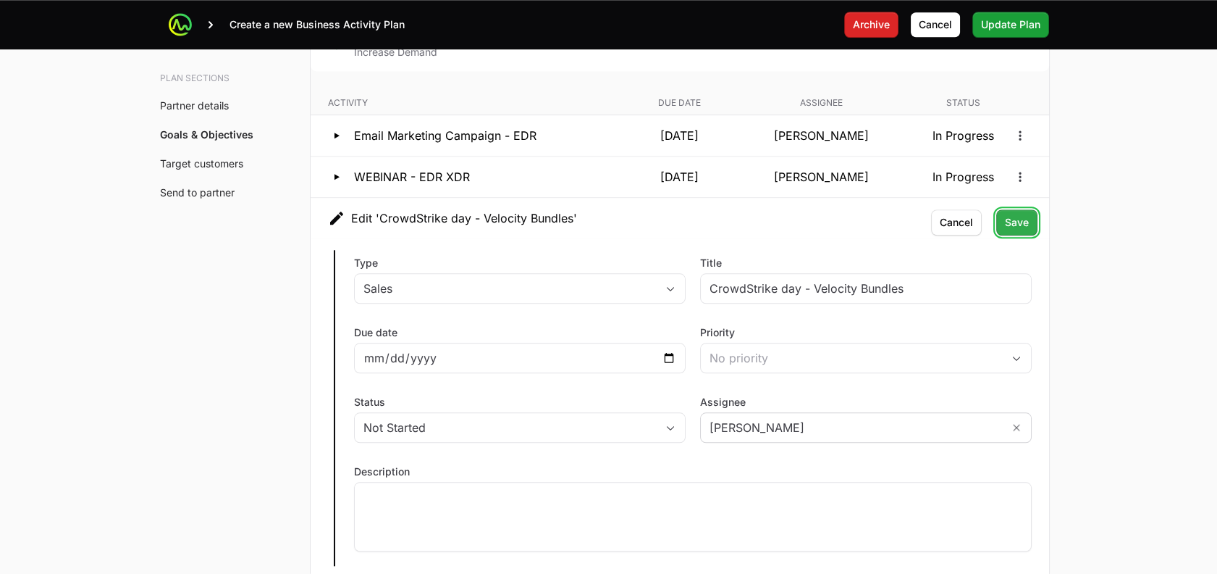
click at [1015, 215] on span "Save" at bounding box center [1017, 222] width 24 height 17
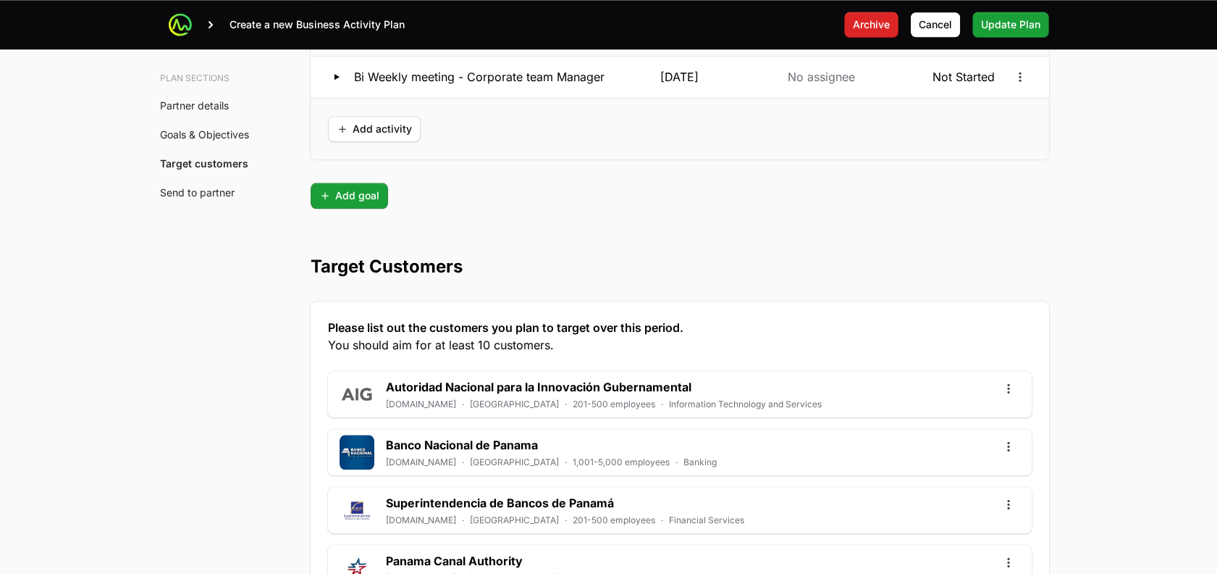
scroll to position [3543, 0]
